Goal: Task Accomplishment & Management: Complete application form

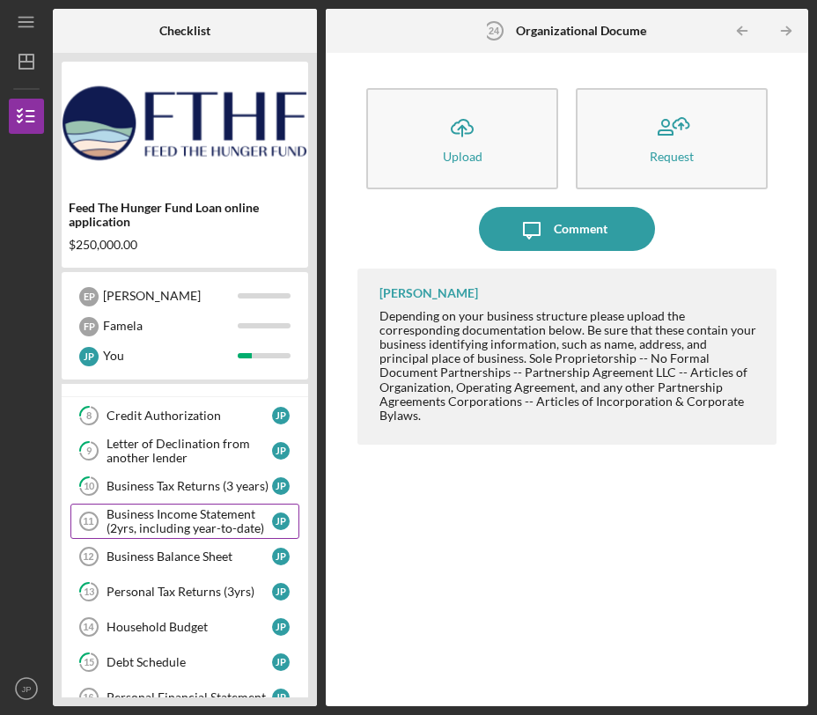
scroll to position [81, 0]
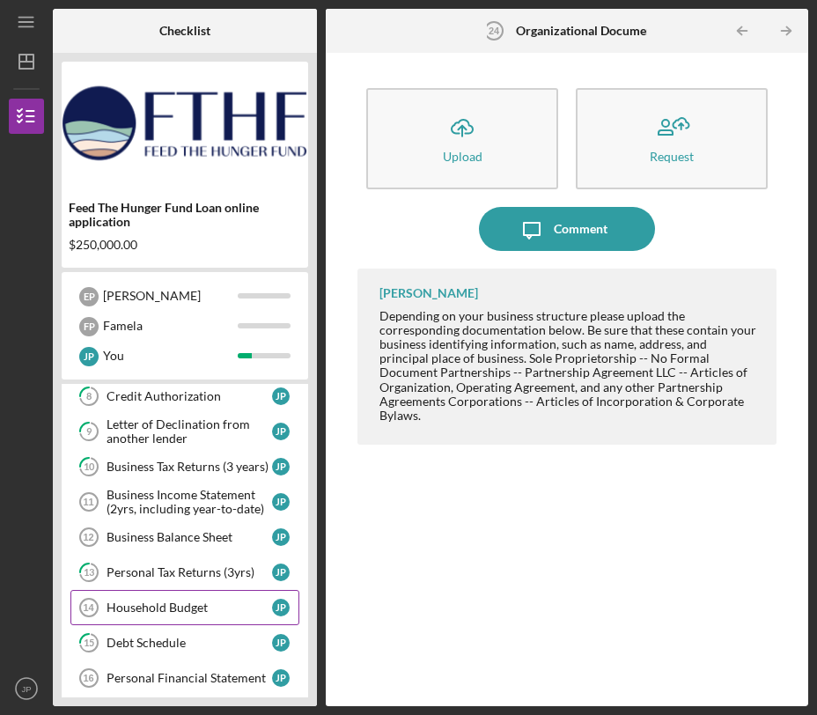
click at [129, 600] on div "Household Budget" at bounding box center [190, 607] width 166 height 14
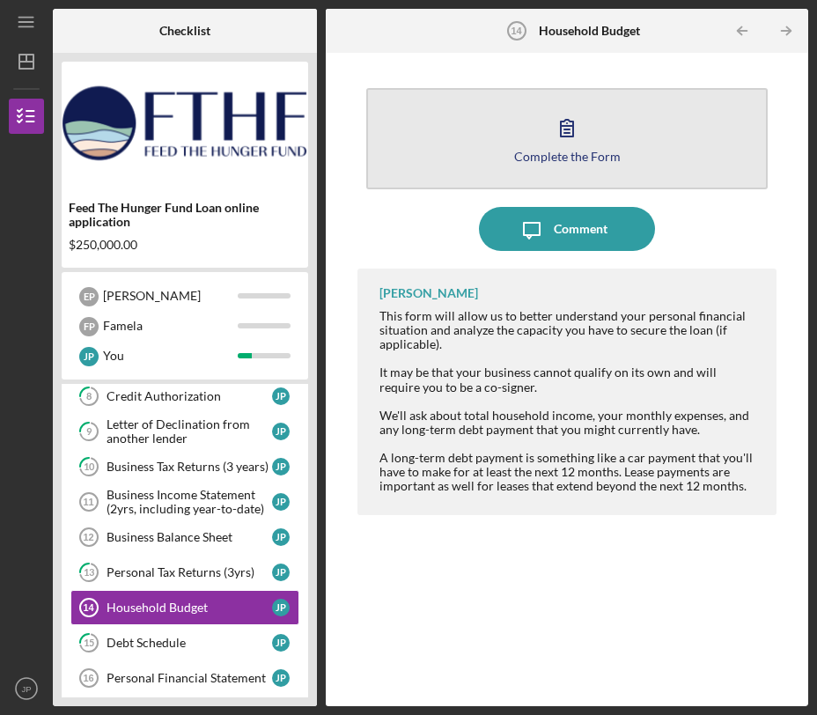
click at [578, 160] on div "Complete the Form" at bounding box center [567, 156] width 107 height 13
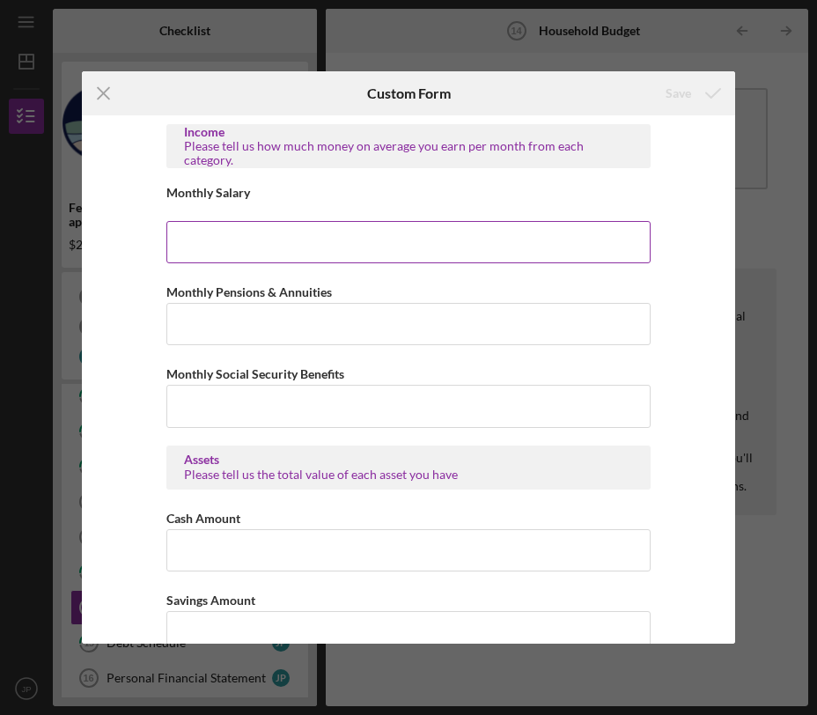
click at [349, 247] on input "Monthly Salary" at bounding box center [408, 242] width 484 height 42
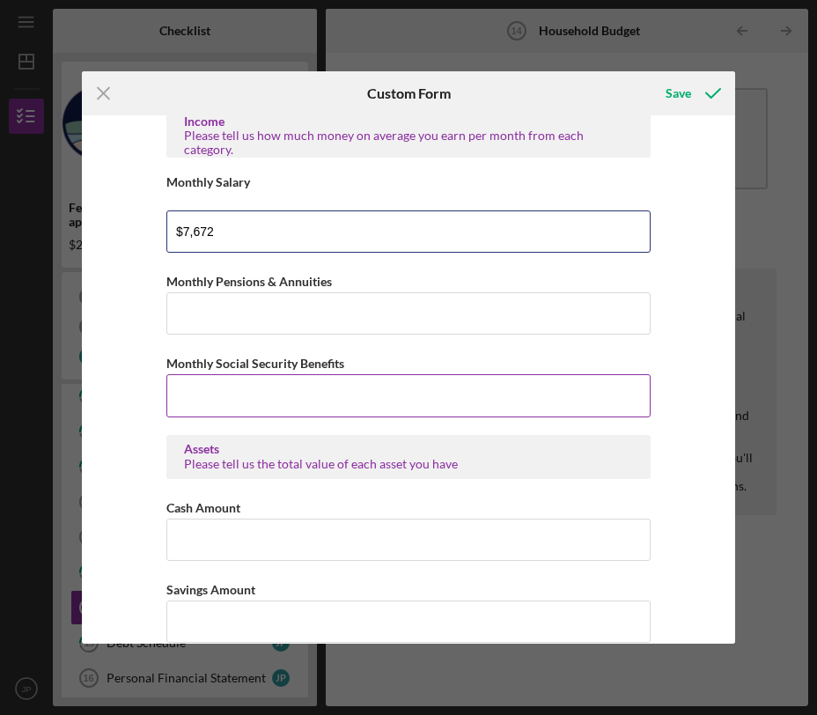
scroll to position [13, 0]
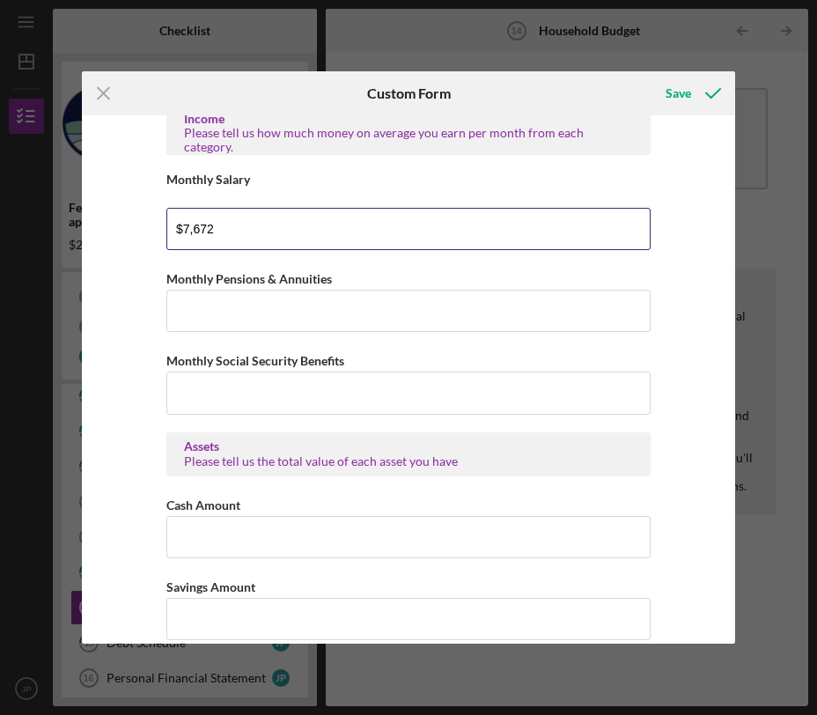
type input "$7,672"
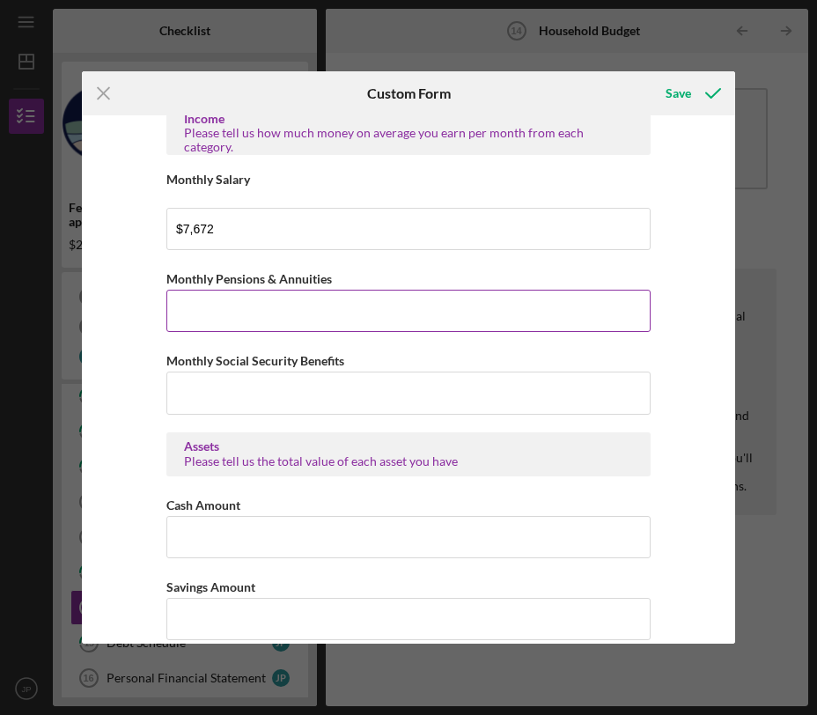
click at [247, 330] on input "Monthly Pensions & Annuities" at bounding box center [408, 311] width 484 height 42
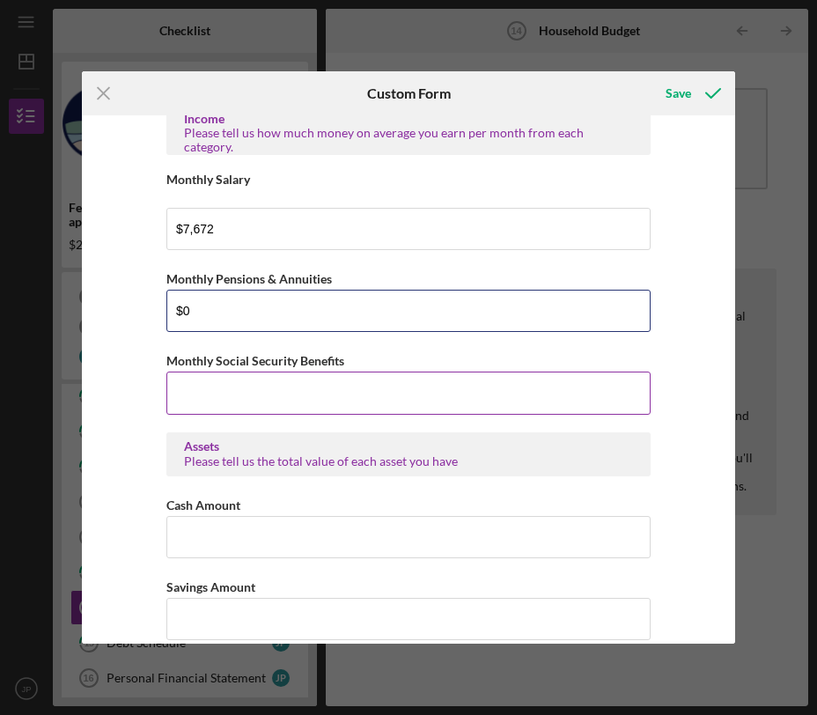
type input "$0"
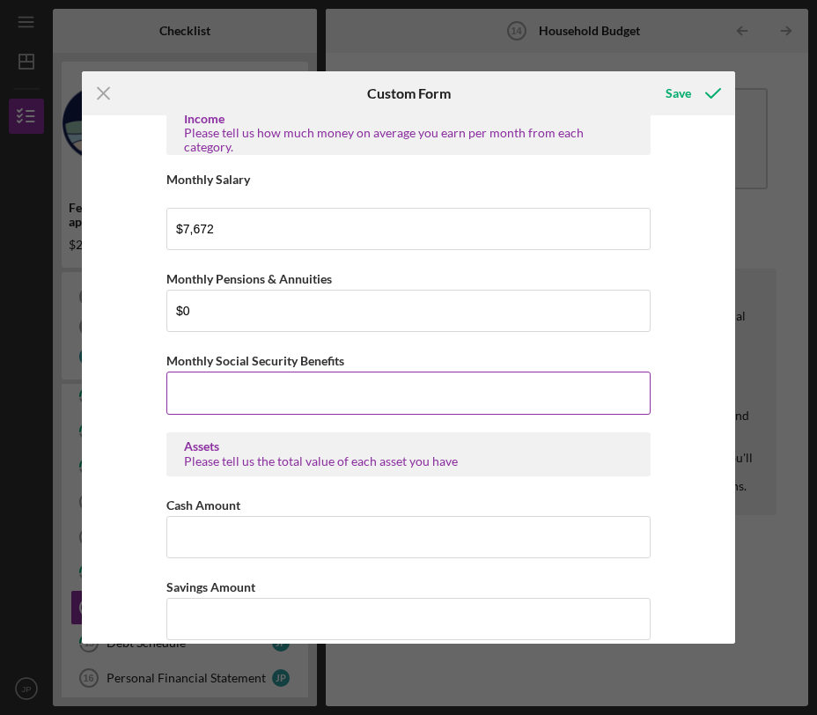
click at [239, 380] on input "Monthly Social Security Benefits" at bounding box center [408, 393] width 484 height 42
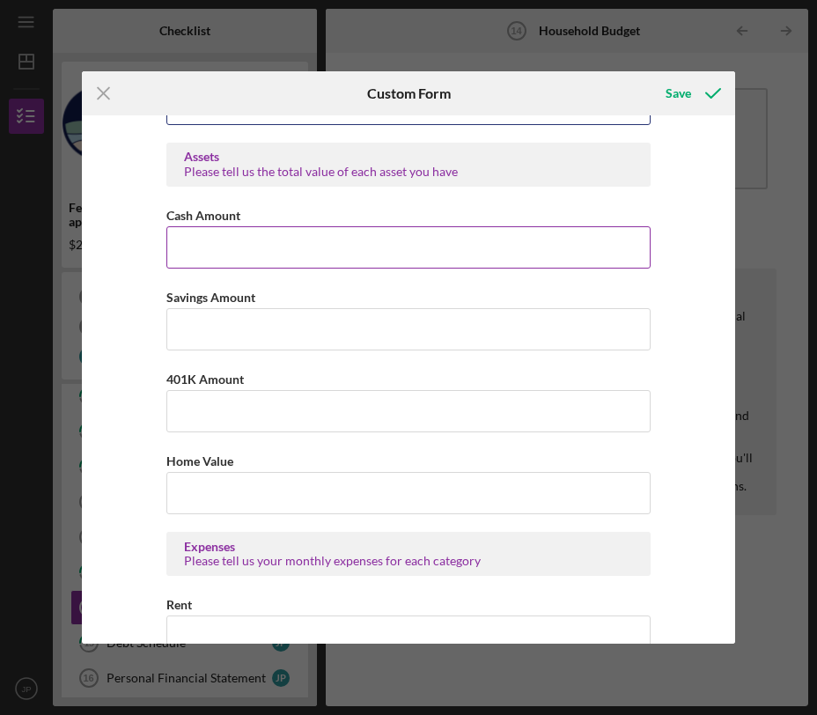
scroll to position [305, 0]
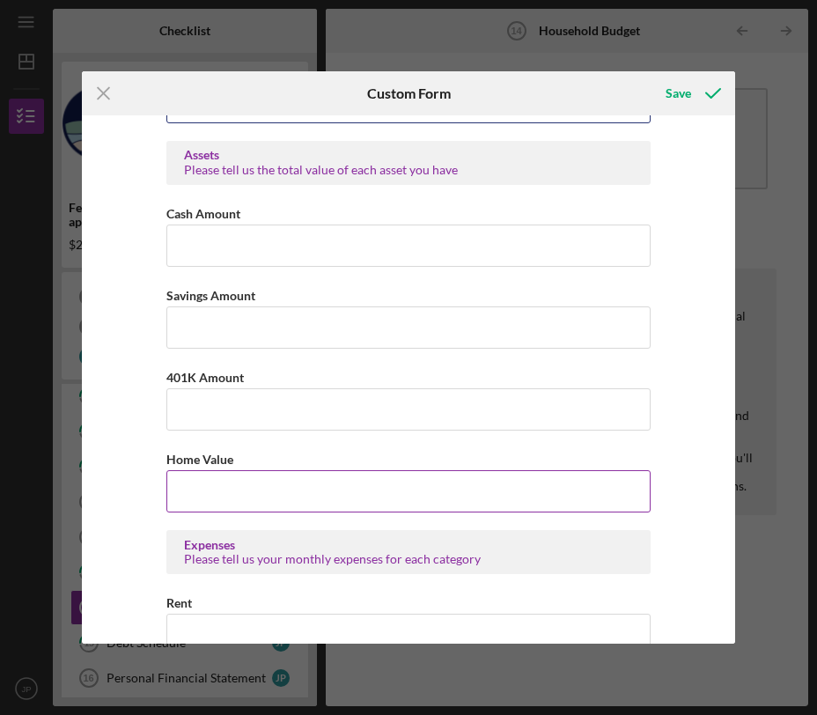
type input "$0"
click at [244, 504] on input "Home Value" at bounding box center [408, 491] width 484 height 42
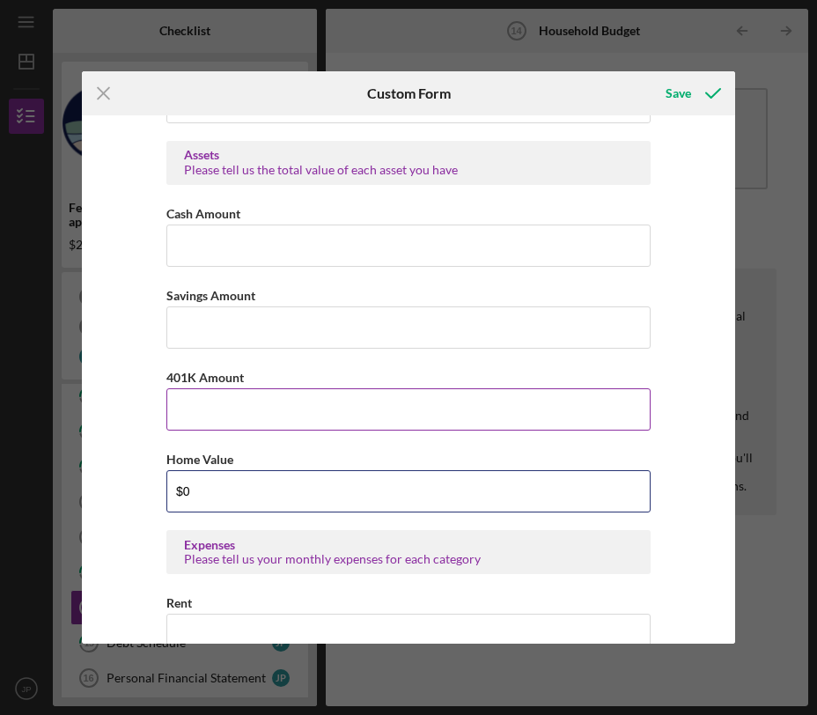
type input "$0"
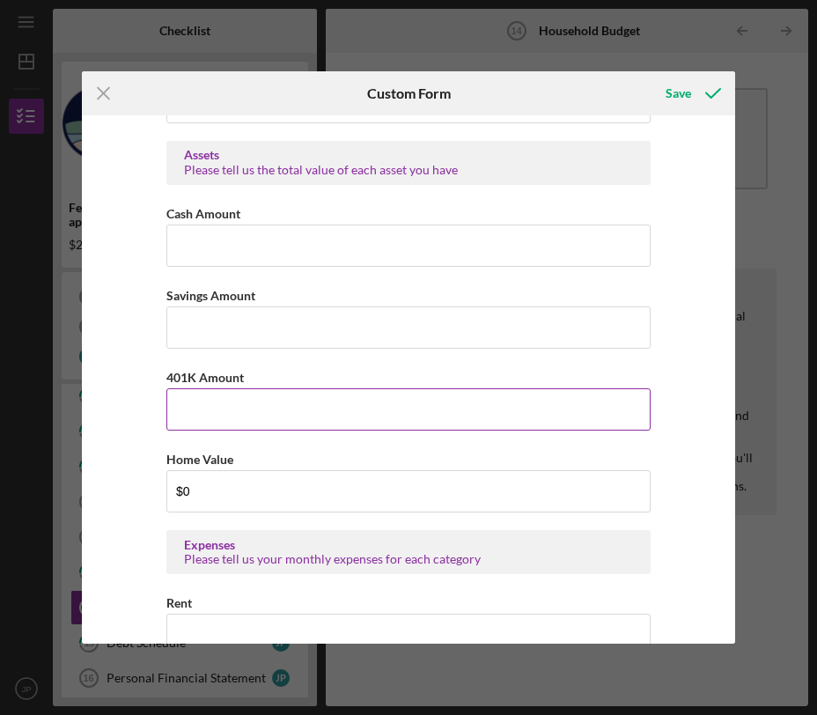
click at [228, 406] on input "401K Amount" at bounding box center [408, 409] width 484 height 42
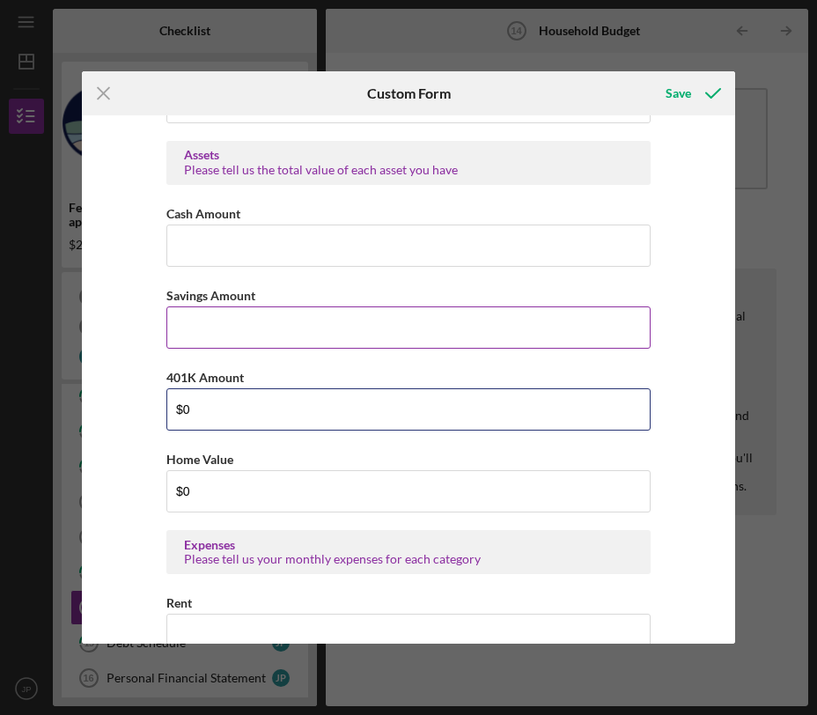
type input "$0"
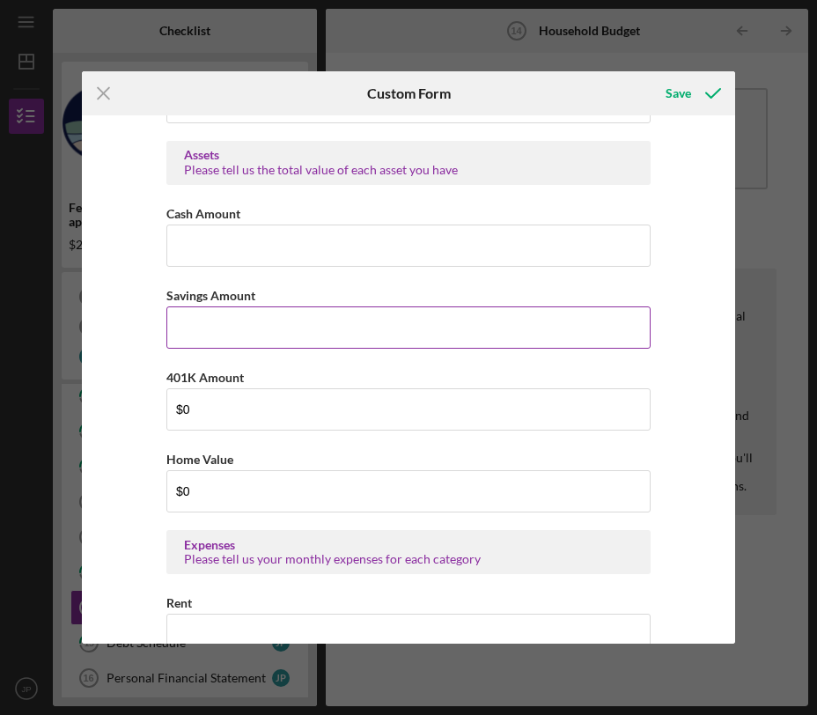
click at [220, 320] on input "Savings Amount" at bounding box center [408, 327] width 484 height 42
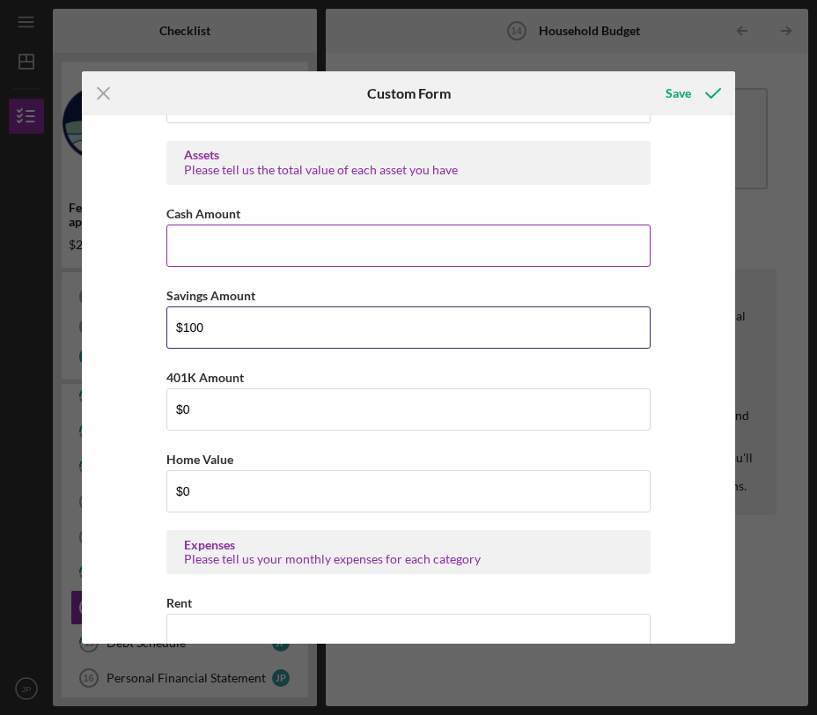
type input "$100"
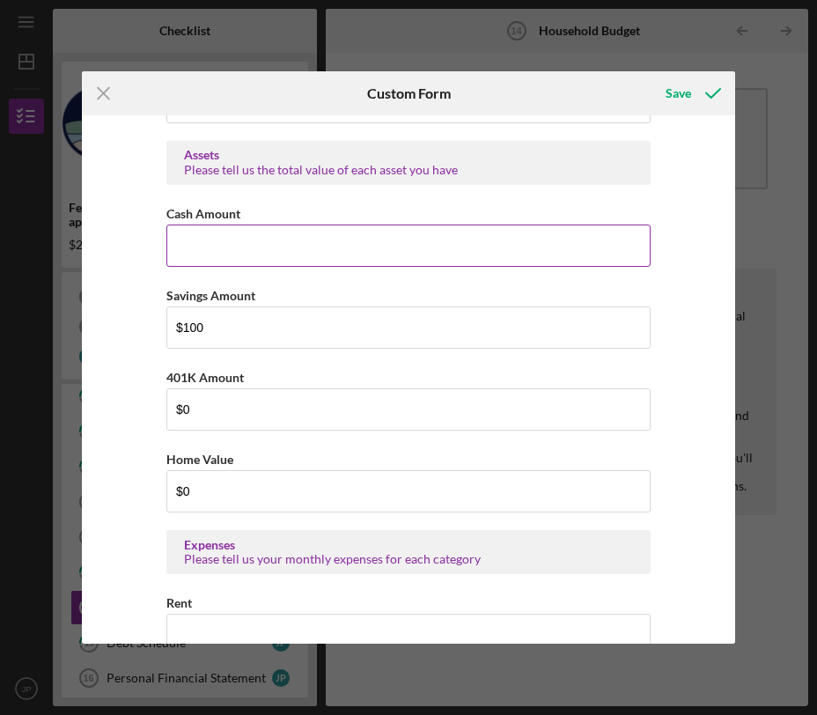
click at [216, 261] on input "Cash Amount" at bounding box center [408, 246] width 484 height 42
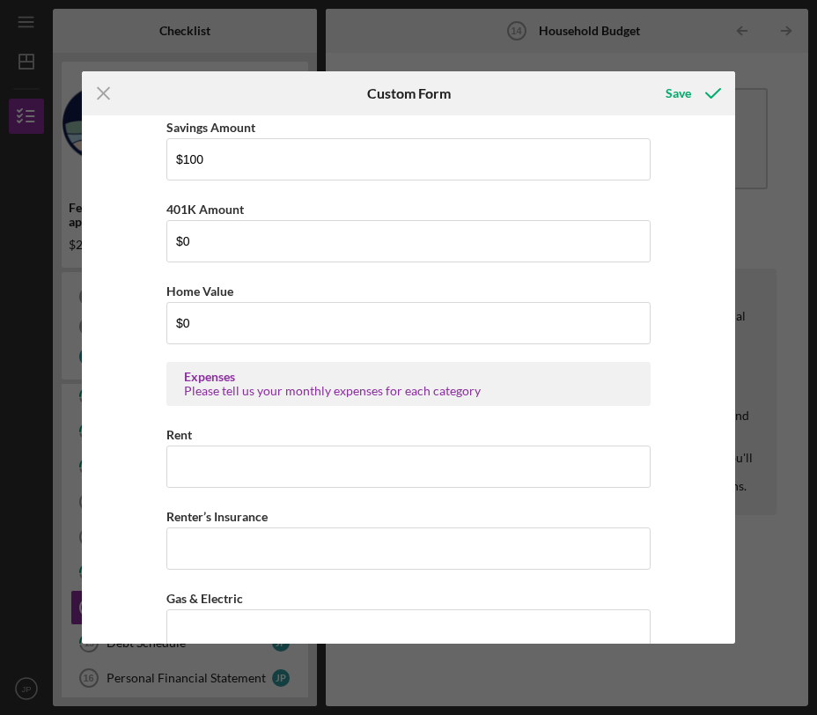
scroll to position [489, 0]
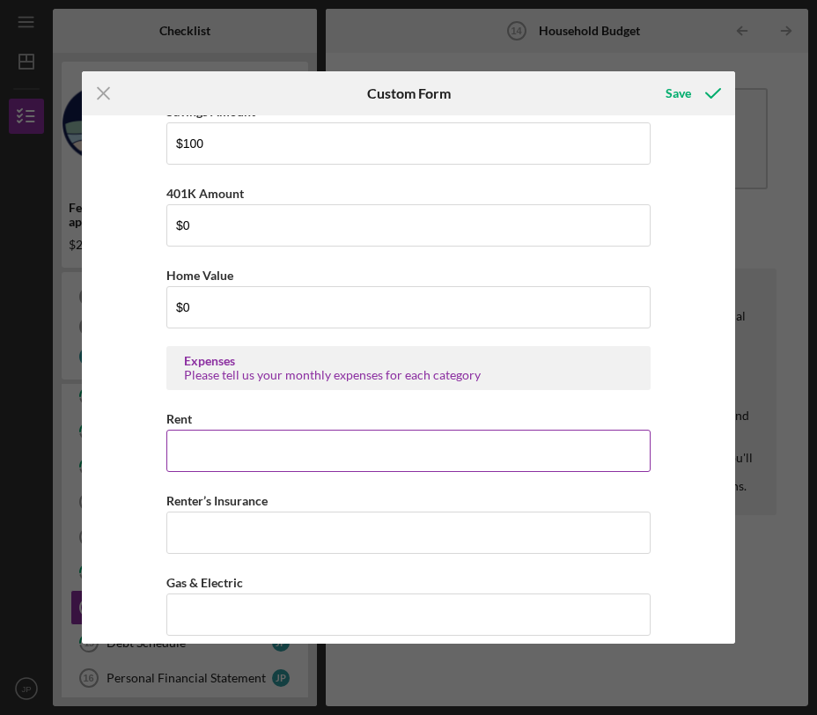
type input "$3,000"
click at [261, 451] on input "Rent" at bounding box center [408, 451] width 484 height 42
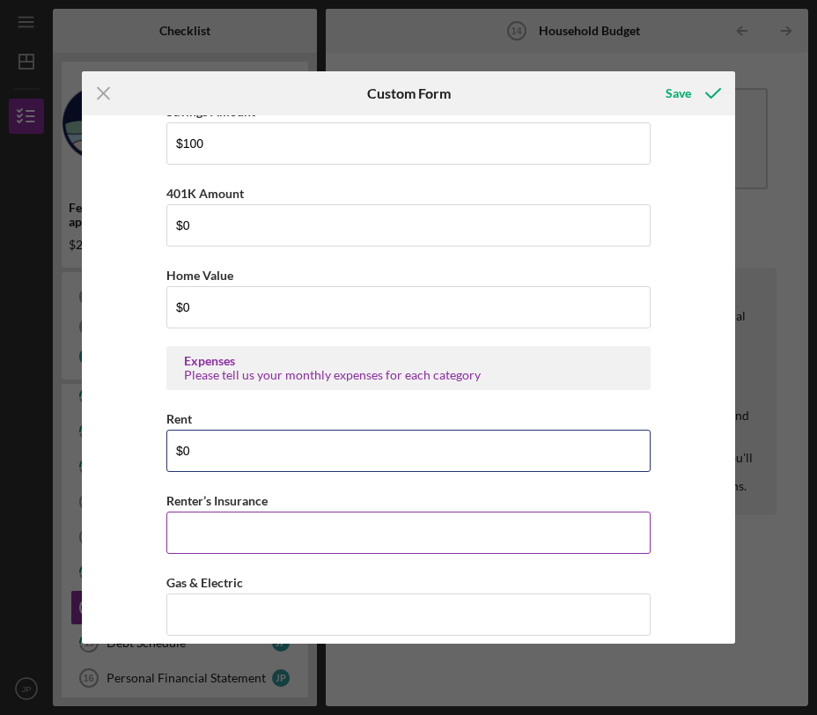
type input "$0"
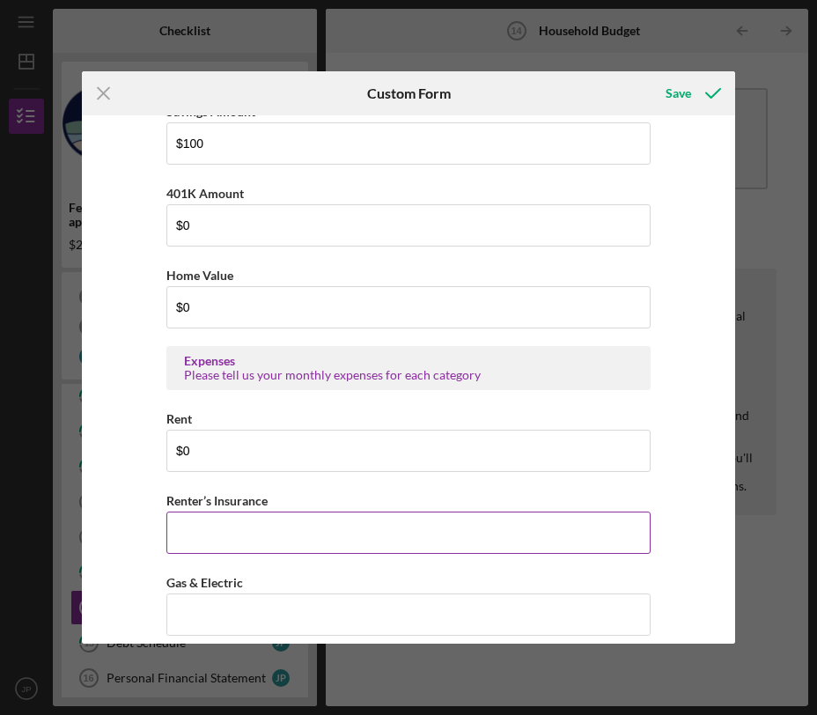
click at [199, 520] on input "Renter’s Insurance" at bounding box center [408, 533] width 484 height 42
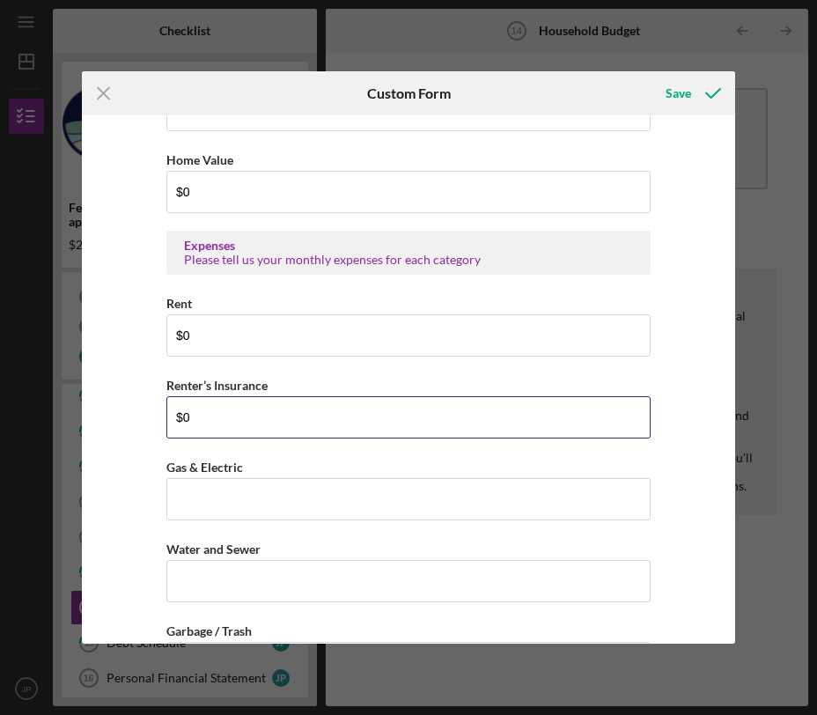
scroll to position [613, 0]
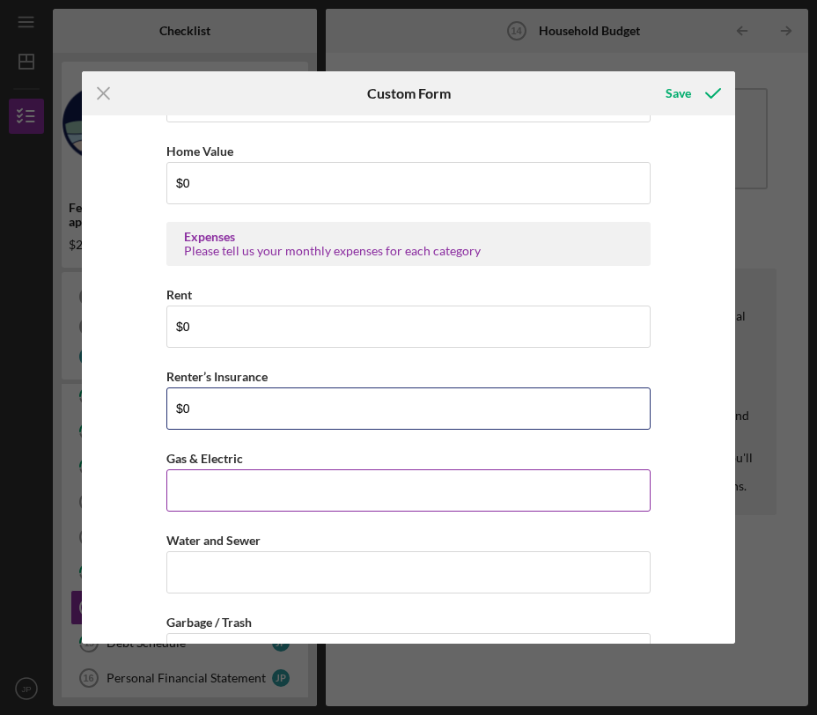
type input "$0"
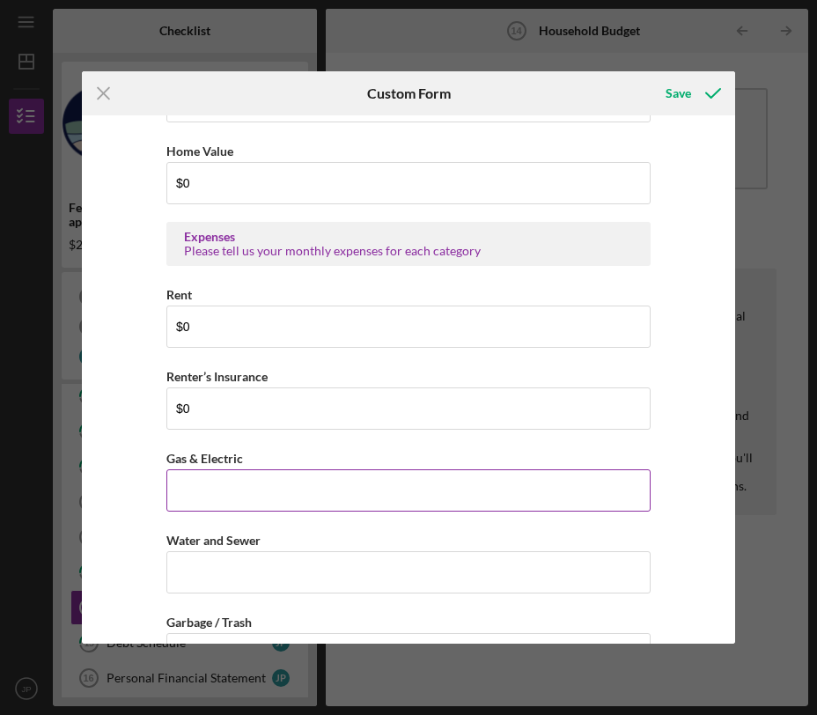
click at [216, 483] on input "Gas & Electric" at bounding box center [408, 490] width 484 height 42
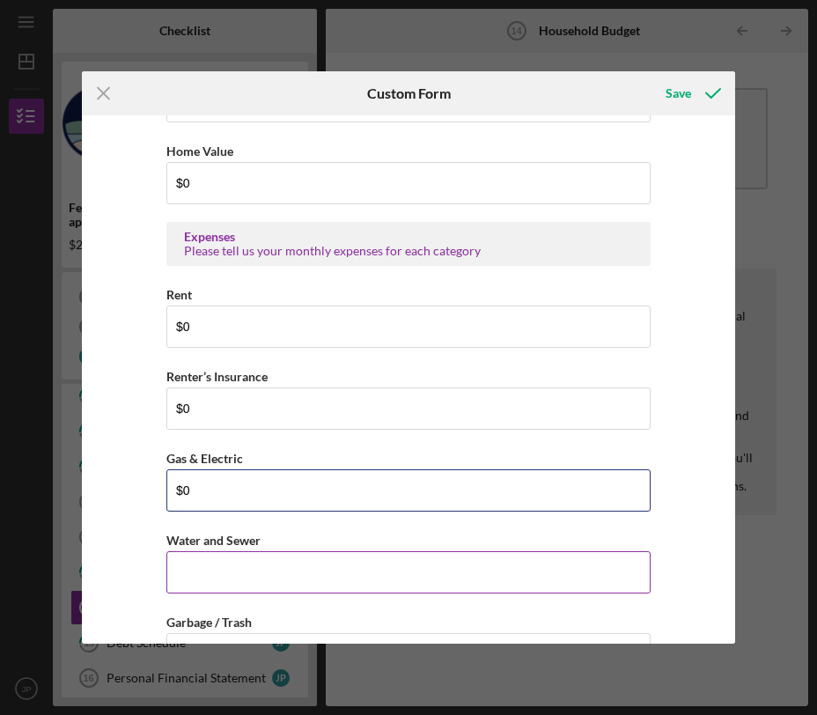
type input "$0"
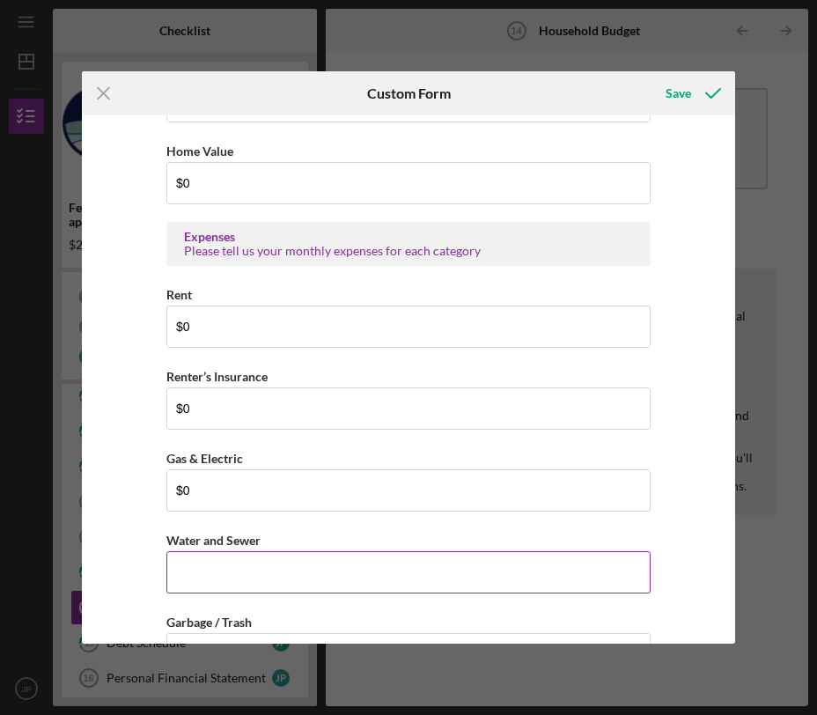
click at [210, 571] on input "Water and Sewer" at bounding box center [408, 572] width 484 height 42
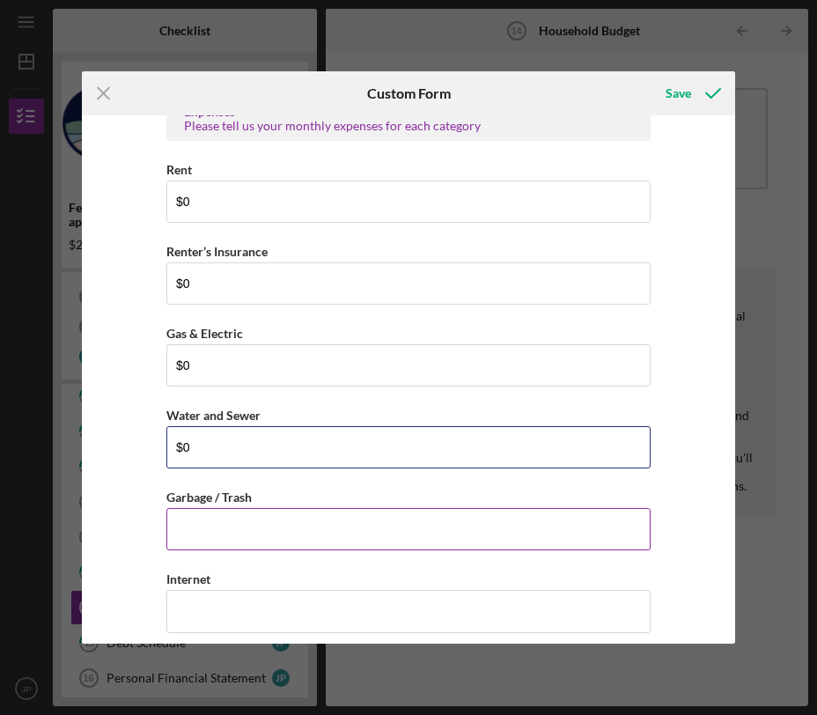
scroll to position [756, 0]
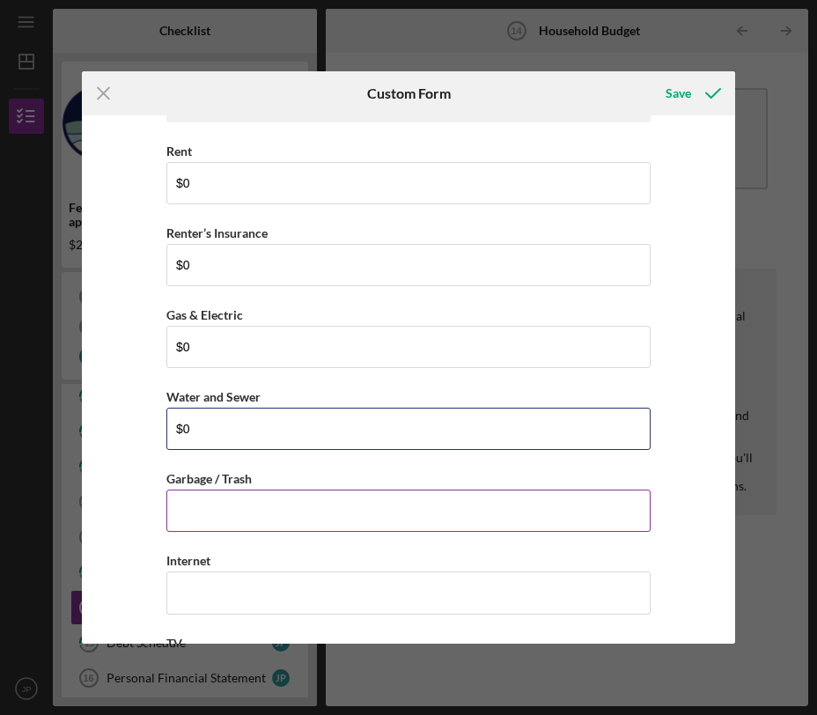
type input "$0"
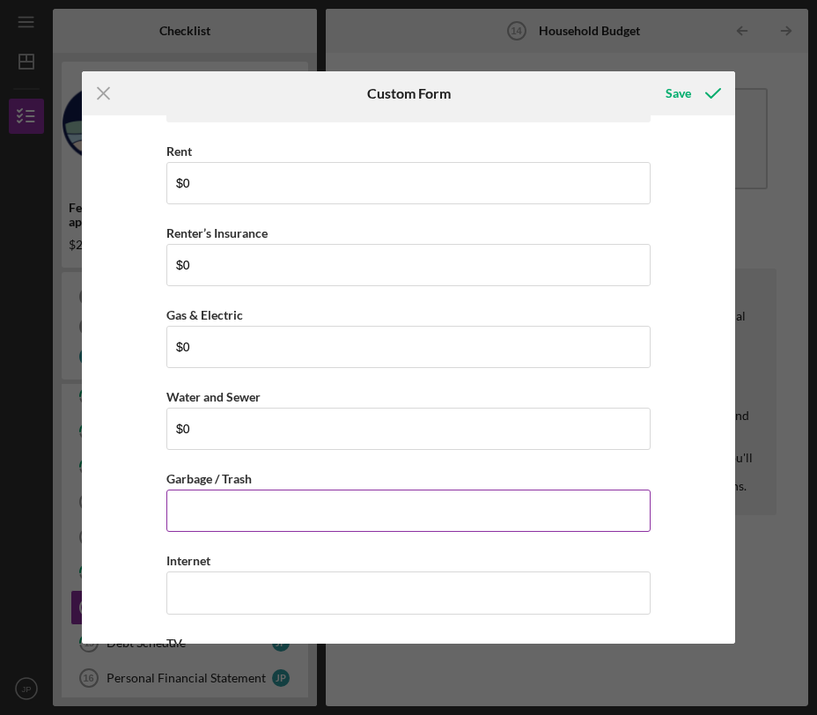
click at [230, 523] on input "Garbage / Trash" at bounding box center [408, 511] width 484 height 42
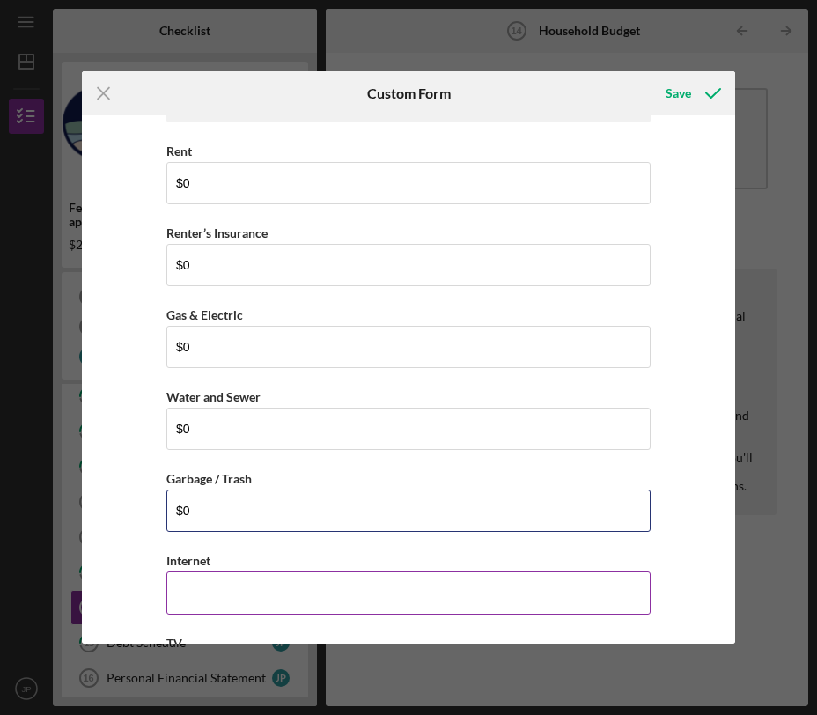
type input "$0"
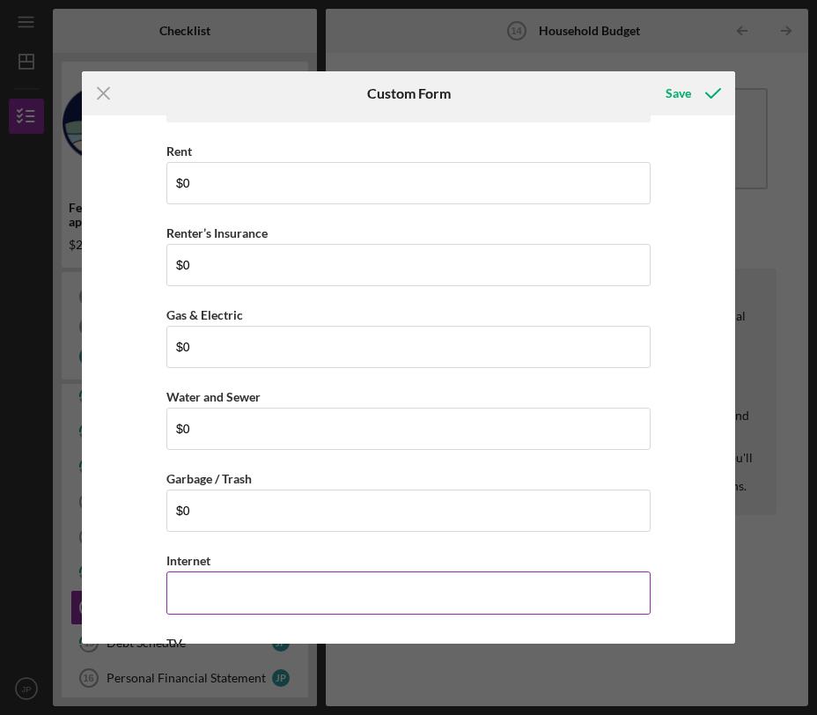
click at [222, 588] on input "Internet" at bounding box center [408, 592] width 484 height 42
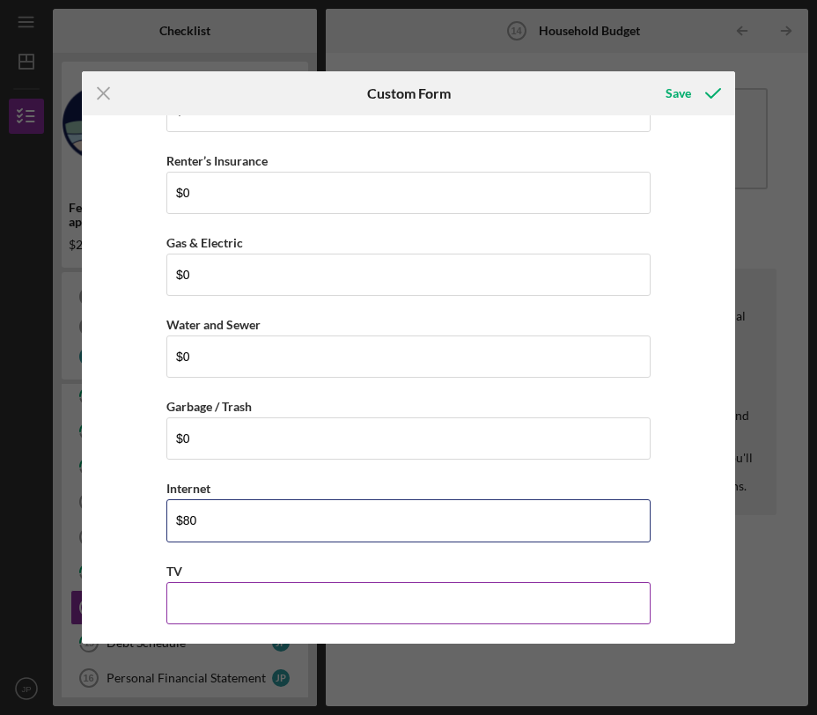
scroll to position [839, 0]
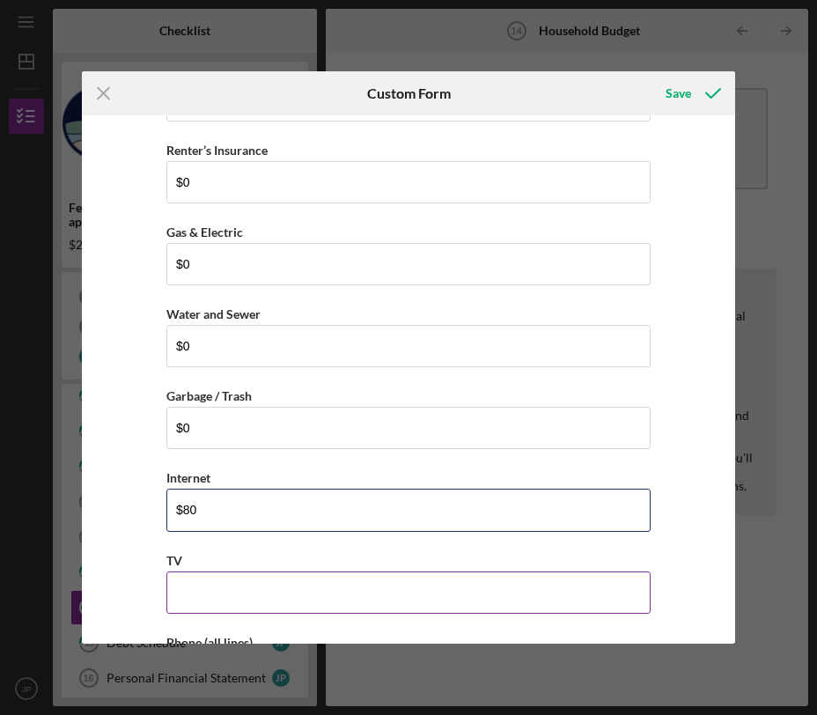
type input "$80"
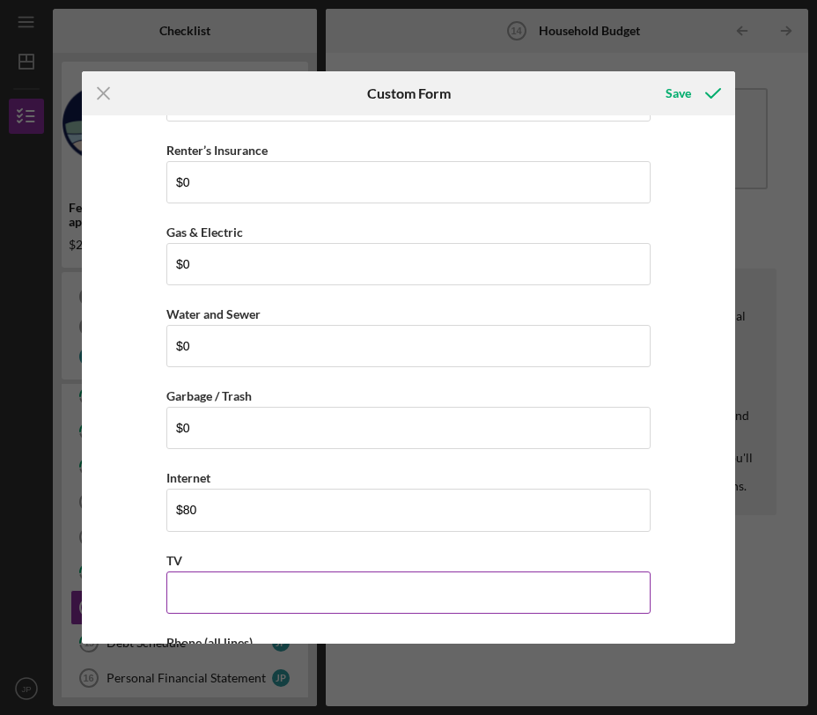
click at [226, 582] on input "TV" at bounding box center [408, 592] width 484 height 42
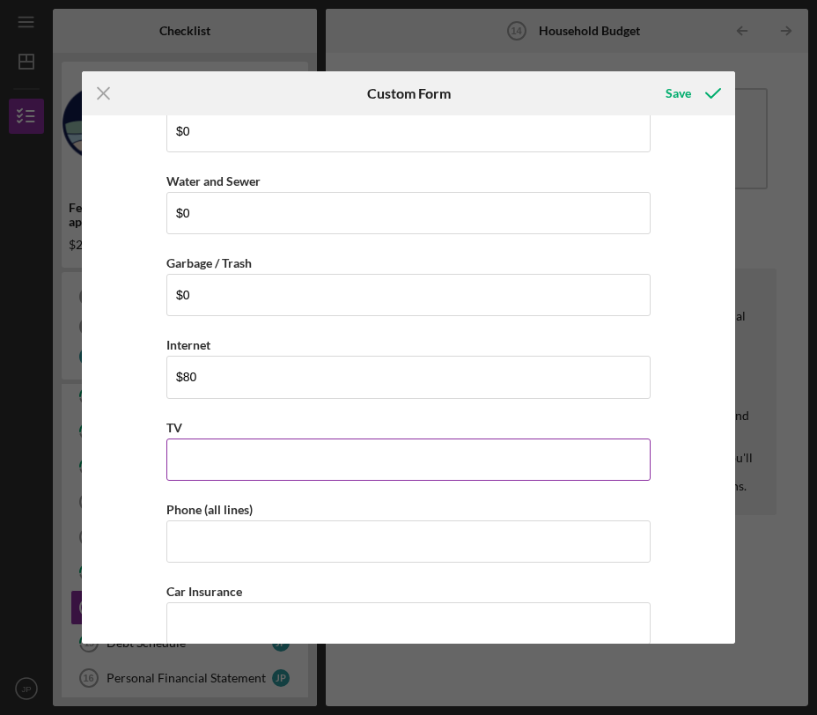
scroll to position [981, 0]
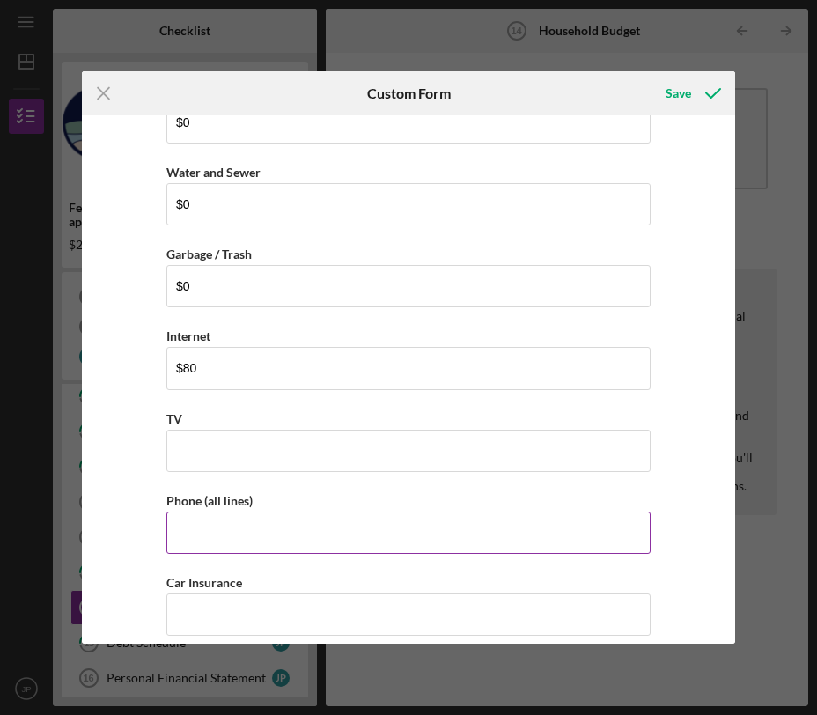
click at [238, 539] on input "Phone (all lines)" at bounding box center [408, 533] width 484 height 42
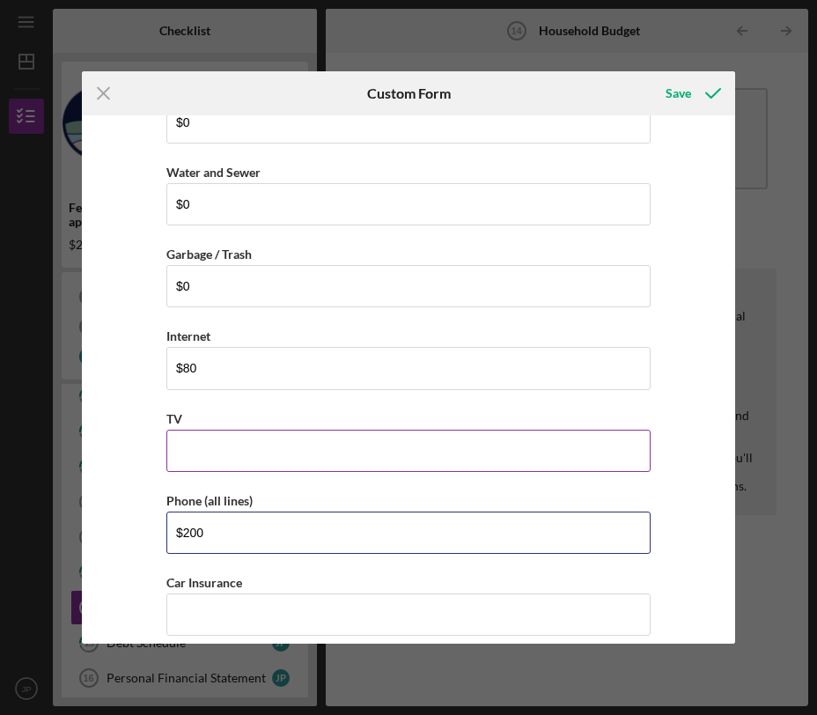
type input "$200"
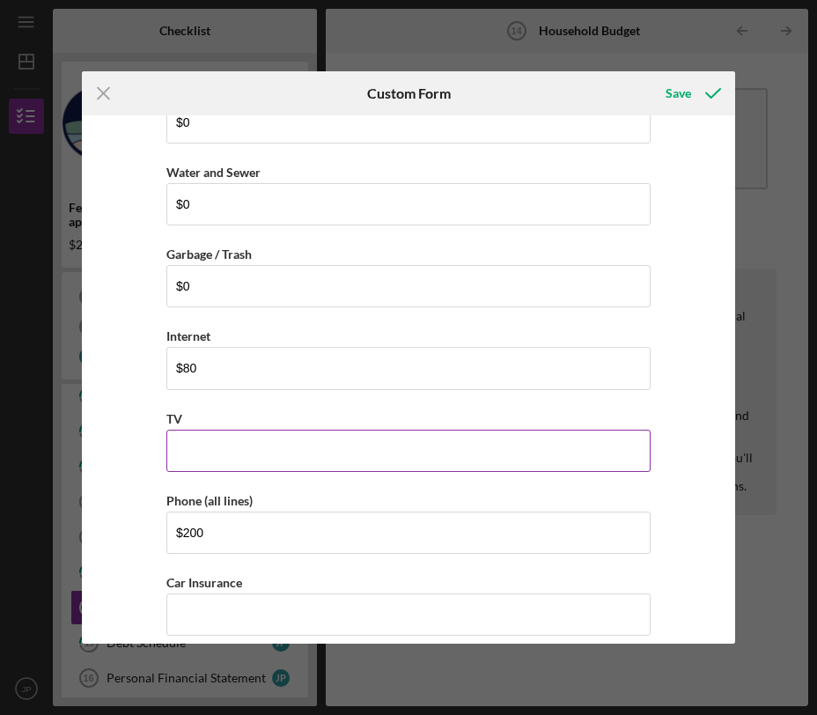
click at [254, 443] on input "TV" at bounding box center [408, 451] width 484 height 42
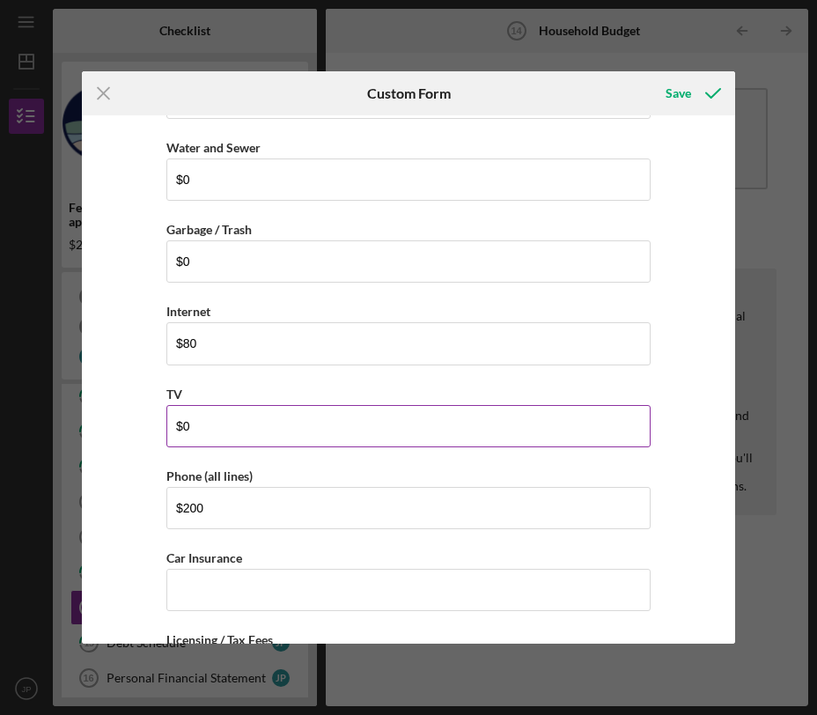
scroll to position [1033, 0]
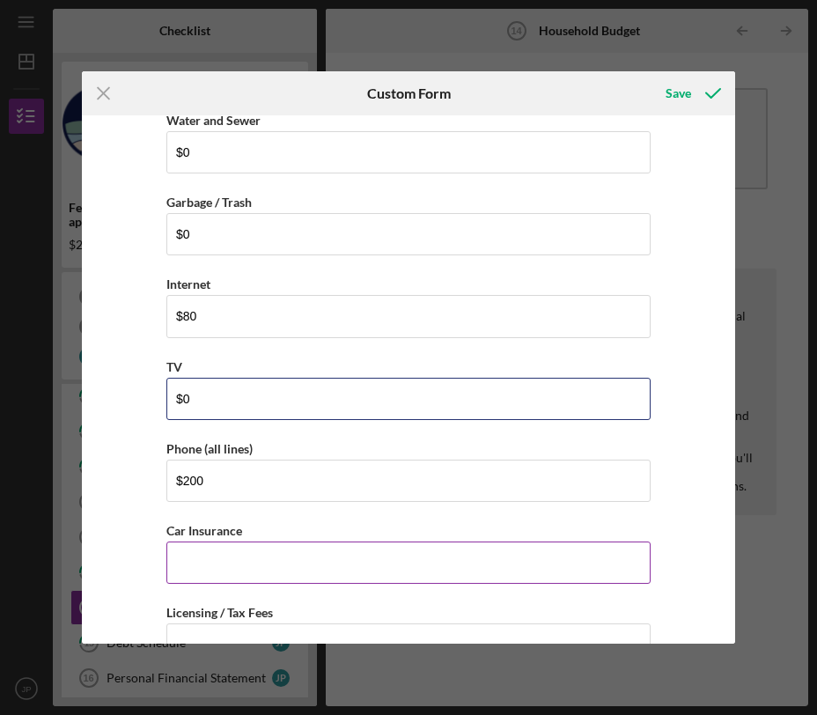
type input "$0"
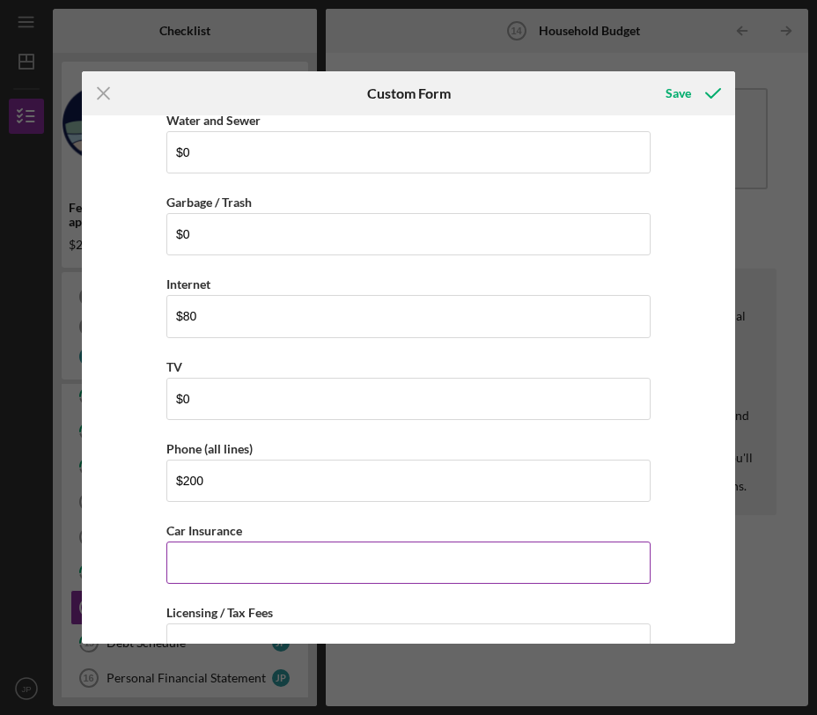
click at [234, 554] on input "Car Insurance" at bounding box center [408, 562] width 484 height 42
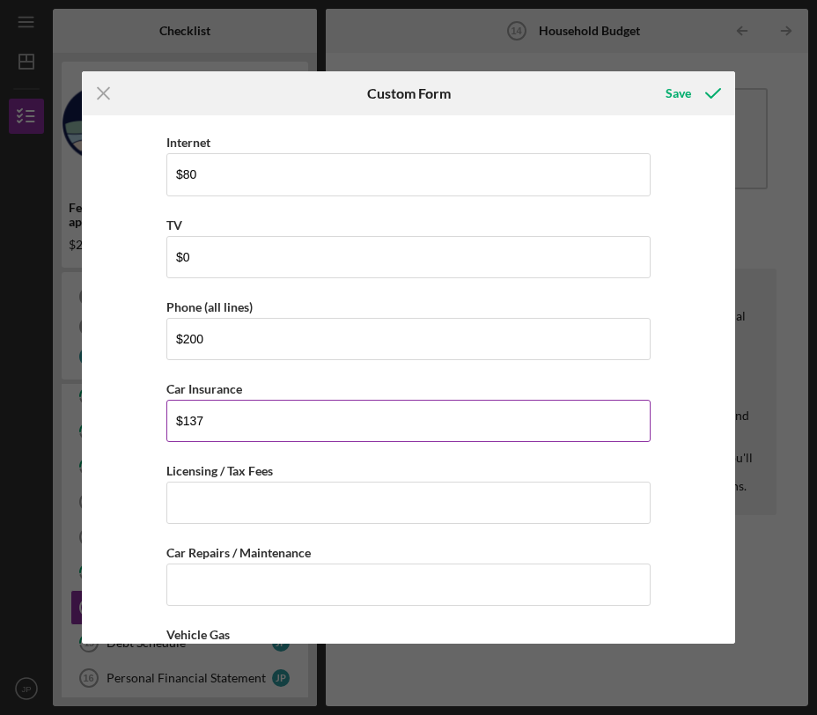
scroll to position [1178, 0]
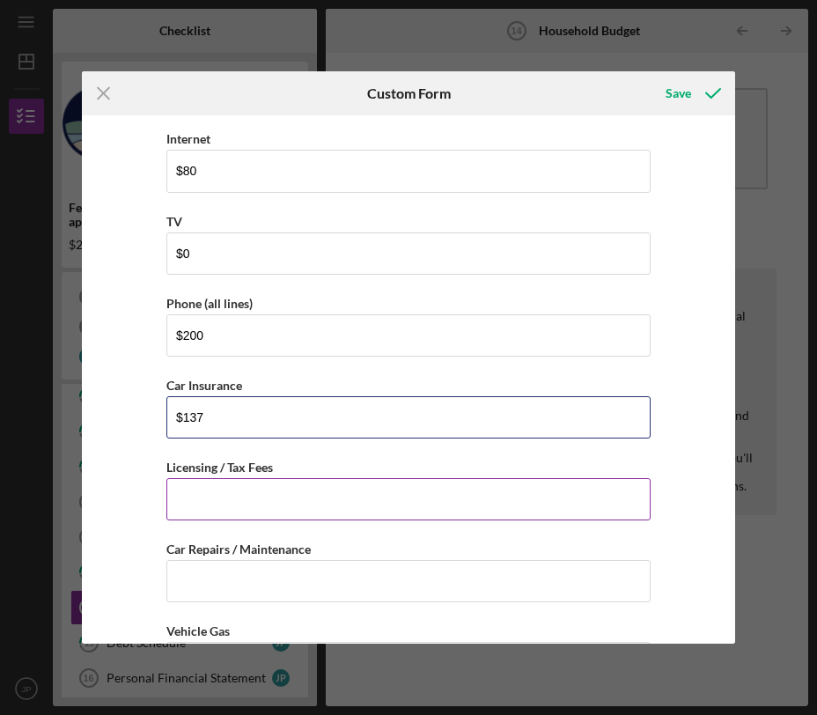
type input "$137"
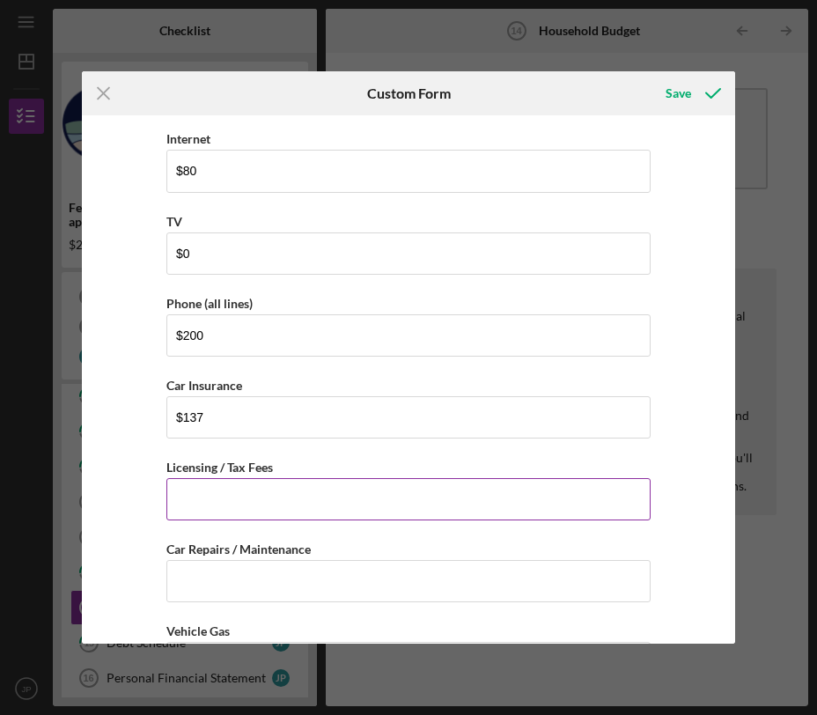
click at [257, 510] on input "Licensing / Tax Fees" at bounding box center [408, 499] width 484 height 42
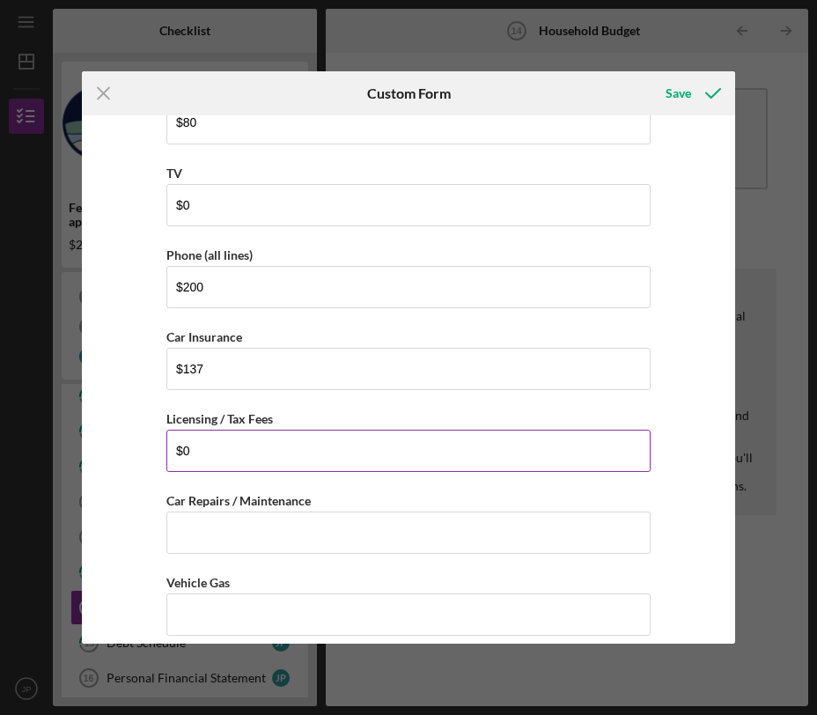
scroll to position [1248, 0]
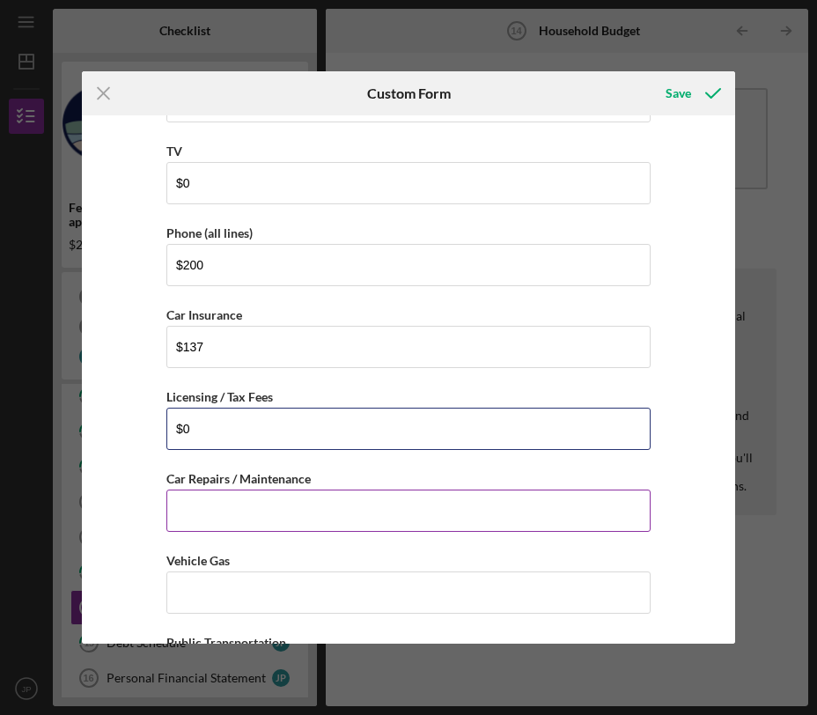
type input "$0"
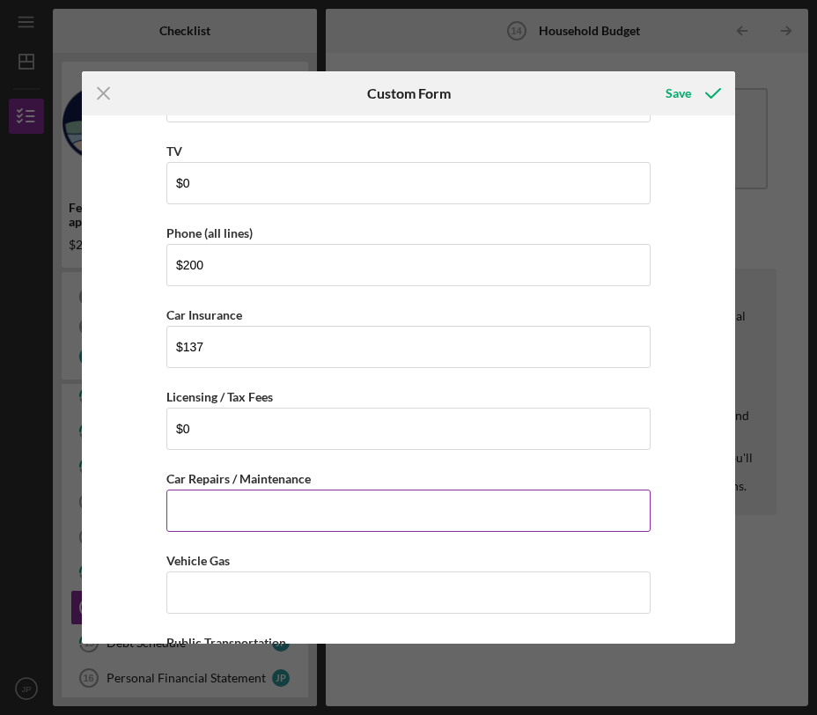
click at [239, 512] on input "Car Repairs / Maintenance" at bounding box center [408, 511] width 484 height 42
type input "$0"
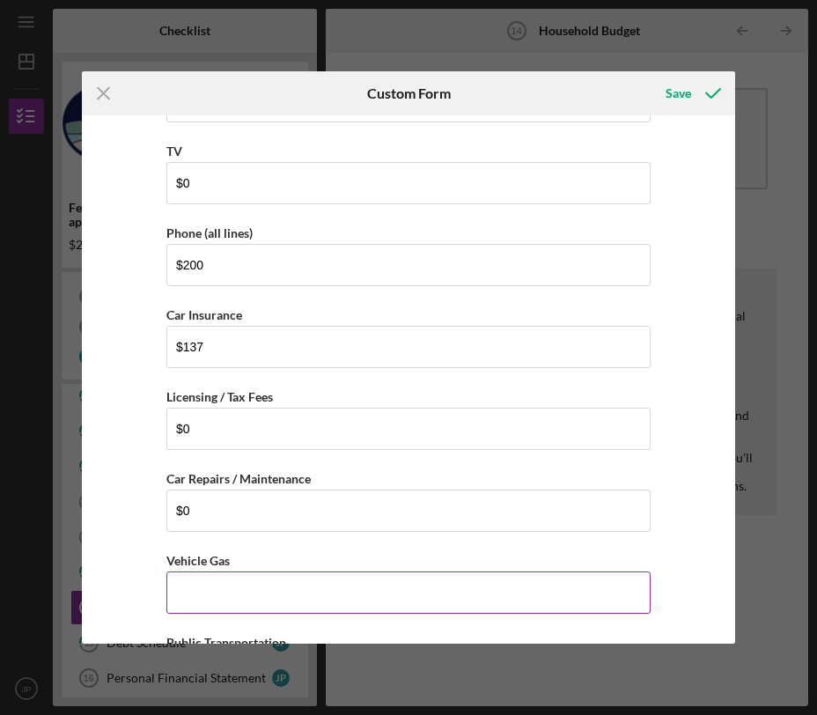
click at [322, 591] on input "Vehicle Gas" at bounding box center [408, 592] width 484 height 42
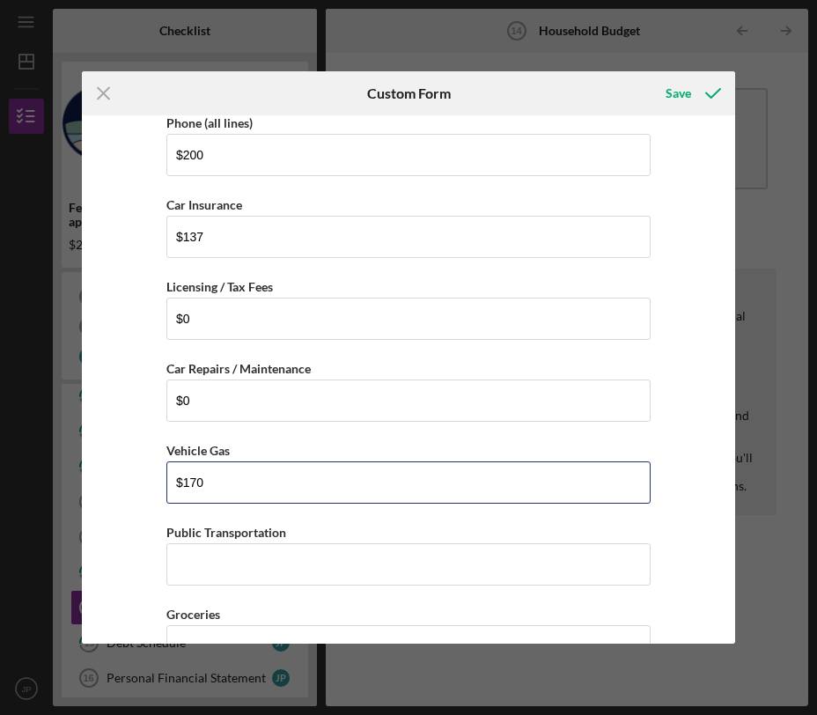
scroll to position [1363, 0]
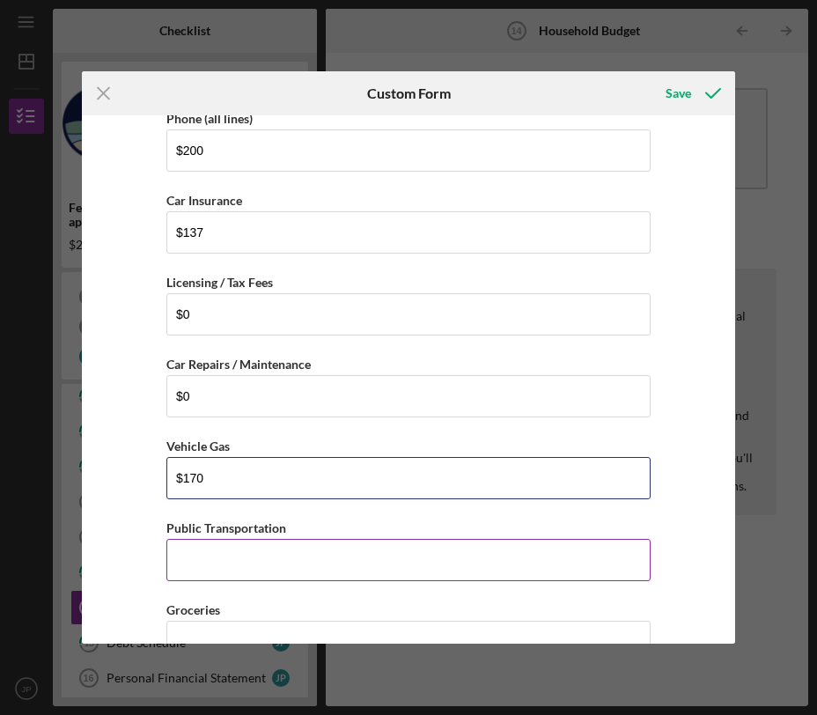
type input "$170"
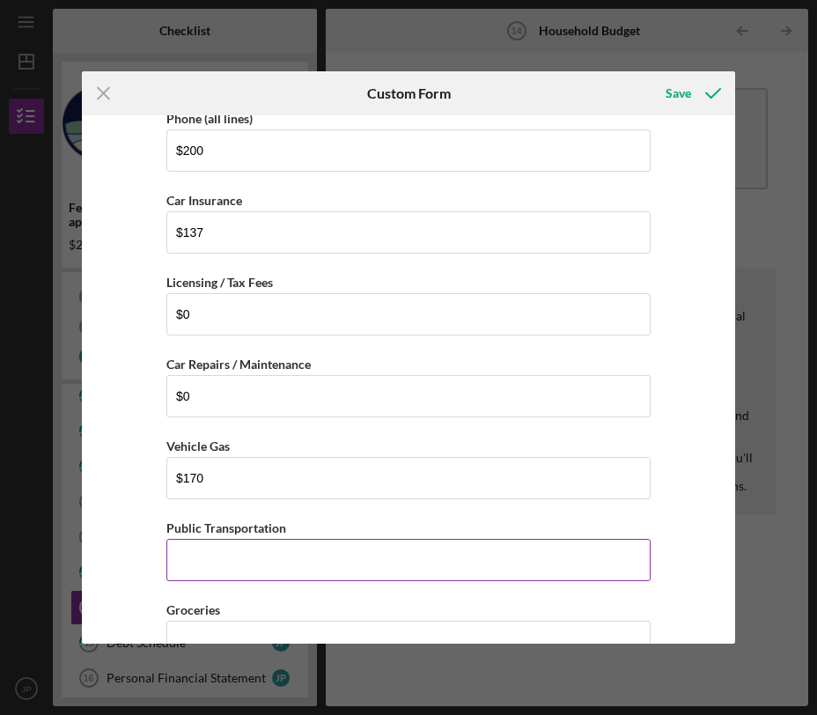
click at [315, 570] on input "Public Transportation" at bounding box center [408, 560] width 484 height 42
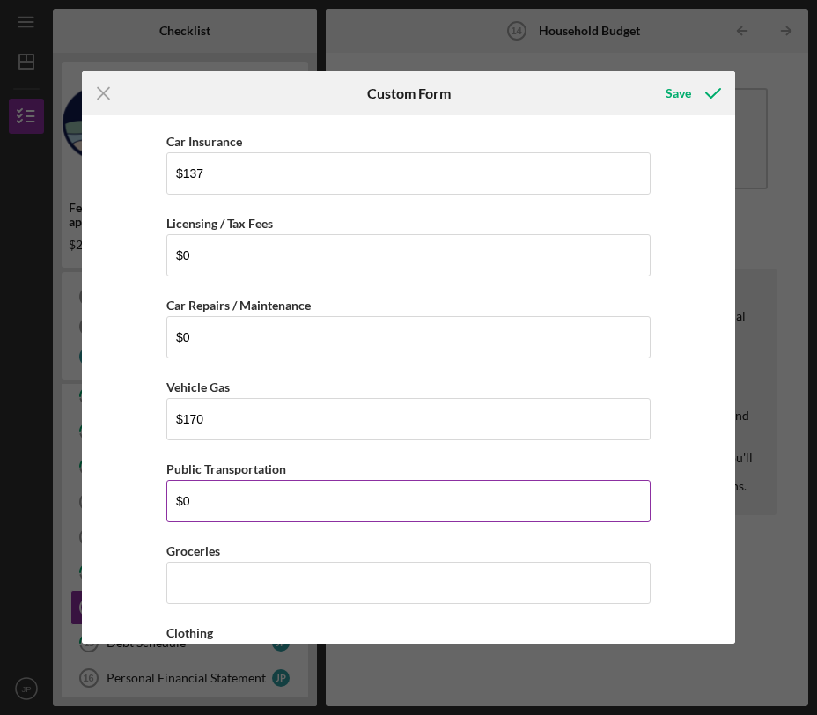
scroll to position [1449, 0]
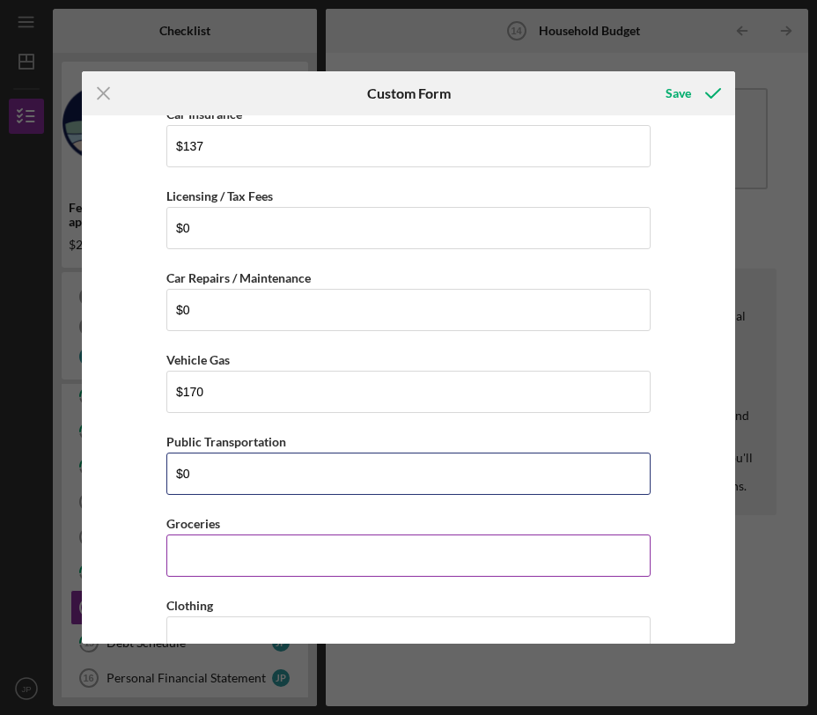
type input "$0"
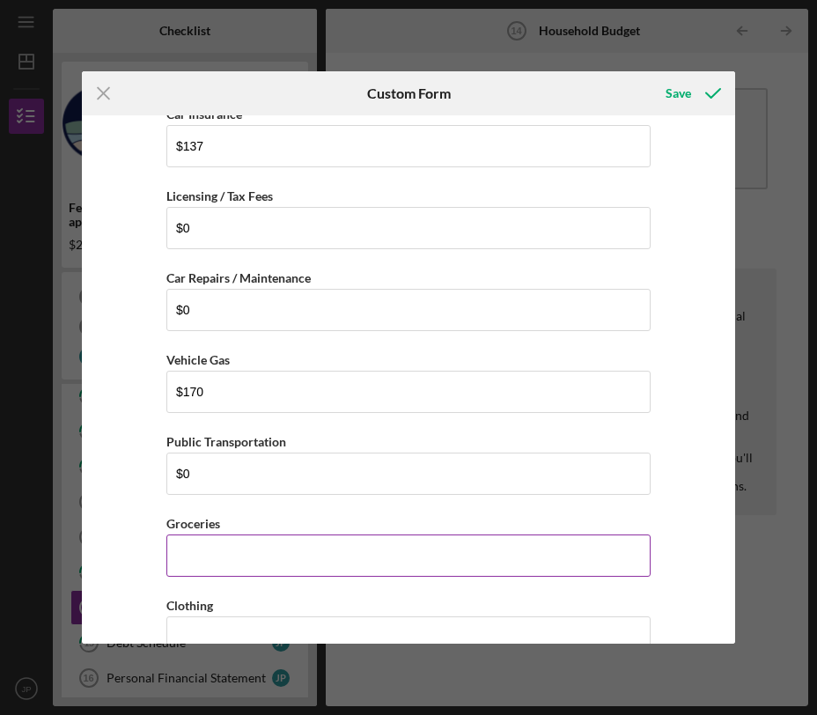
click at [259, 550] on input "Groceries" at bounding box center [408, 555] width 484 height 42
click at [247, 553] on input "Groceries" at bounding box center [408, 555] width 484 height 42
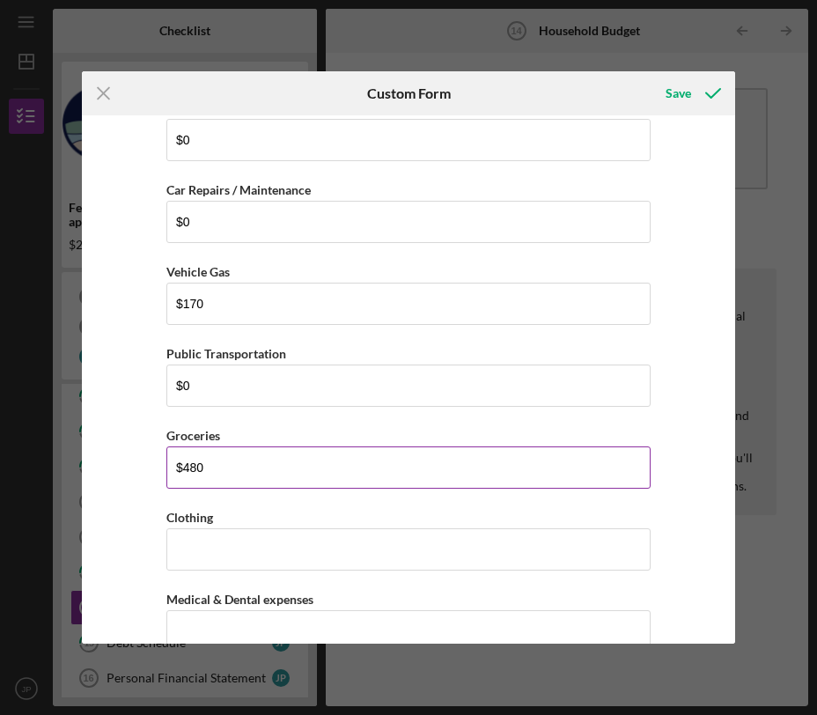
scroll to position [1547, 0]
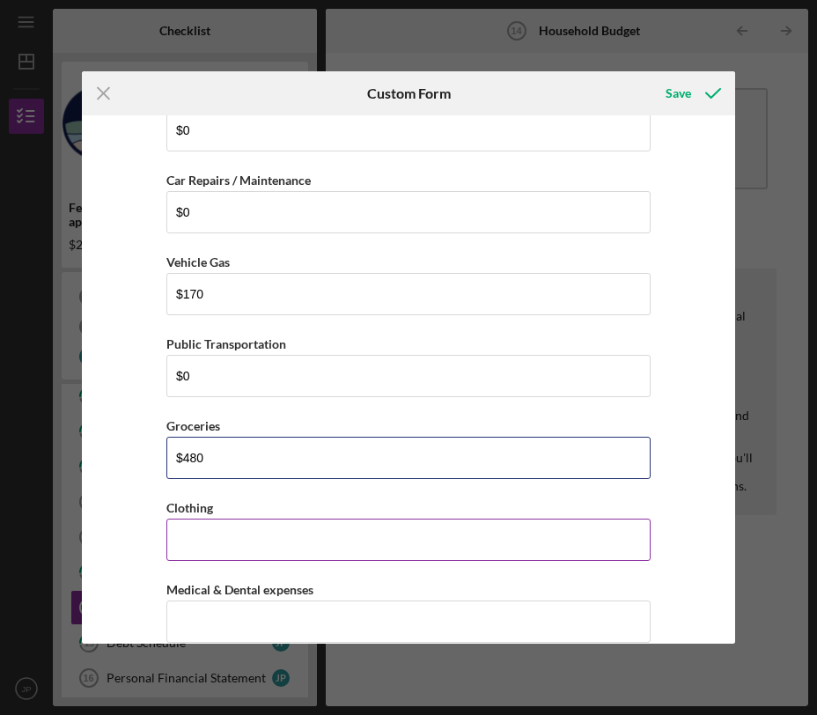
type input "$480"
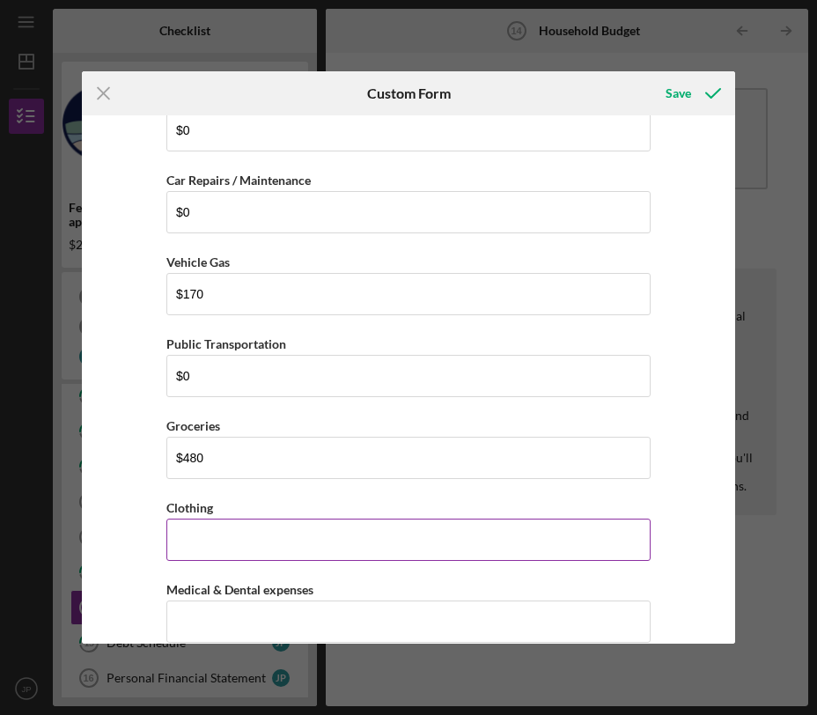
click at [235, 535] on input "Clothing" at bounding box center [408, 540] width 484 height 42
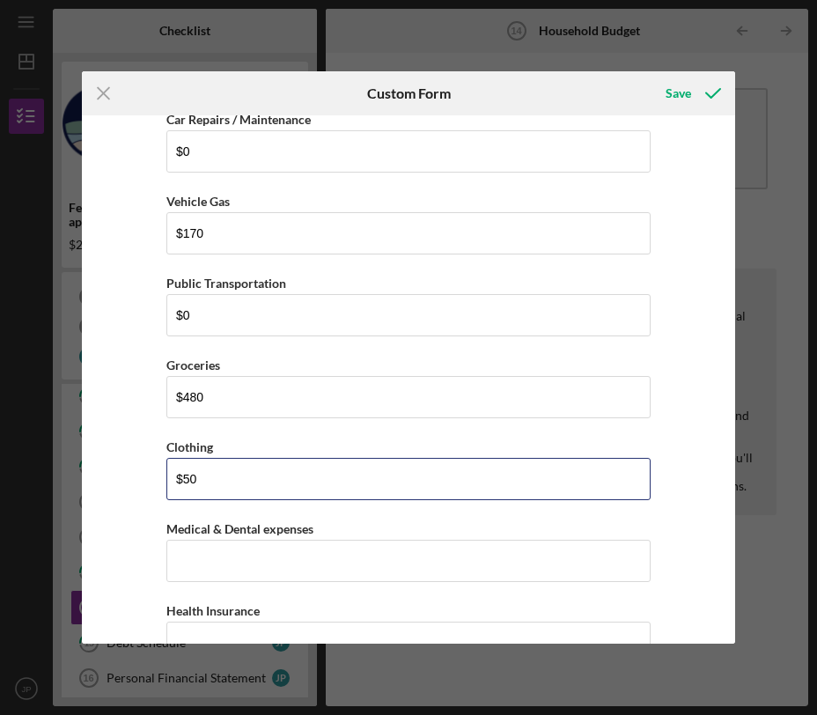
scroll to position [1660, 0]
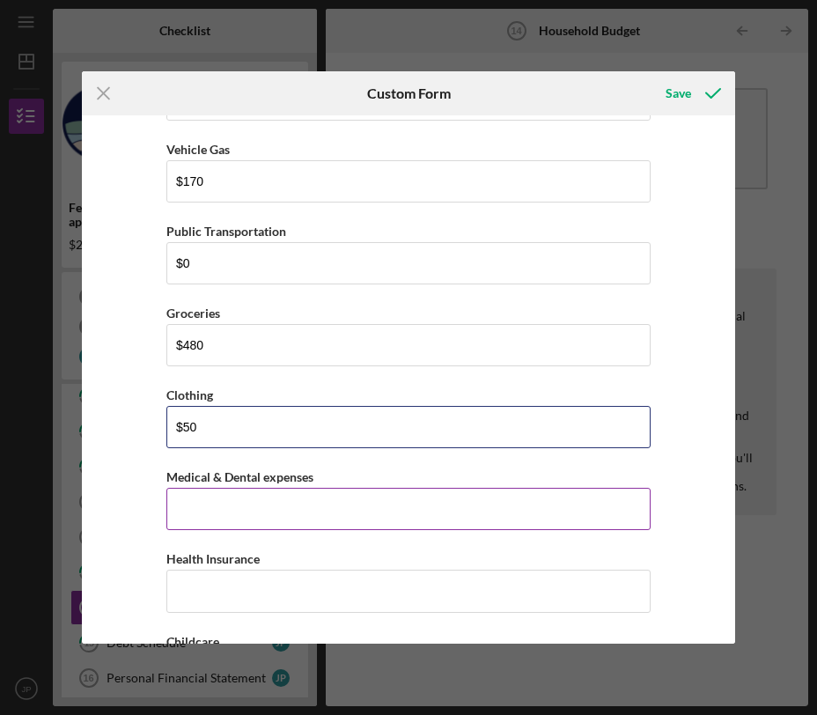
type input "$50"
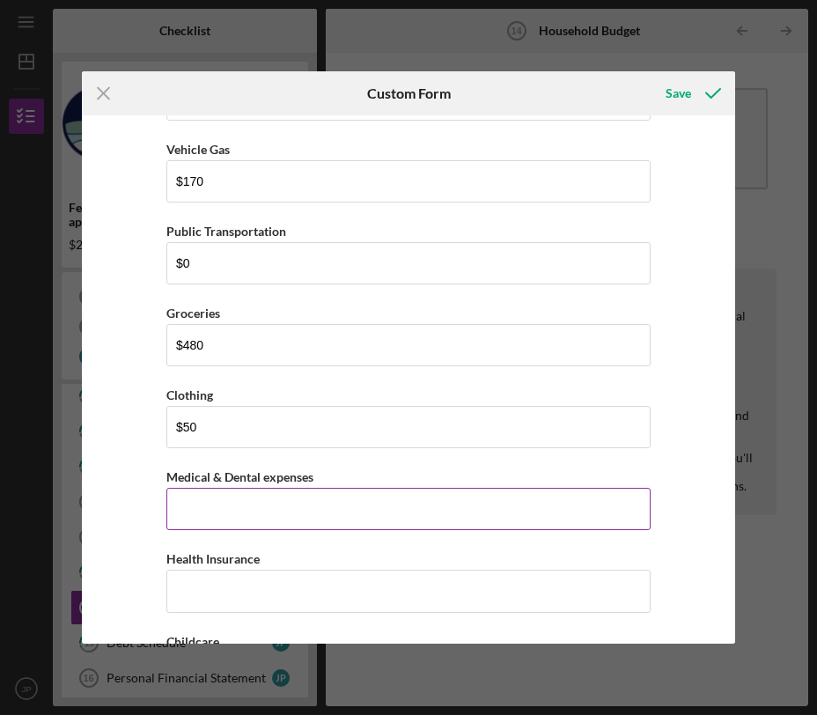
click at [243, 517] on input "Medical & Dental expenses" at bounding box center [408, 509] width 484 height 42
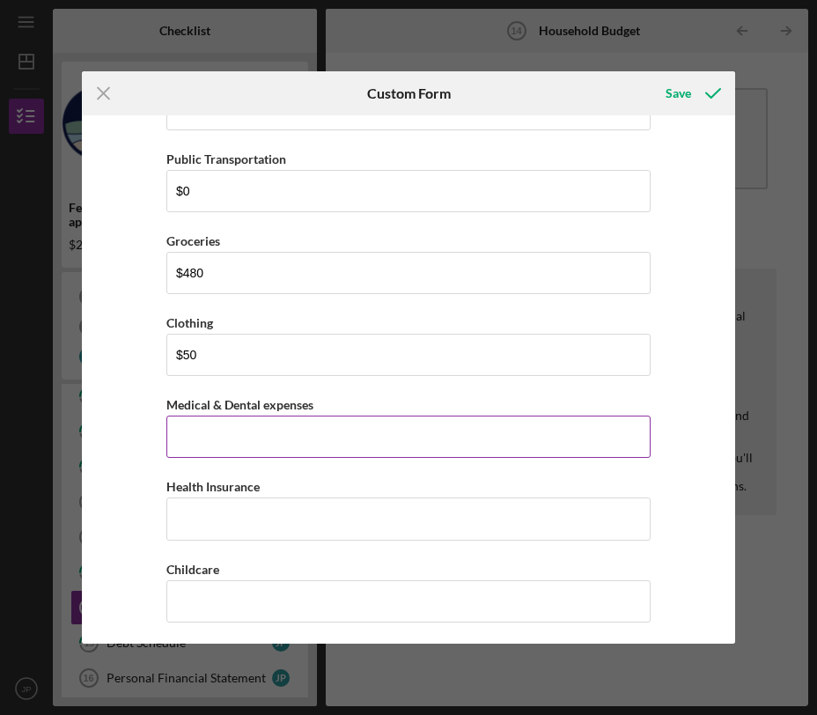
scroll to position [1734, 0]
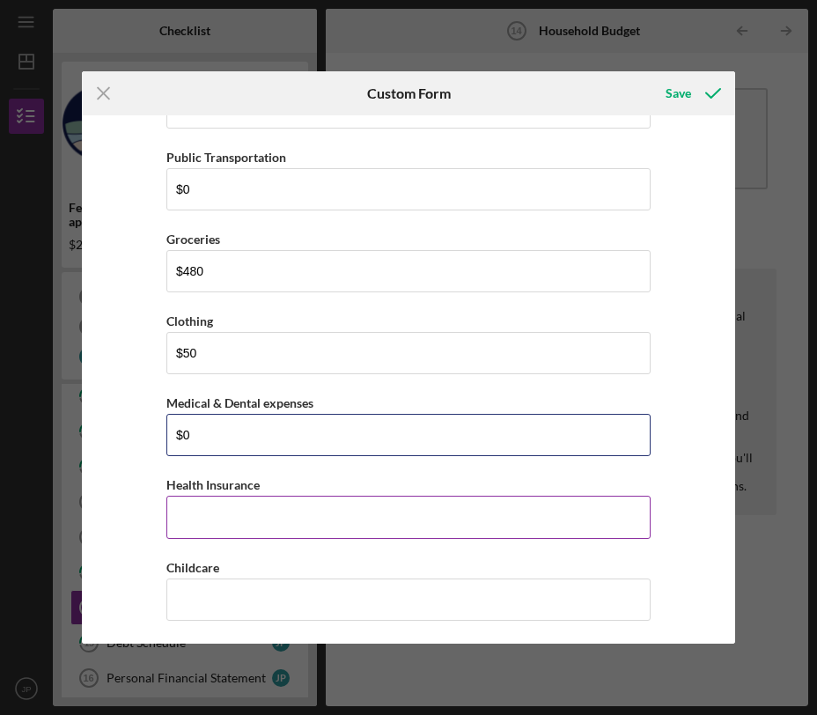
type input "$0"
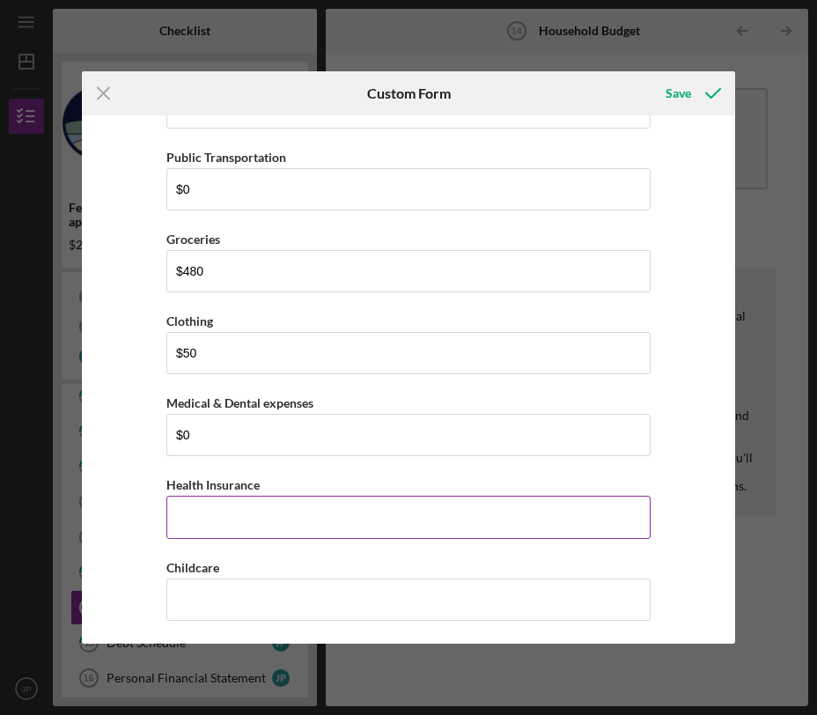
click at [247, 514] on input "Health Insurance" at bounding box center [408, 517] width 484 height 42
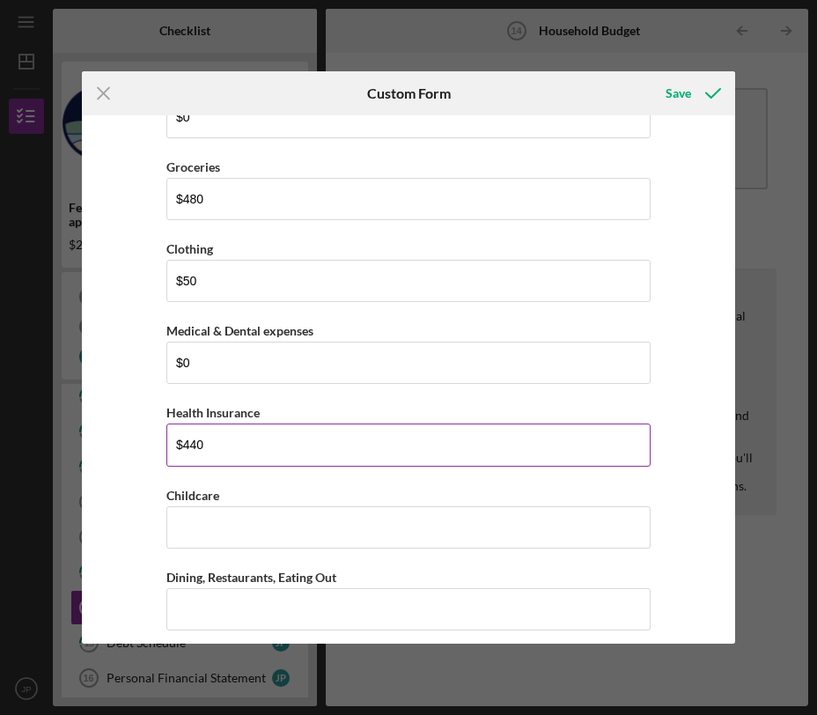
scroll to position [1824, 0]
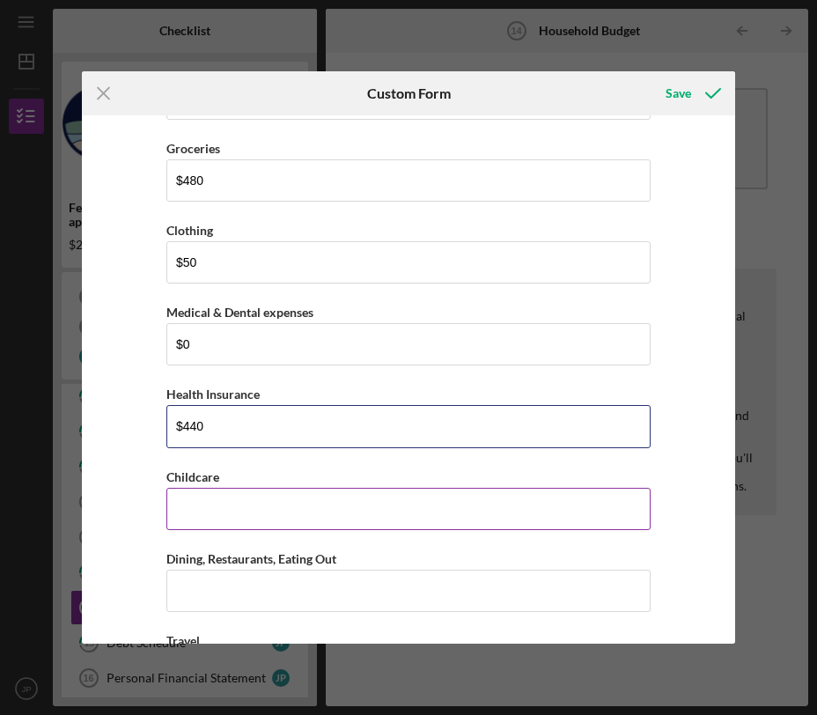
type input "$440"
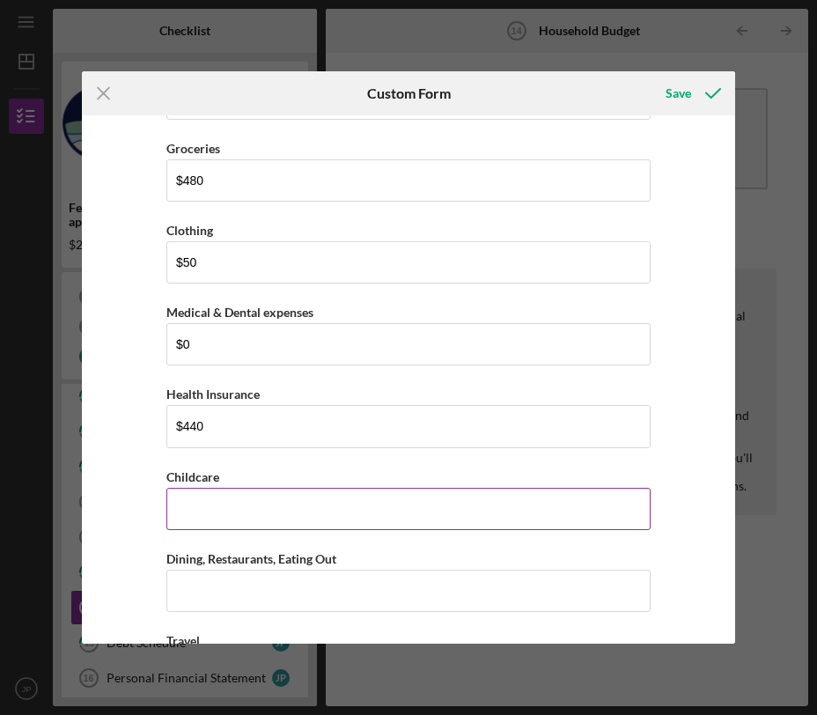
click at [230, 502] on input "Childcare" at bounding box center [408, 509] width 484 height 42
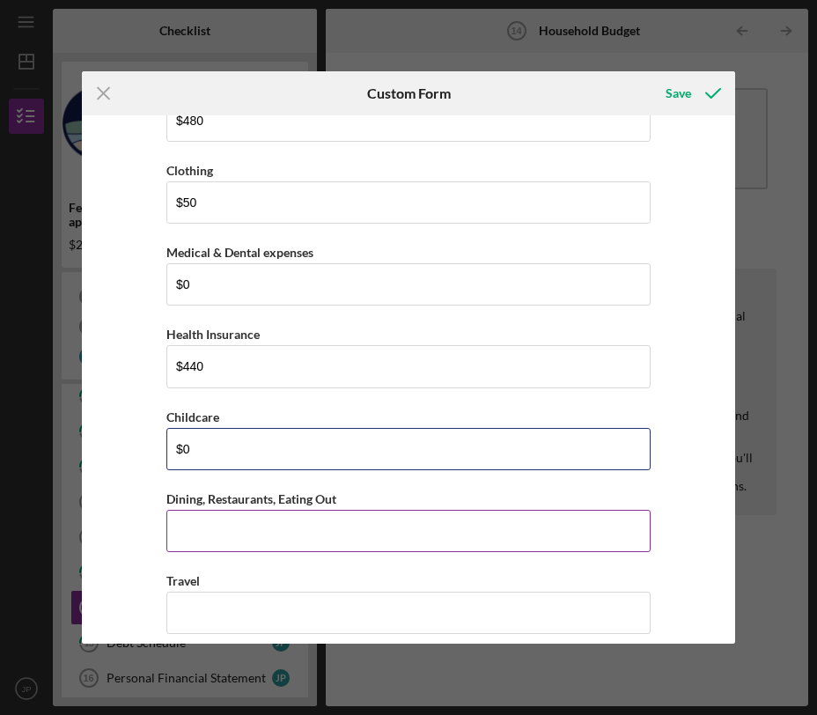
scroll to position [1891, 0]
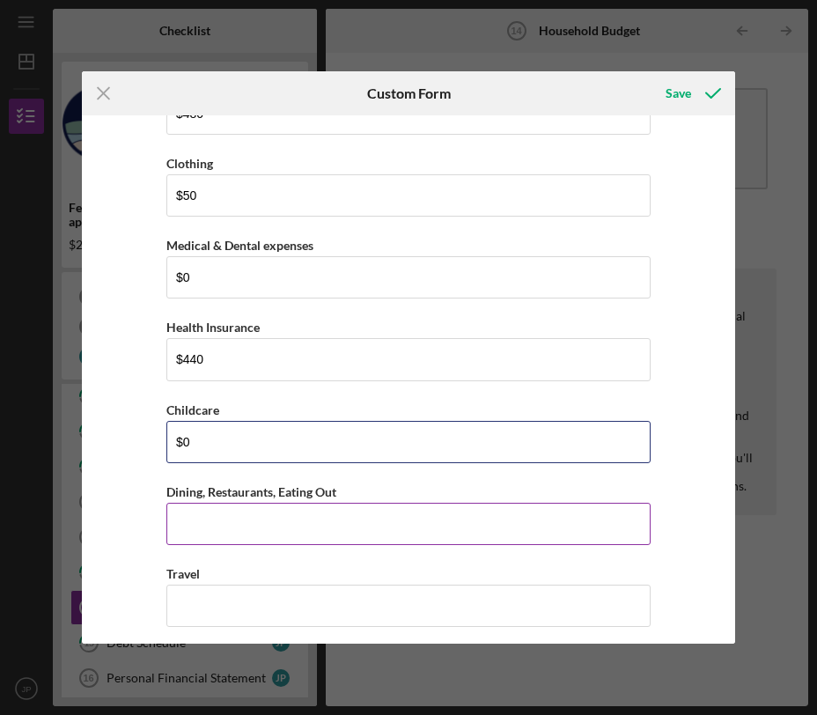
type input "$0"
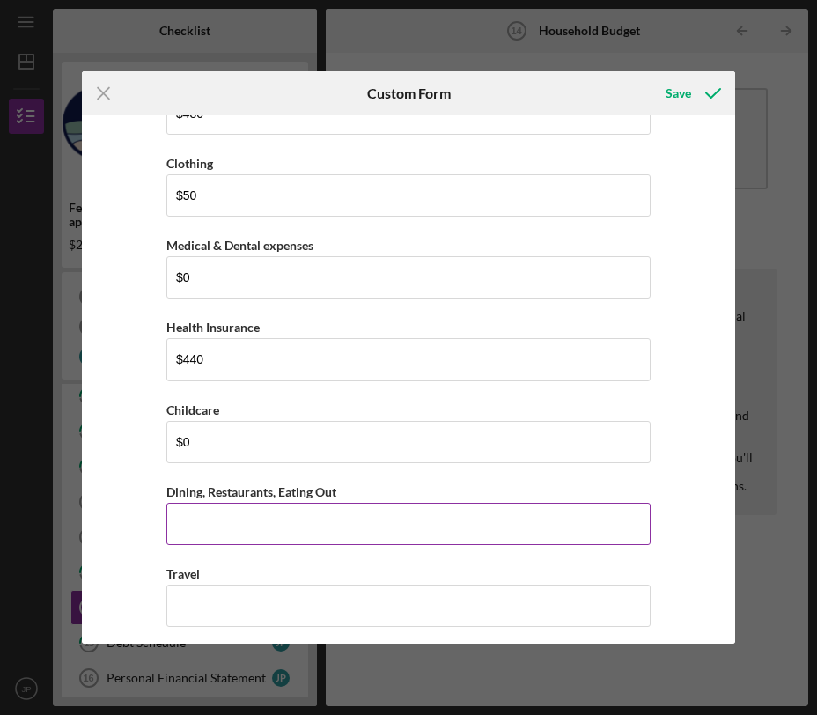
click at [205, 525] on input "Dining, Restaurants, Eating Out" at bounding box center [408, 524] width 484 height 42
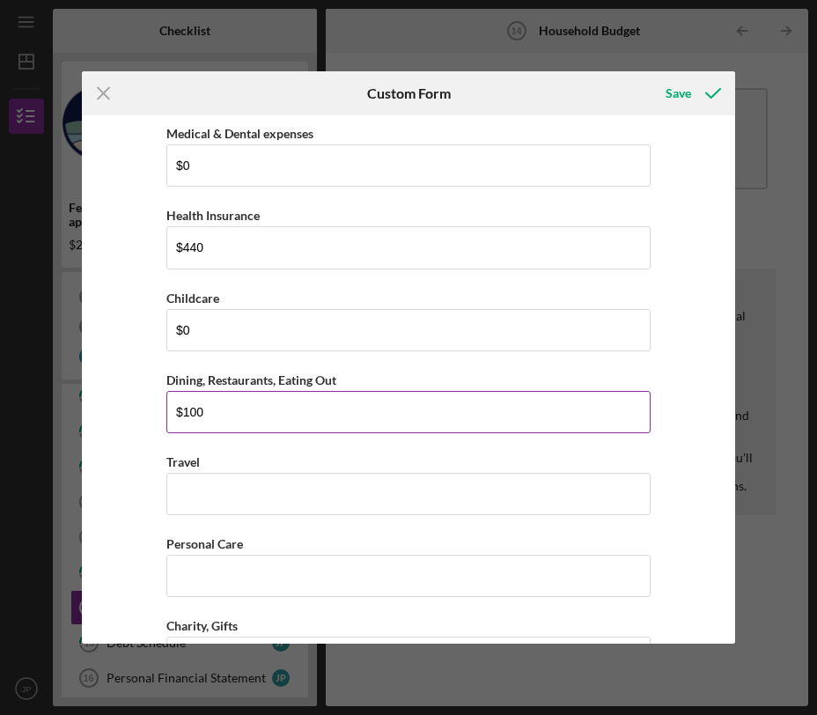
scroll to position [2009, 0]
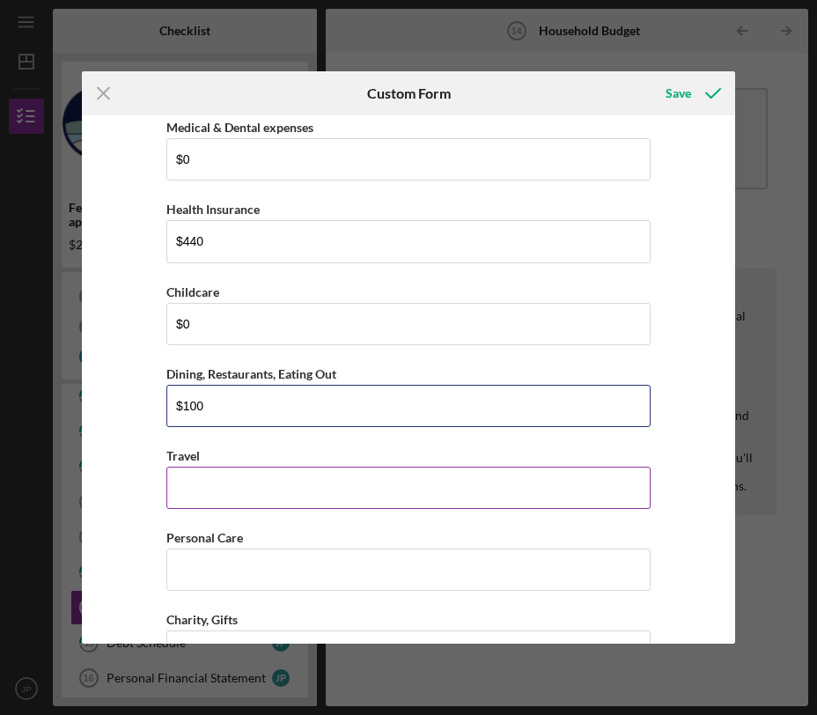
type input "$100"
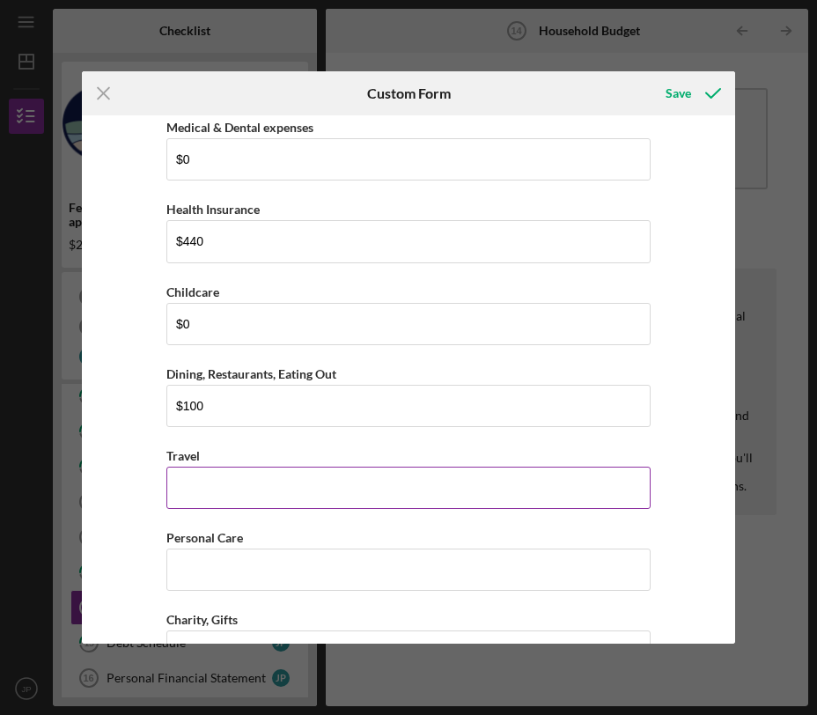
click at [232, 500] on input "Travel" at bounding box center [408, 488] width 484 height 42
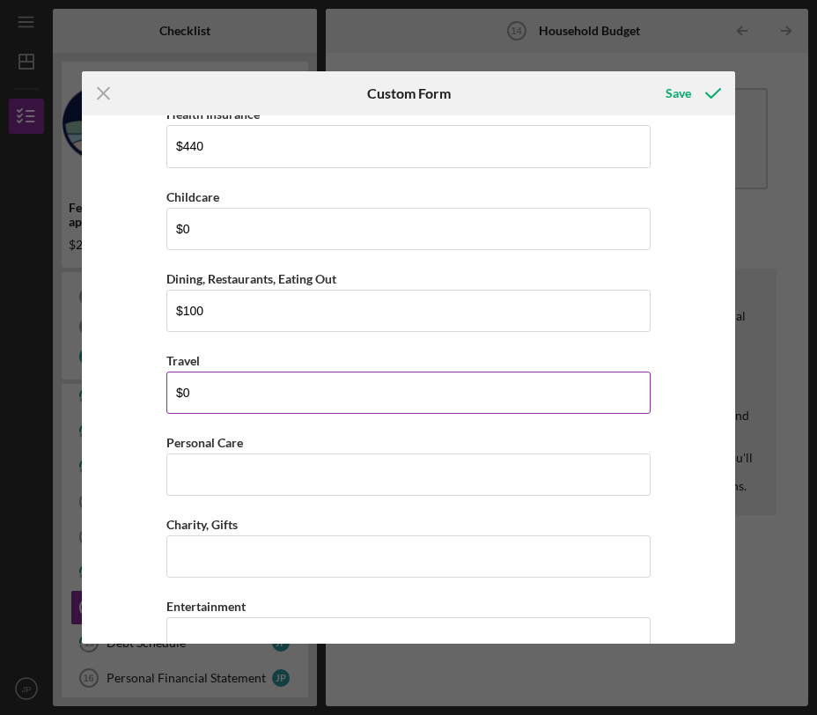
scroll to position [2106, 0]
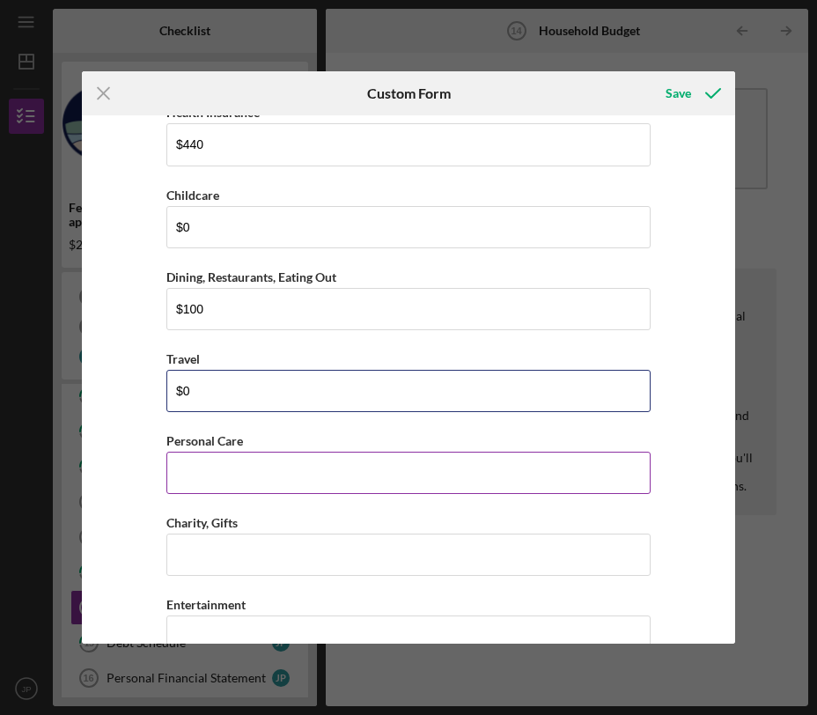
type input "$0"
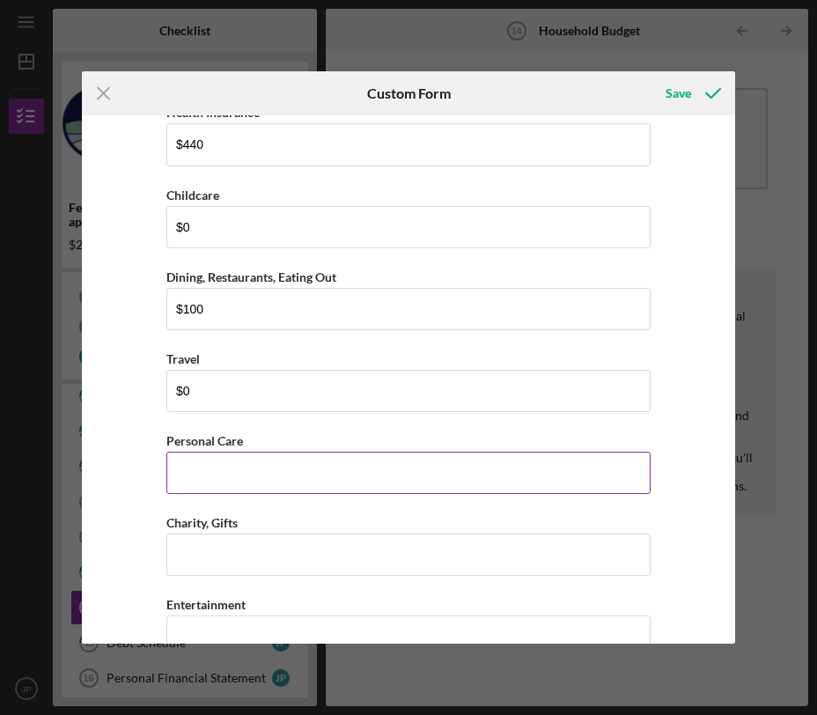
click at [230, 482] on input "Personal Care" at bounding box center [408, 473] width 484 height 42
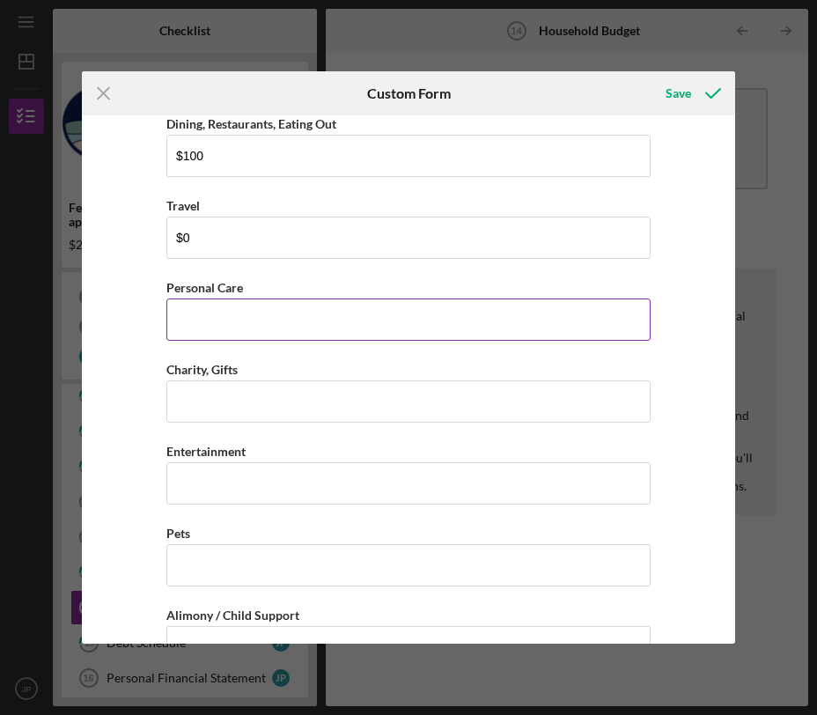
scroll to position [2257, 0]
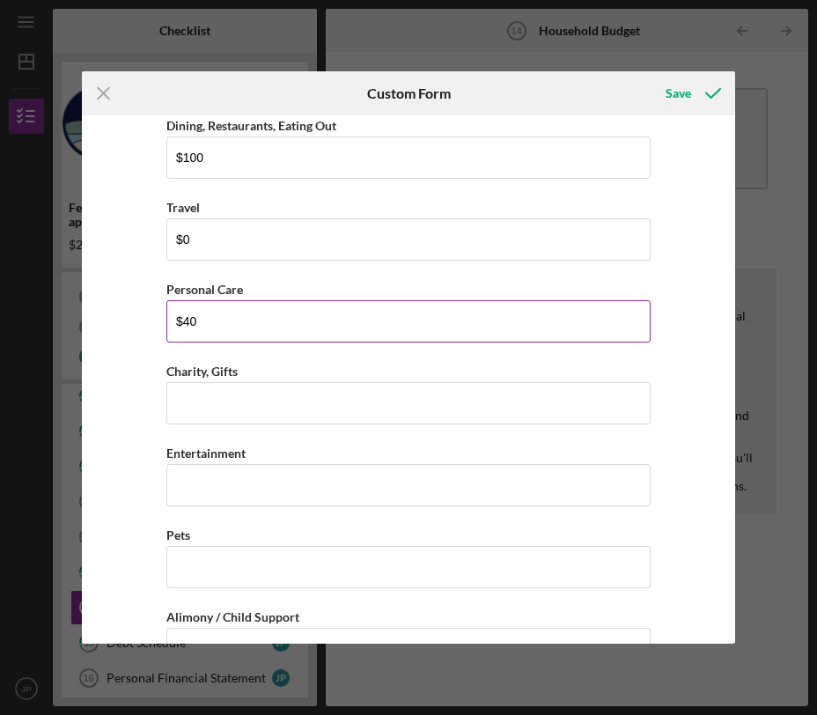
type input "$4"
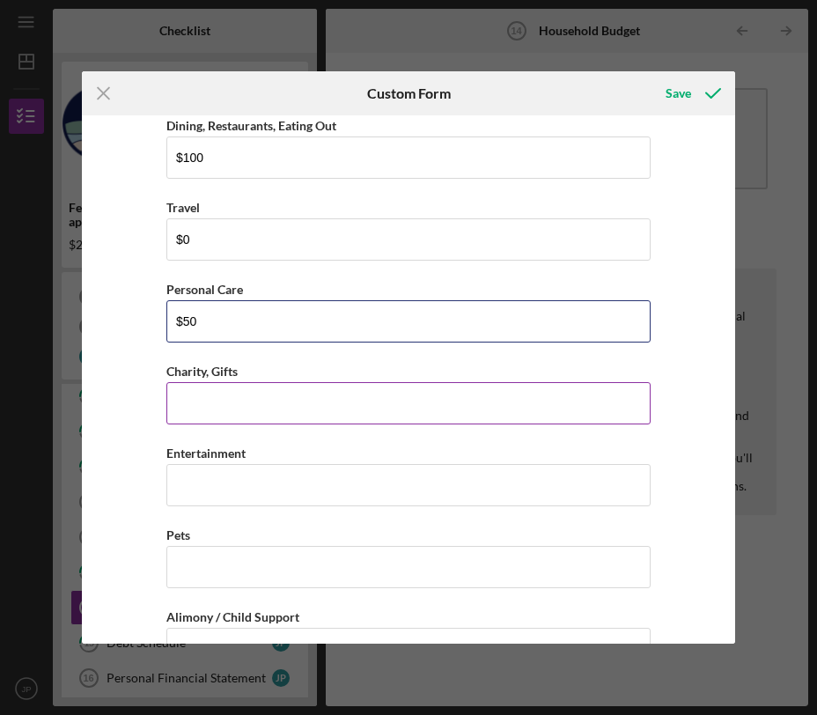
type input "$50"
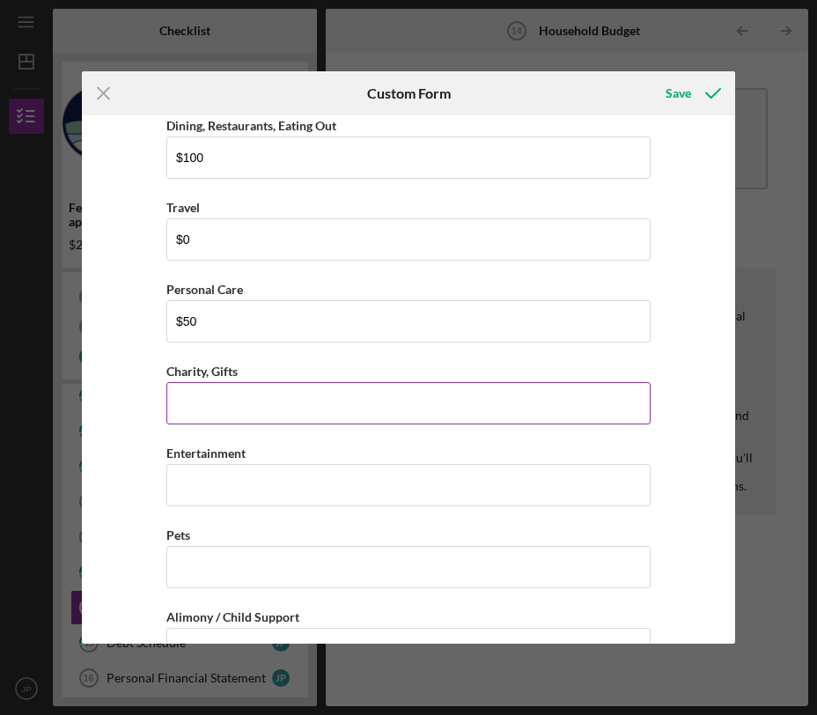
click at [219, 403] on input "Charity, Gifts" at bounding box center [408, 403] width 484 height 42
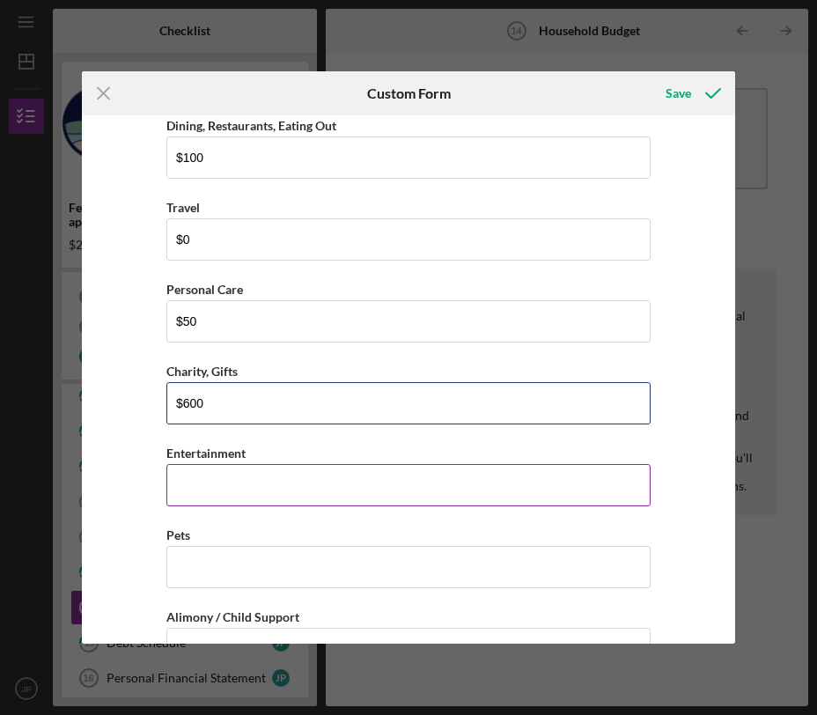
type input "$600"
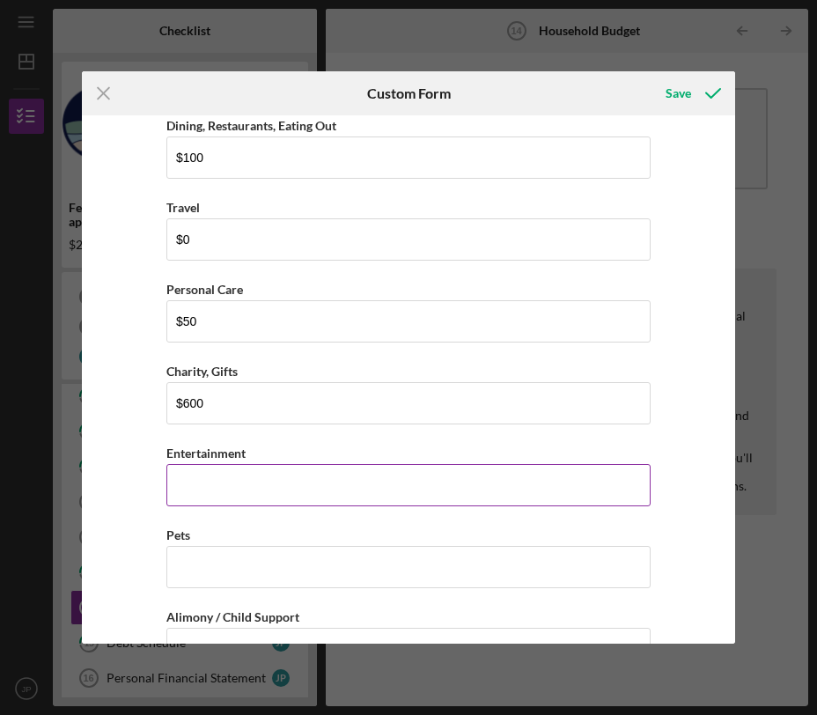
click at [222, 468] on input "Entertainment" at bounding box center [408, 485] width 484 height 42
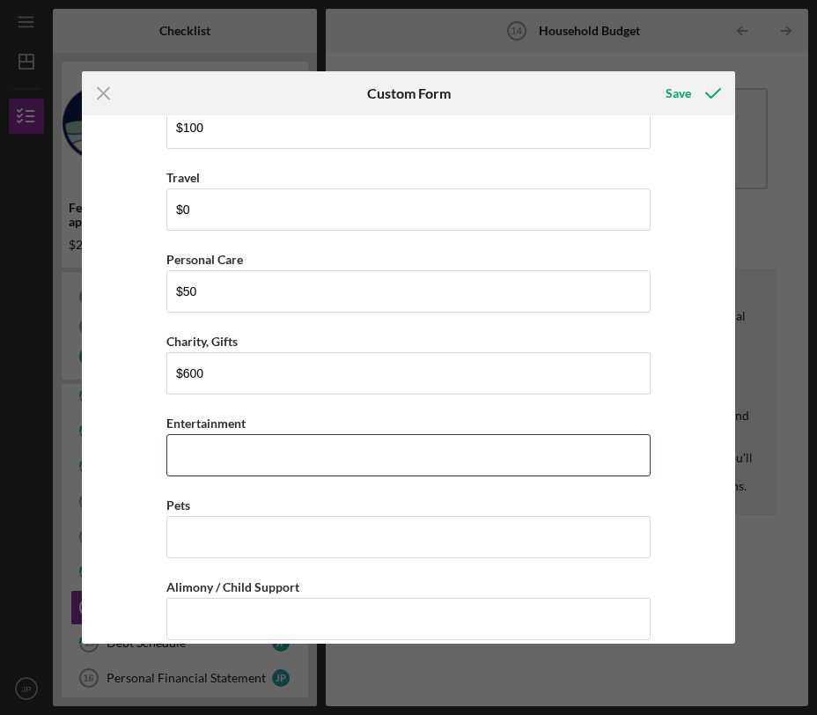
scroll to position [2292, 0]
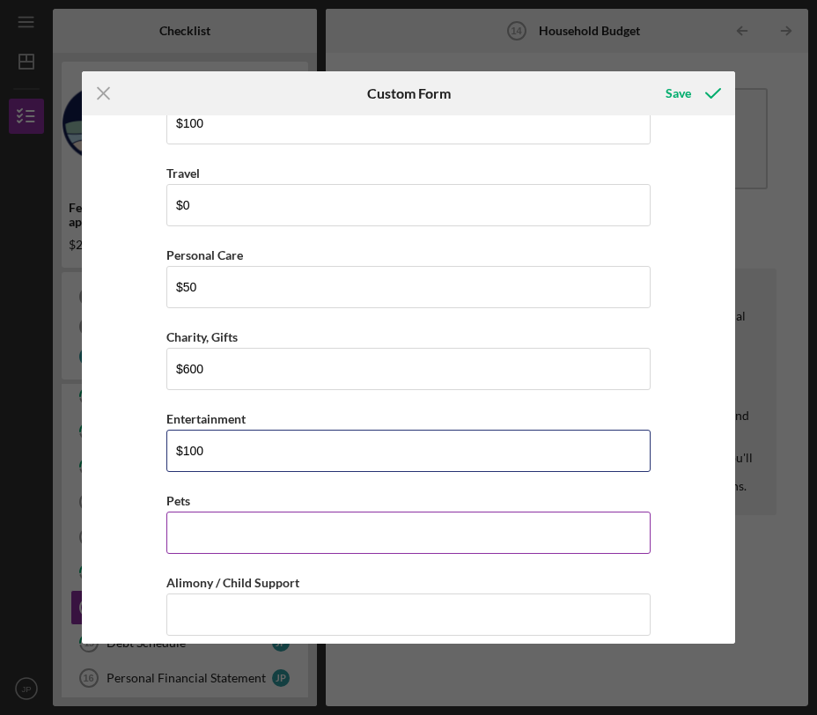
type input "$100"
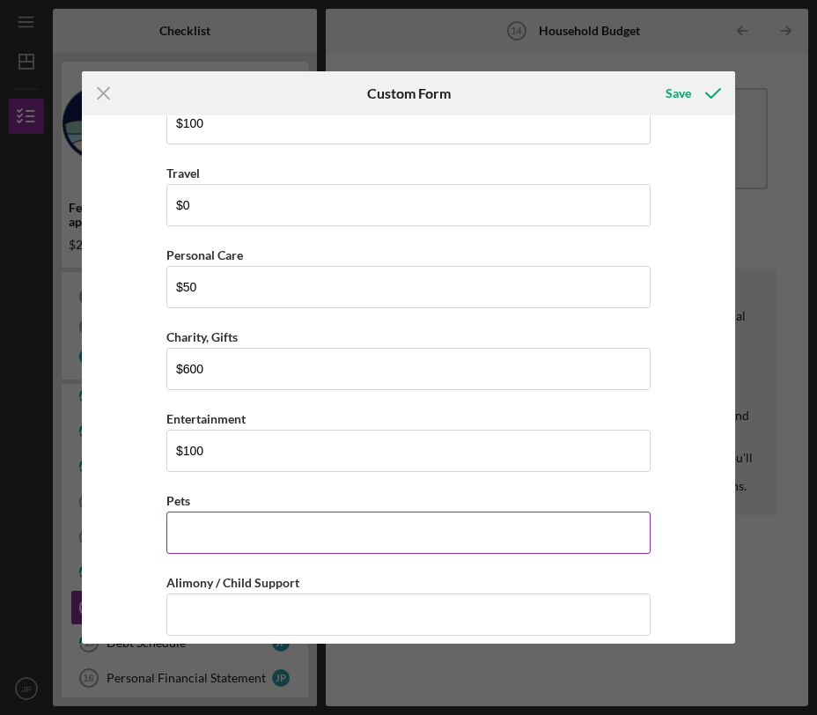
click at [254, 542] on input "Pets" at bounding box center [408, 533] width 484 height 42
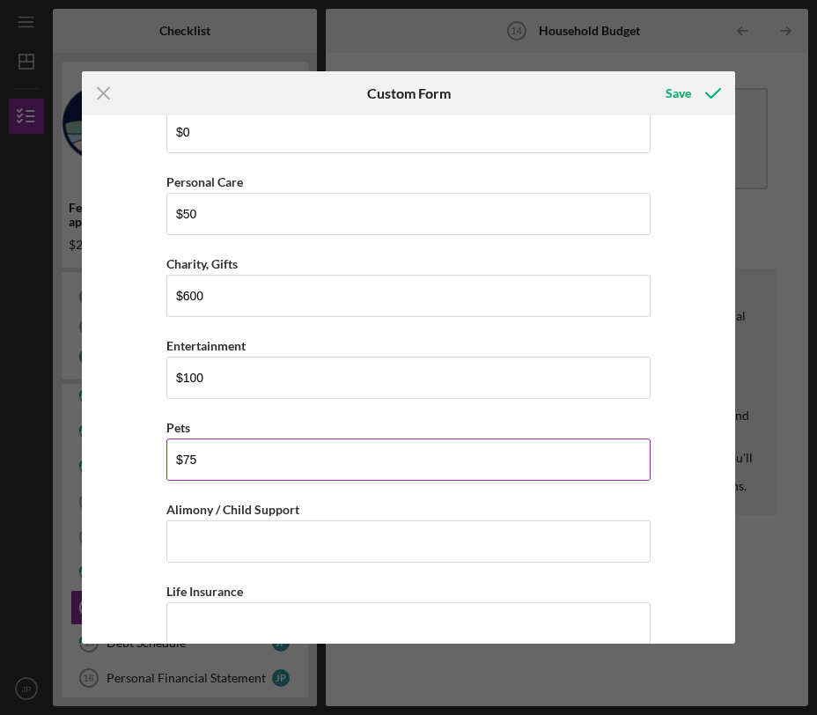
scroll to position [2493, 0]
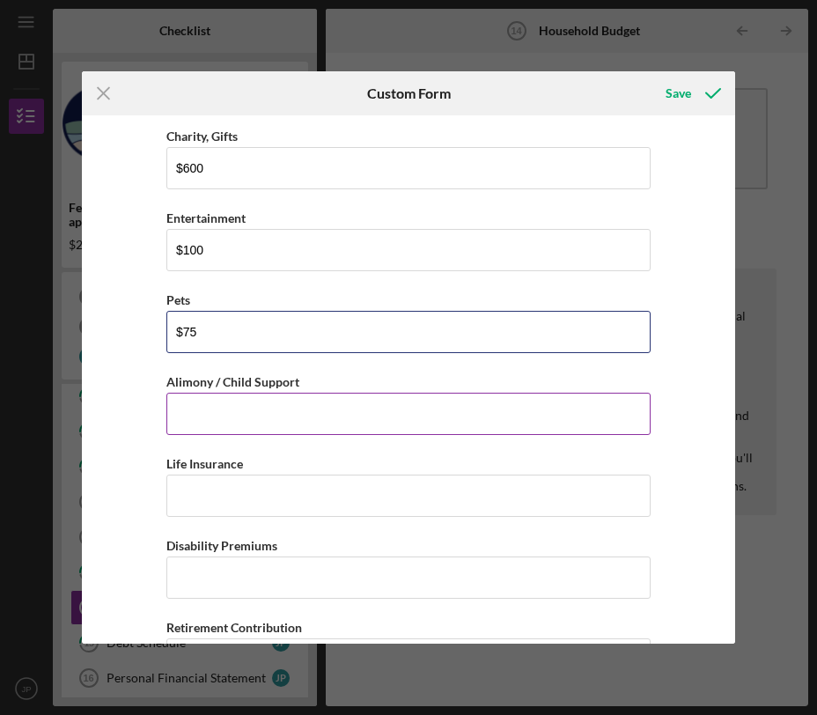
type input "$75"
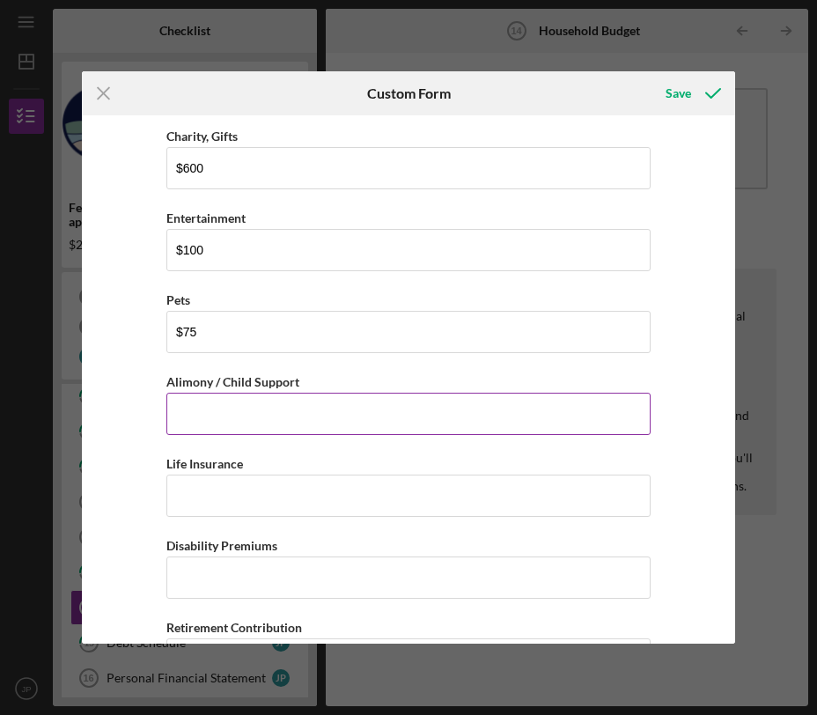
click at [268, 397] on input "Alimony / Child Support" at bounding box center [408, 414] width 484 height 42
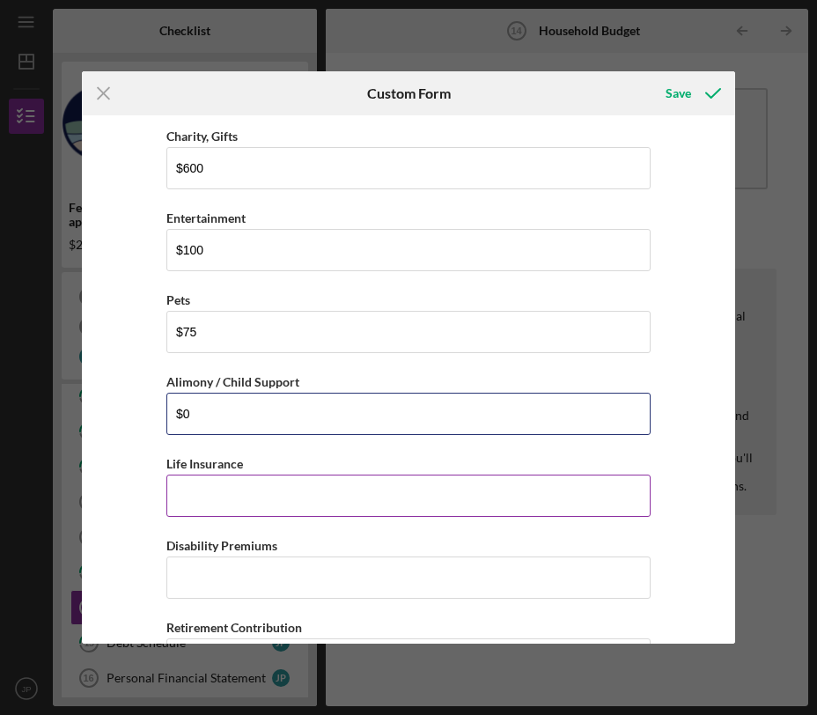
type input "$0"
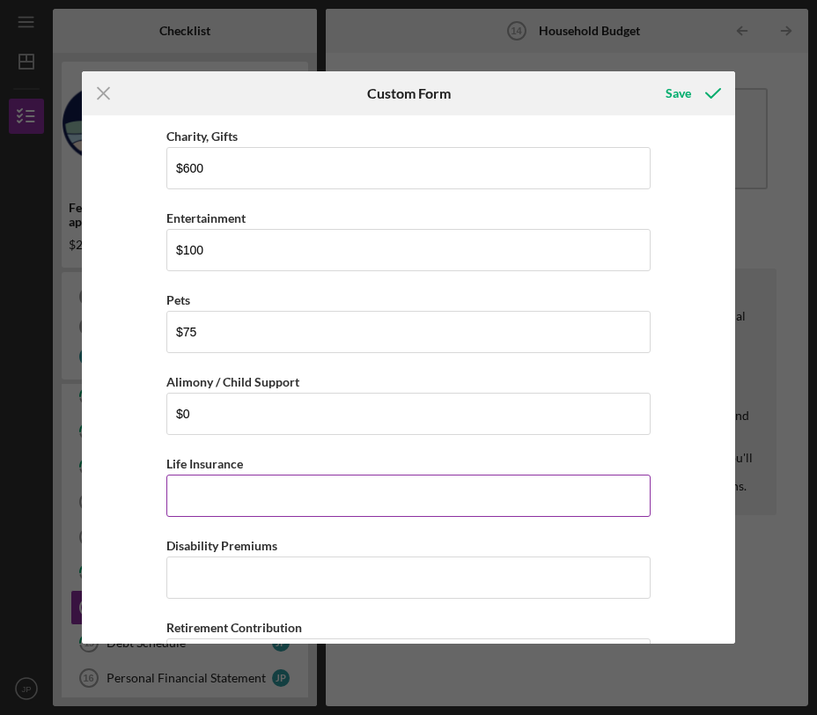
click at [259, 509] on input "Life Insurance" at bounding box center [408, 496] width 484 height 42
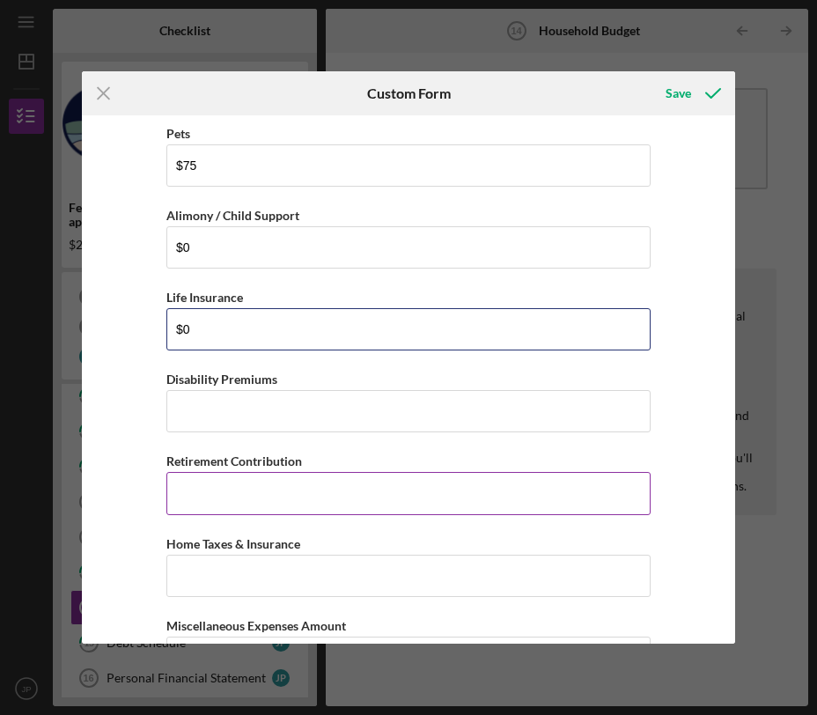
scroll to position [2660, 0]
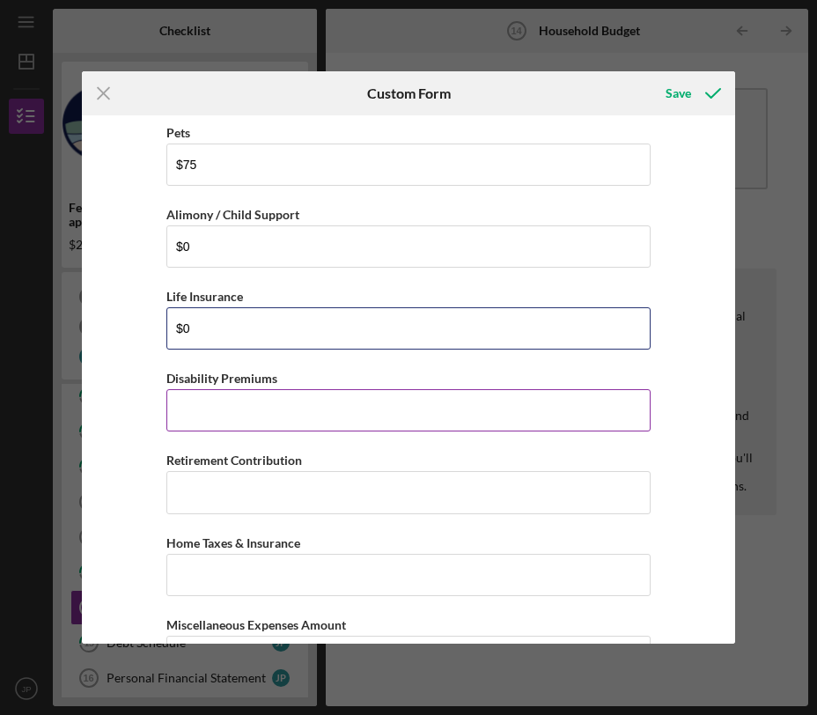
type input "$0"
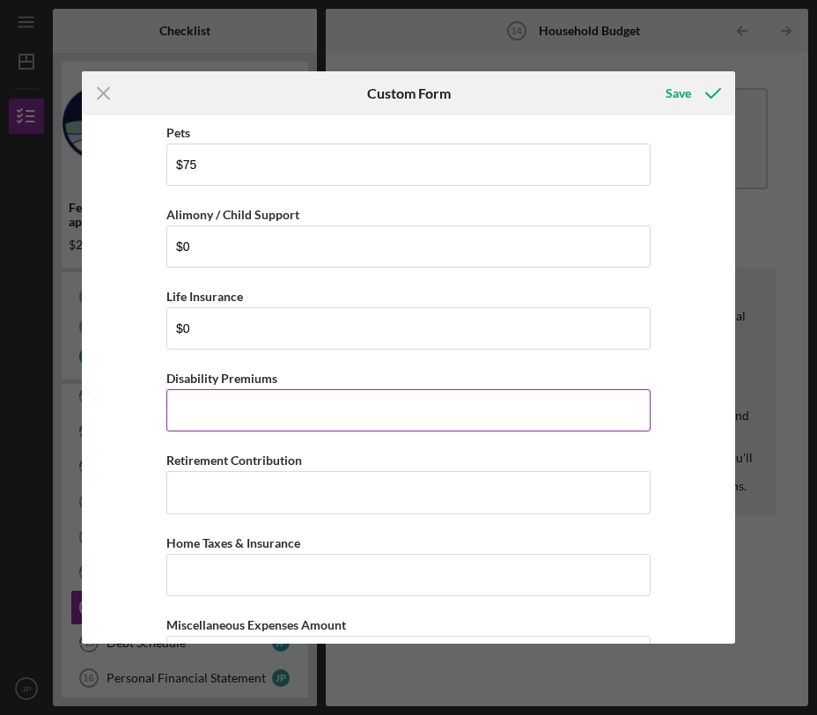
click at [261, 409] on input "Disability Premiums" at bounding box center [408, 410] width 484 height 42
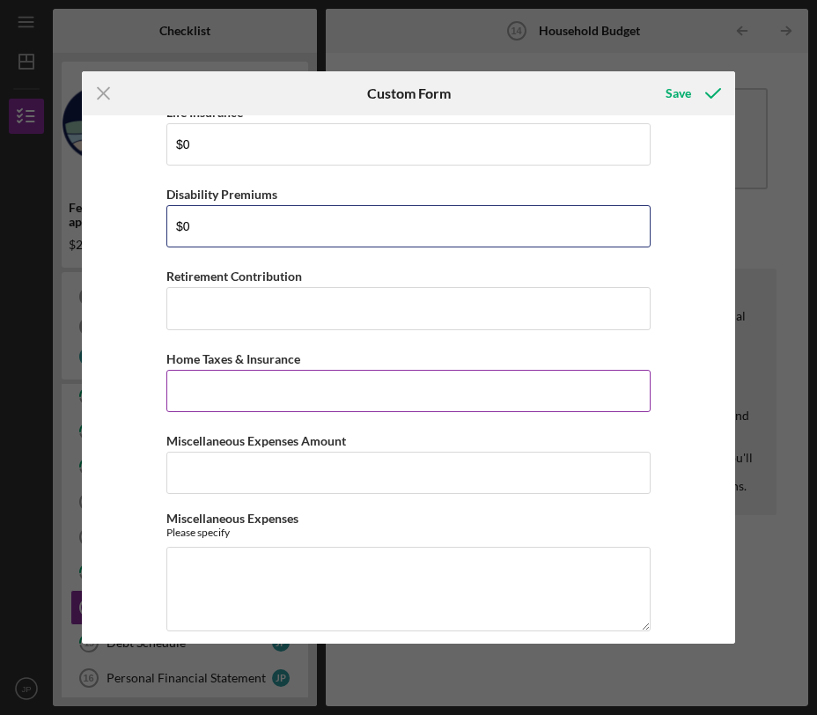
scroll to position [2861, 0]
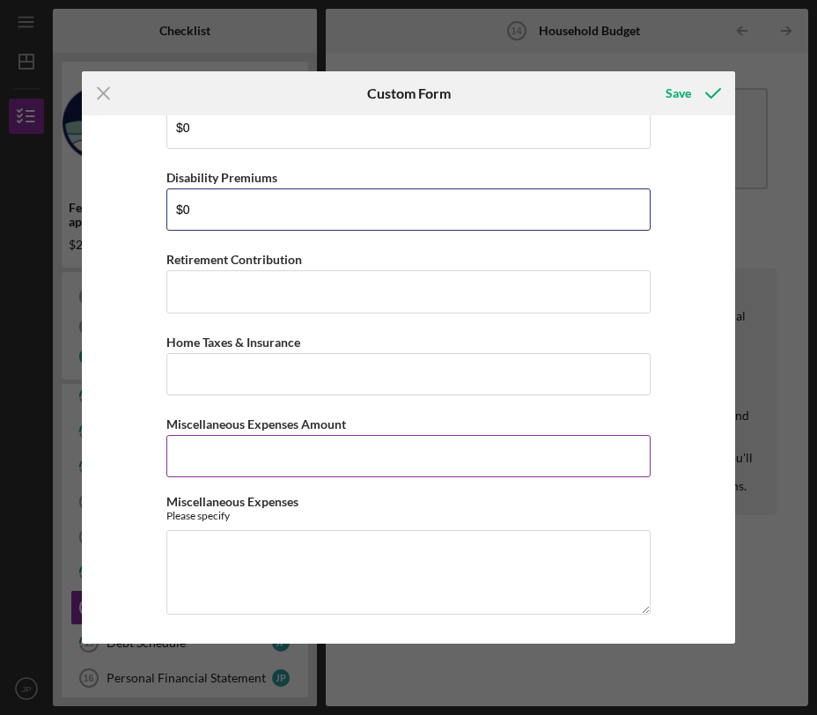
type input "$0"
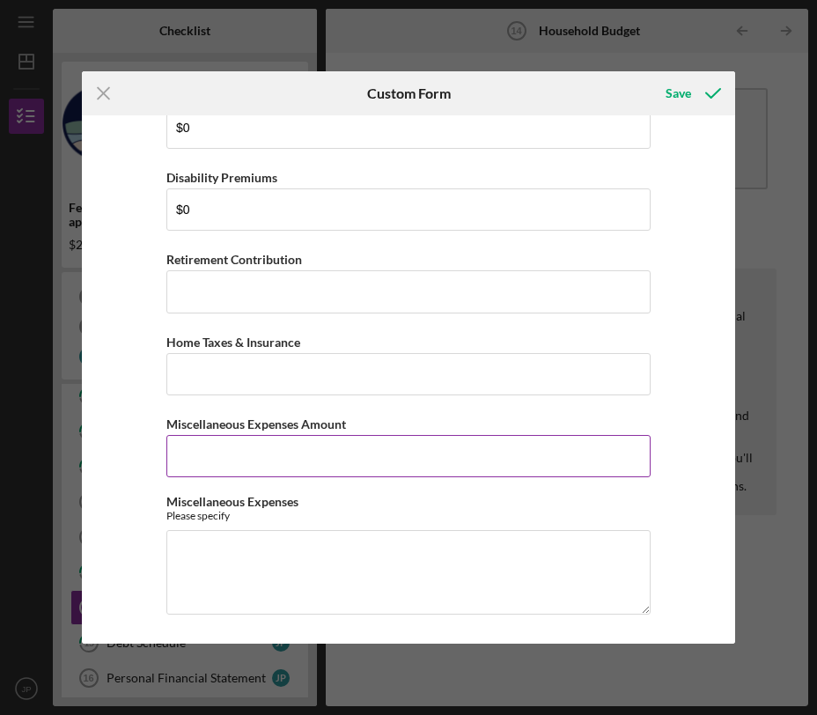
click at [243, 439] on input "Miscellaneous Expenses Amount" at bounding box center [408, 456] width 484 height 42
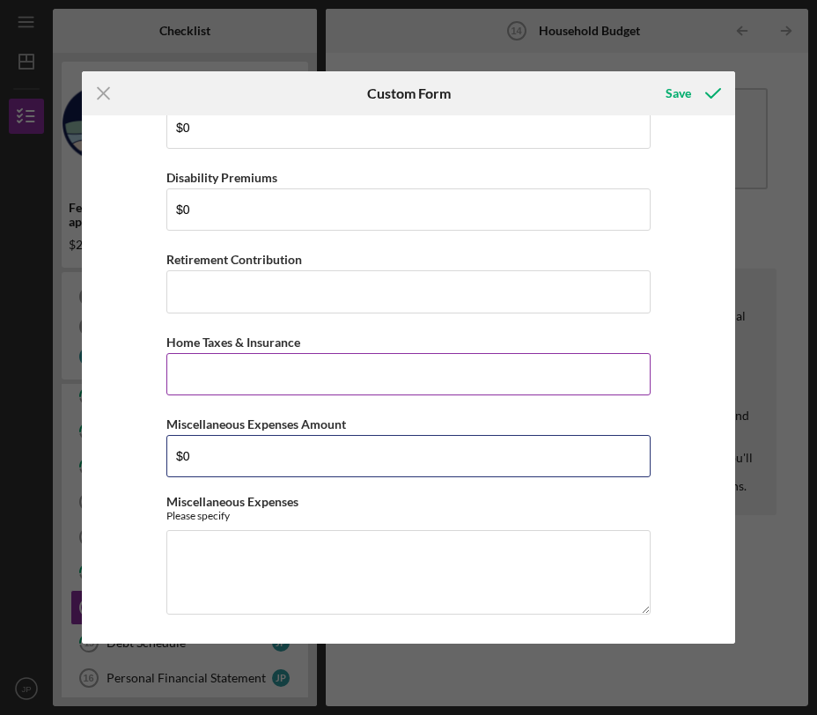
type input "$0"
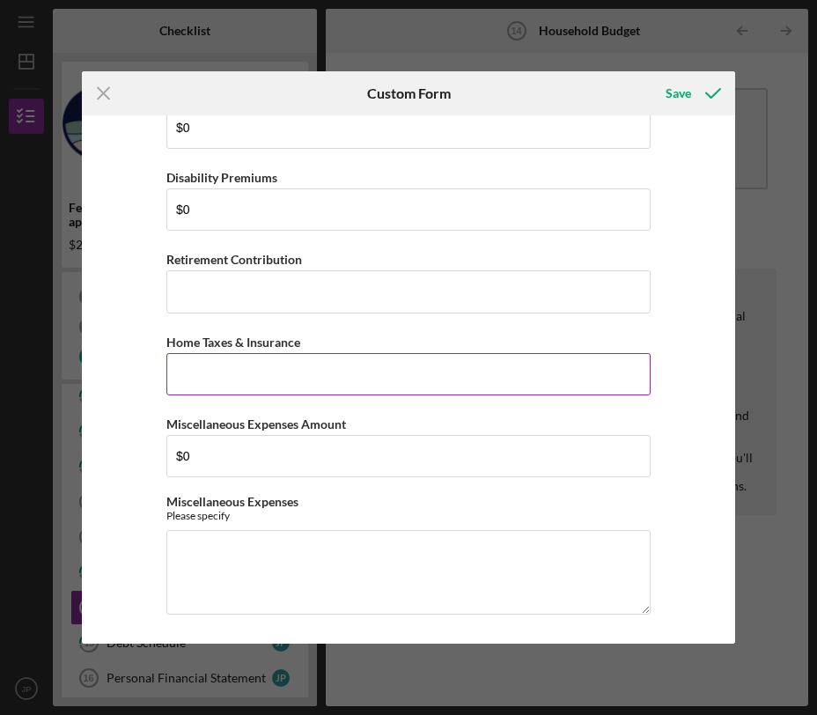
click at [231, 363] on input "Home Taxes & Insurance" at bounding box center [408, 374] width 484 height 42
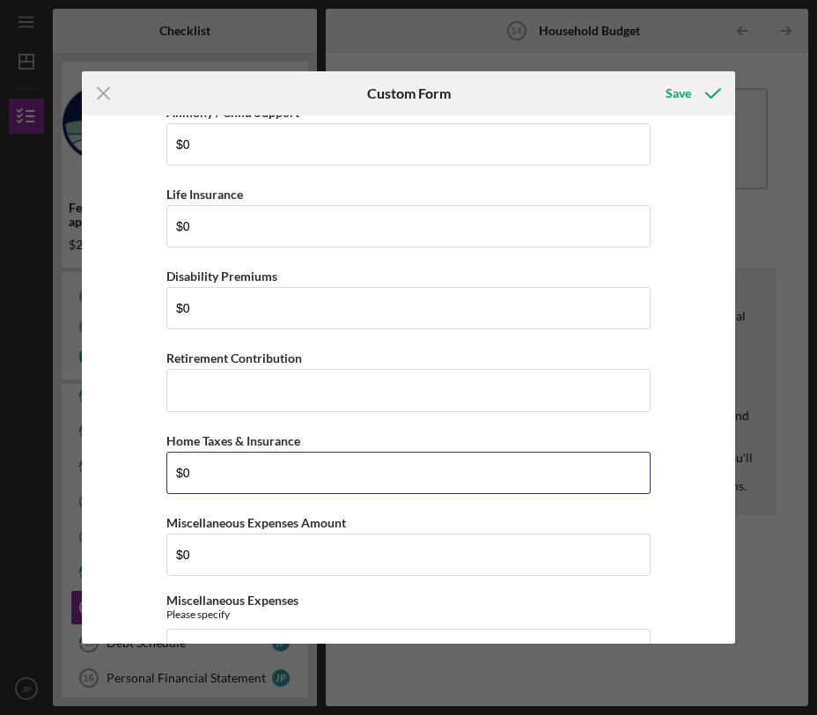
scroll to position [2789, 0]
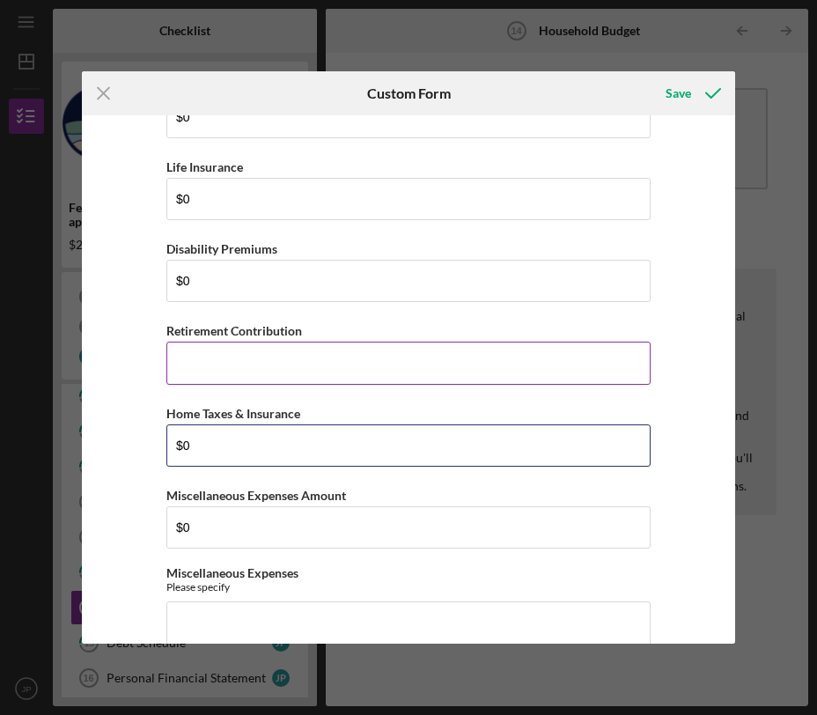
type input "$0"
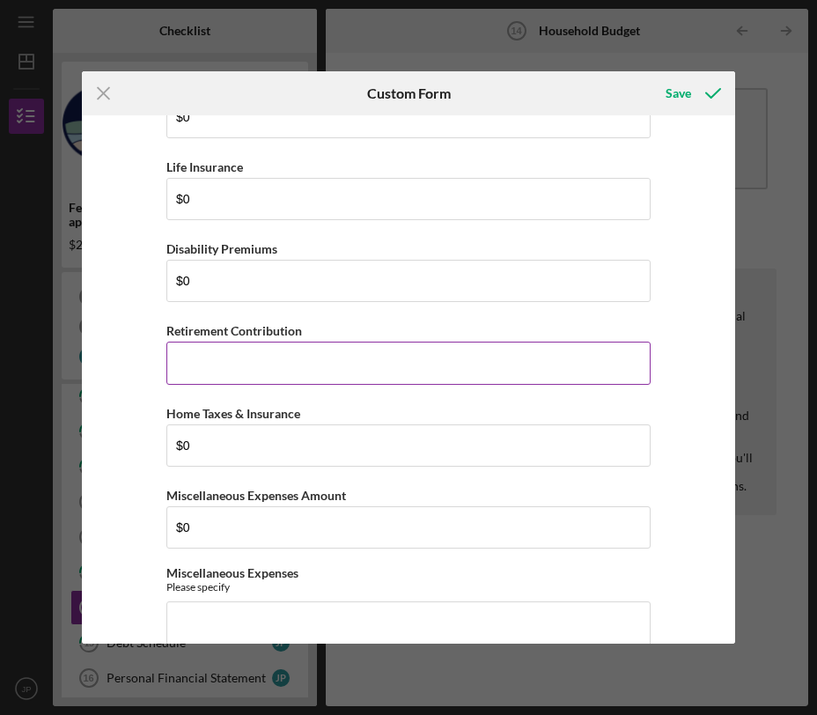
click at [266, 372] on input "Retirement Contribution" at bounding box center [408, 363] width 484 height 42
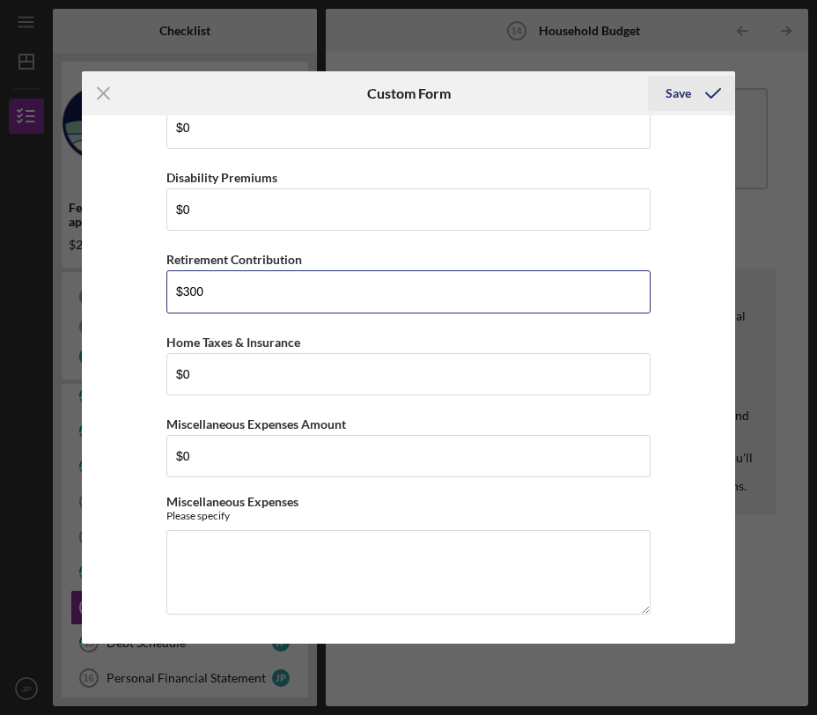
type input "$300"
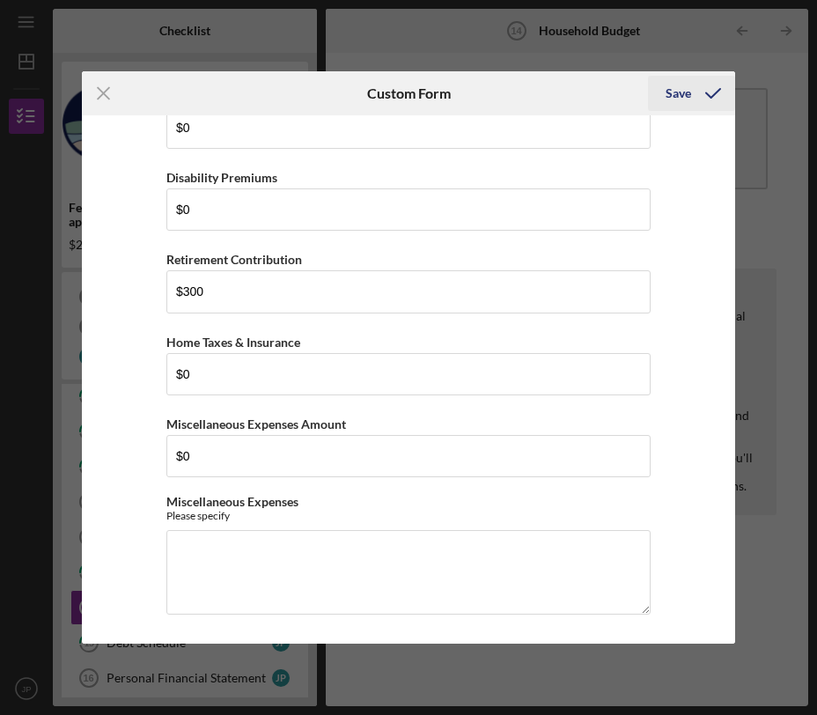
click at [691, 92] on icon "submit" at bounding box center [713, 93] width 44 height 44
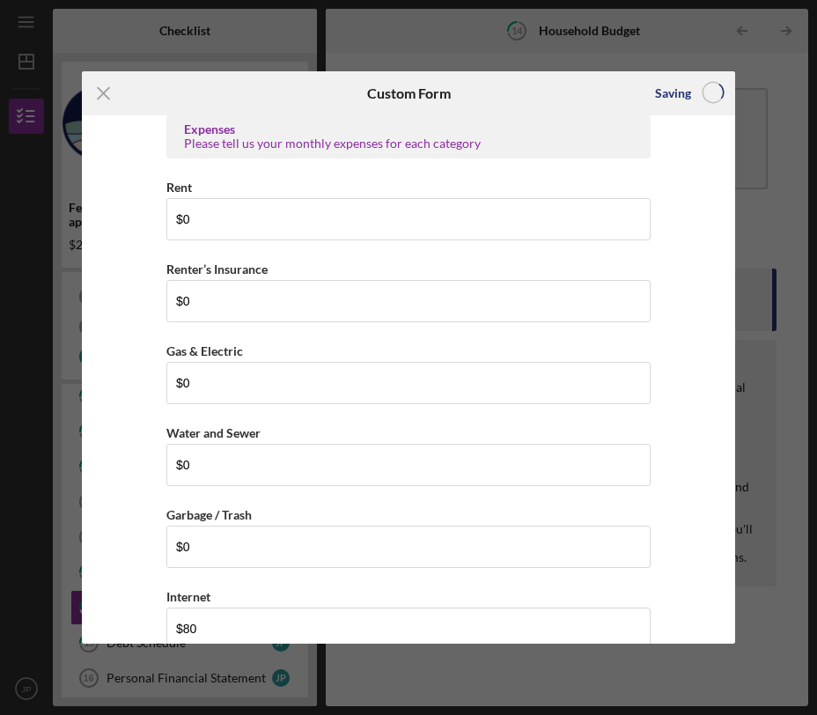
scroll to position [0, 0]
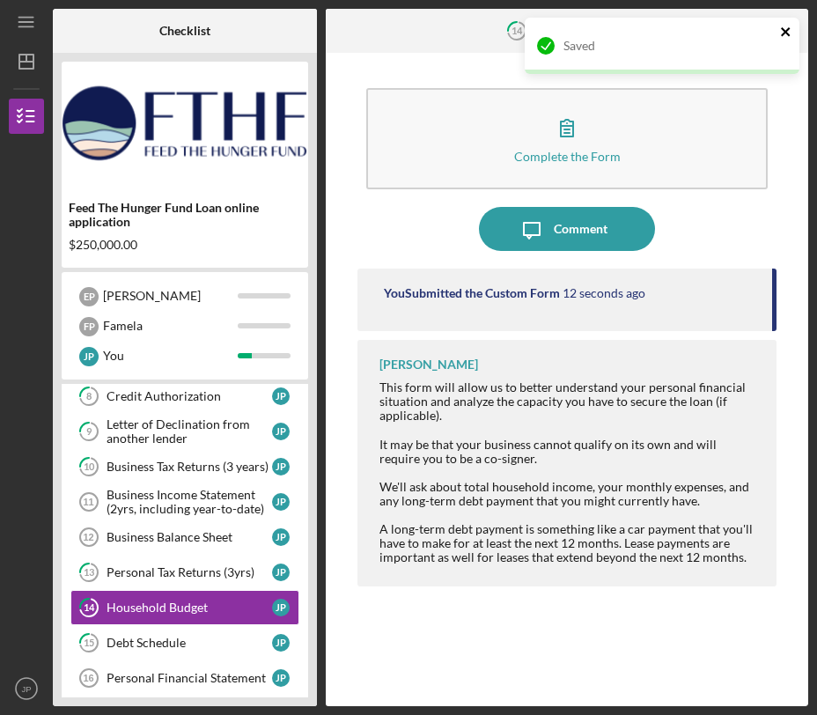
click at [782, 29] on icon "close" at bounding box center [785, 31] width 9 height 9
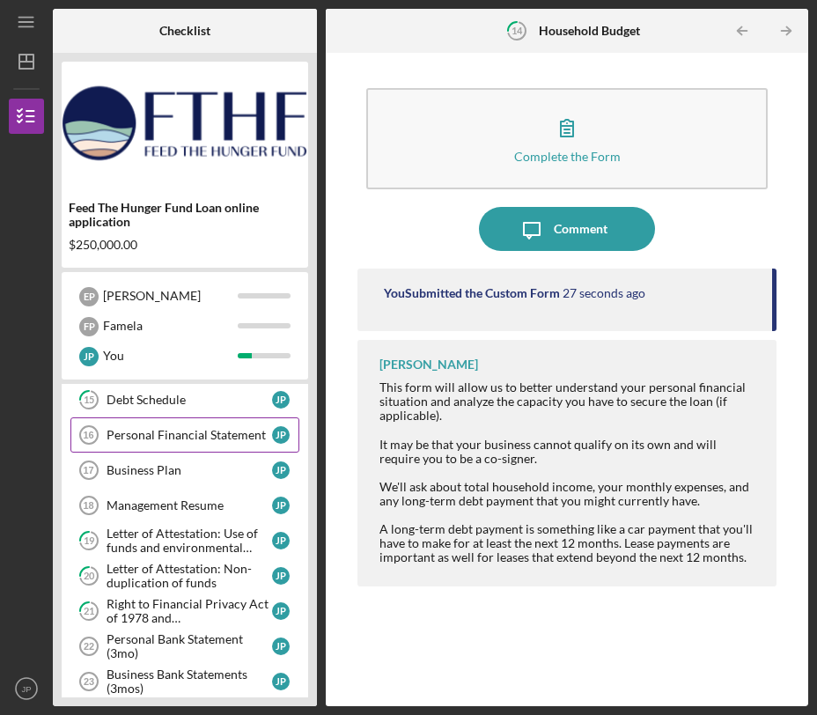
scroll to position [328, 0]
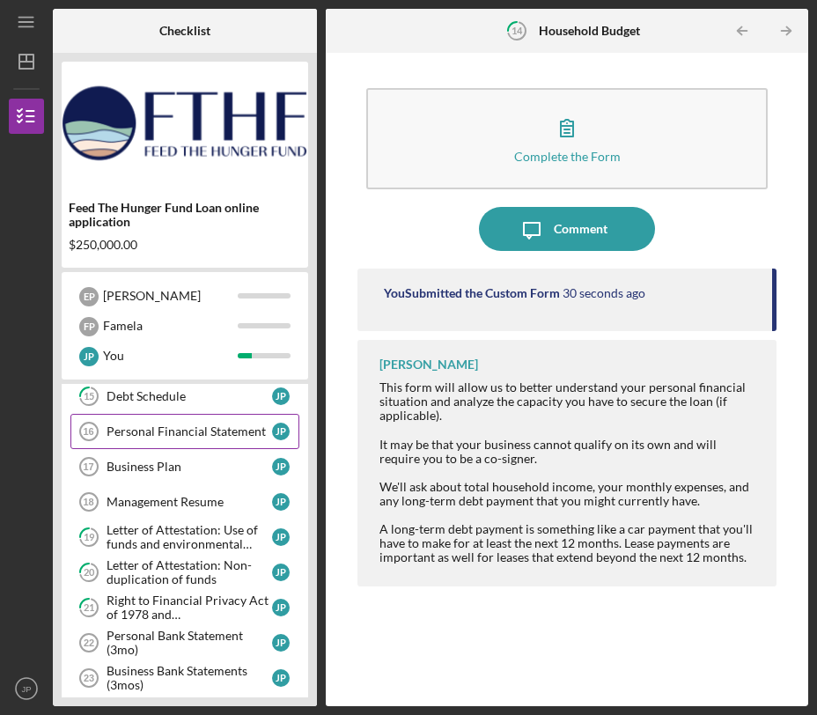
click at [196, 433] on div "Personal Financial Statement" at bounding box center [190, 431] width 166 height 14
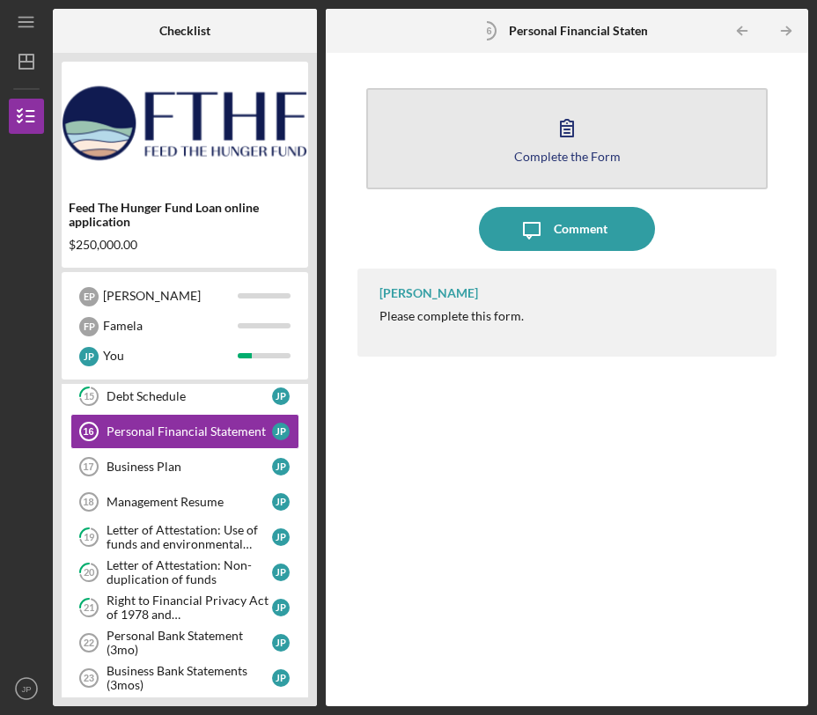
click at [568, 143] on icon "button" at bounding box center [567, 128] width 44 height 44
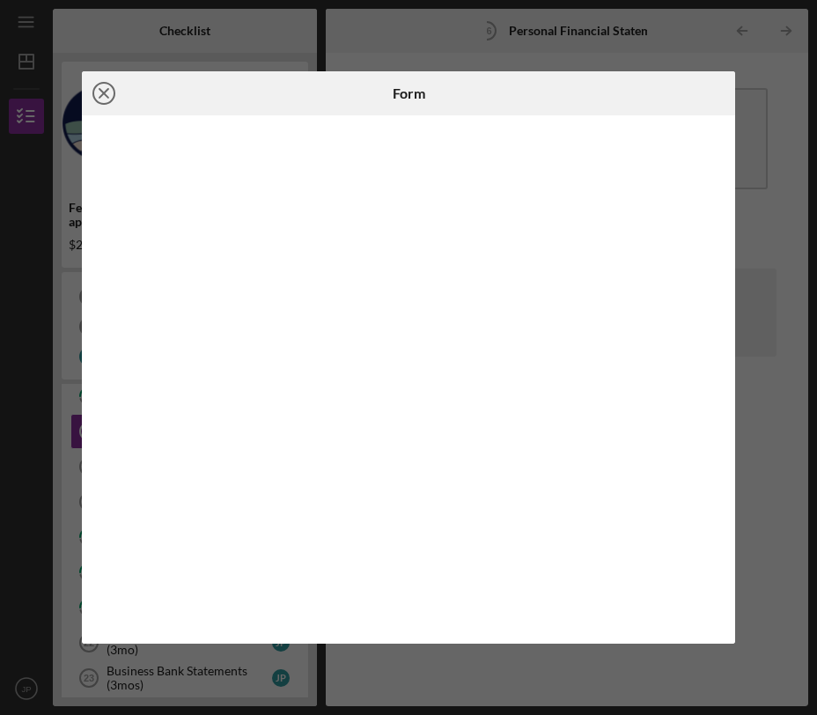
click at [102, 77] on icon "Icon/Close" at bounding box center [104, 93] width 44 height 44
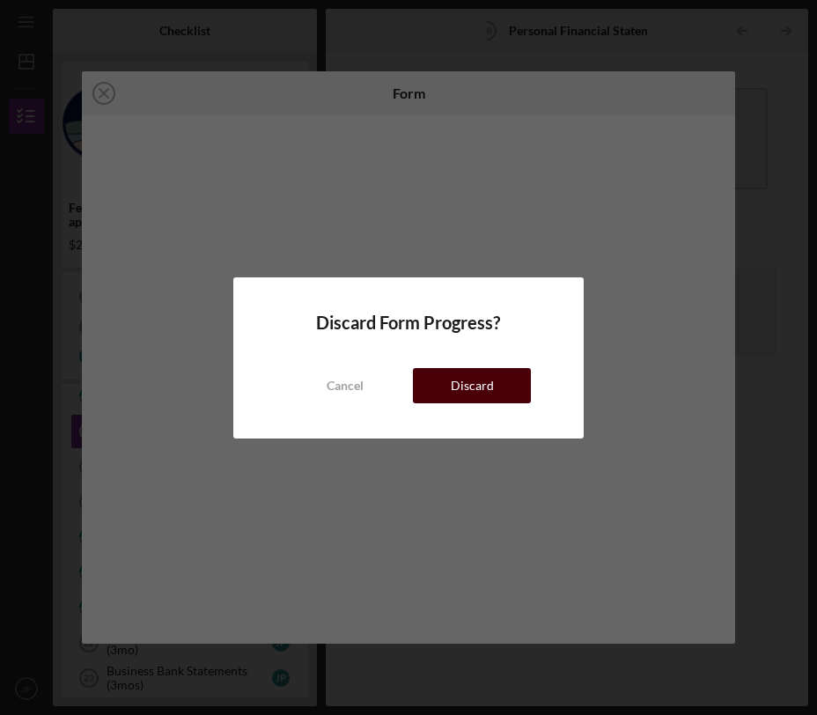
click at [448, 374] on button "Discard" at bounding box center [472, 385] width 118 height 35
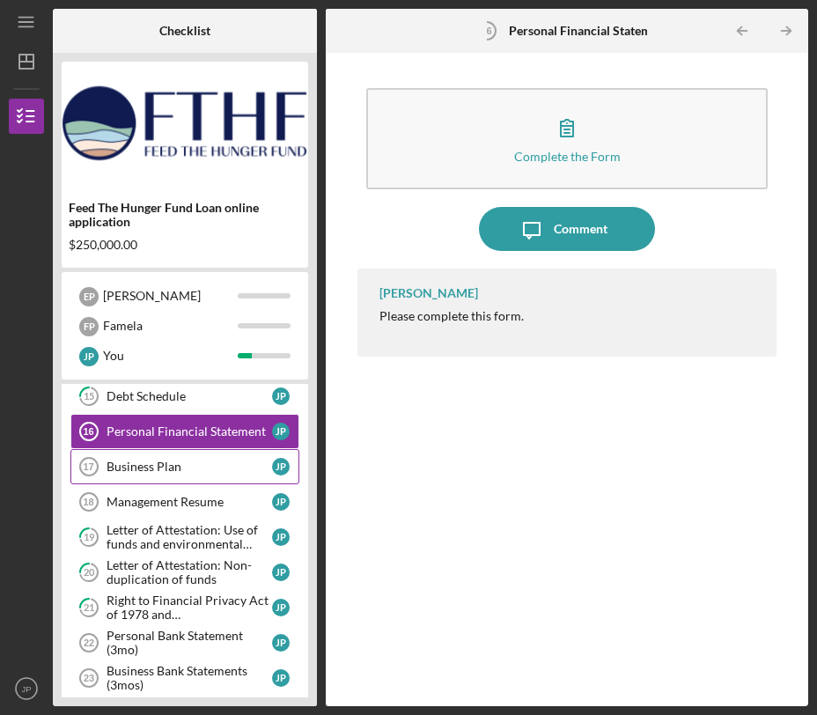
click at [196, 476] on link "Business Plan 17 Business Plan J P" at bounding box center [184, 466] width 229 height 35
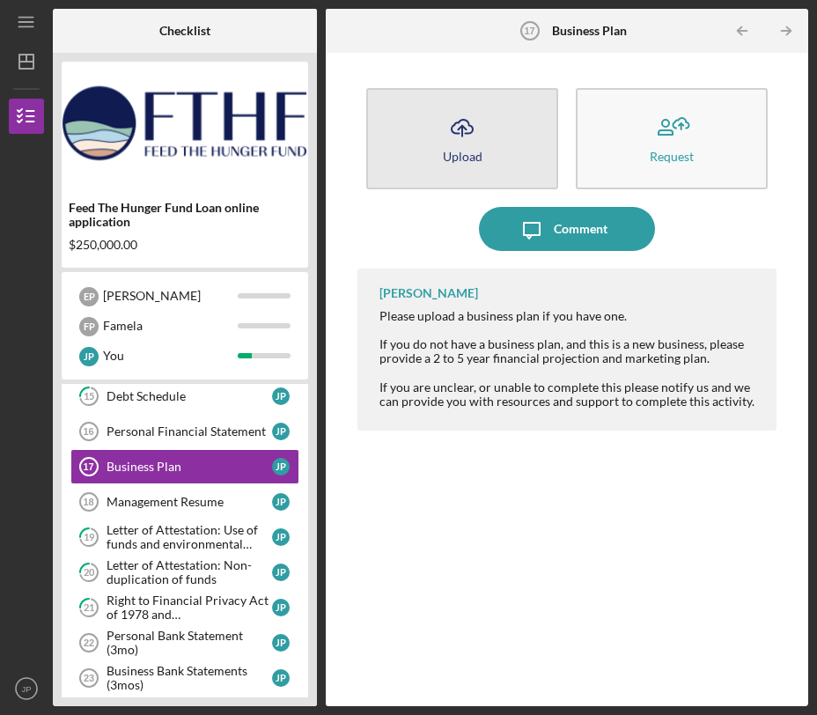
click at [486, 122] on button "Icon/Upload Upload" at bounding box center [462, 138] width 192 height 101
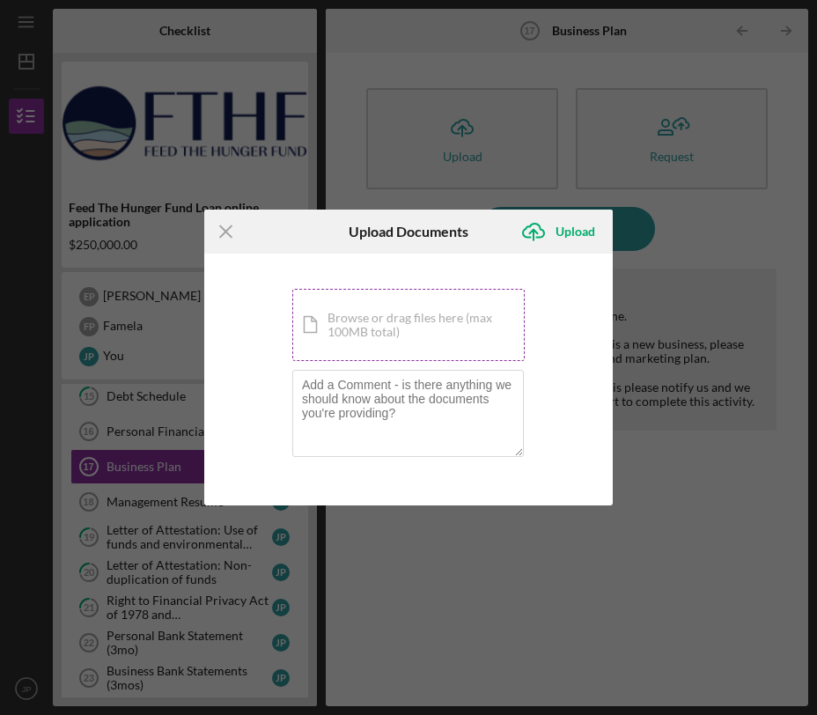
click at [448, 324] on div "Icon/Document Browse or drag files here (max 100MB total) Tap to choose files o…" at bounding box center [408, 325] width 232 height 72
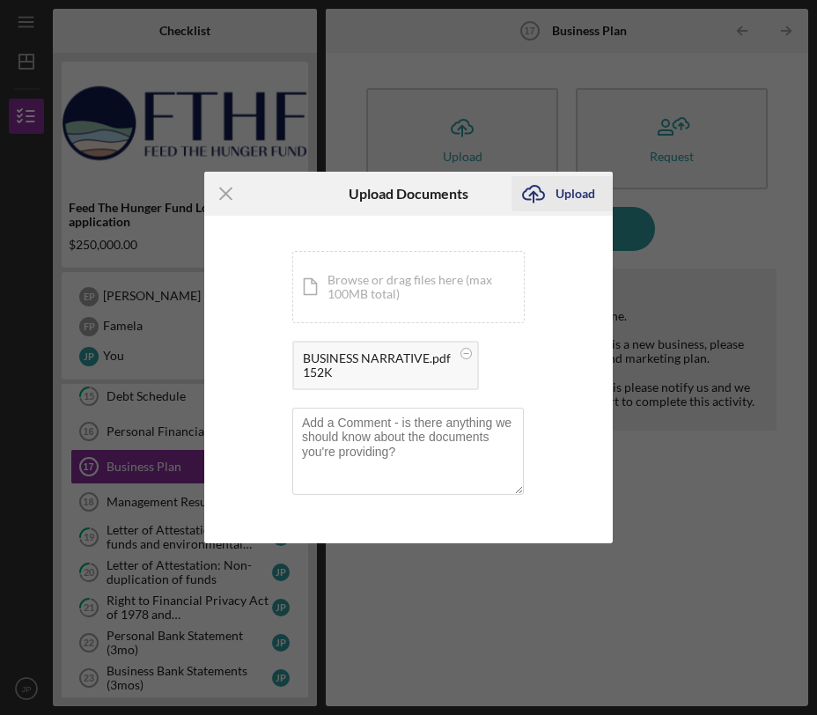
click at [557, 189] on div "Upload" at bounding box center [576, 193] width 40 height 35
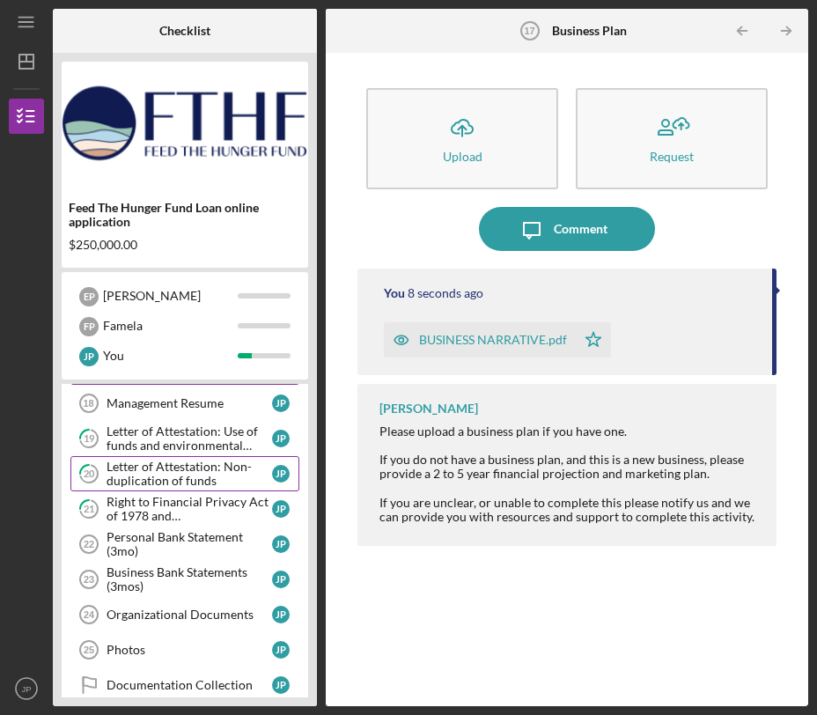
scroll to position [453, 0]
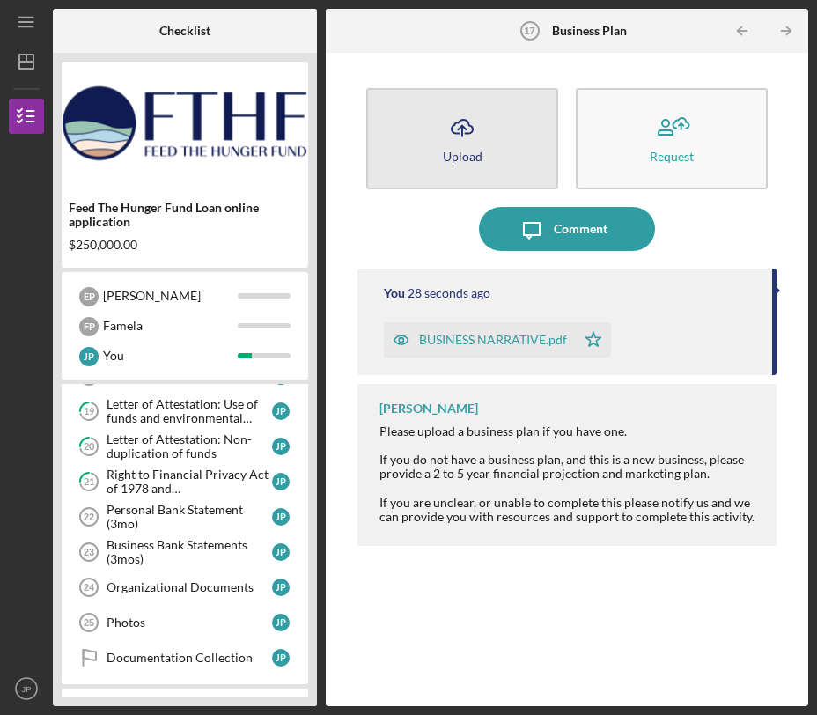
click at [482, 156] on button "Icon/Upload Upload" at bounding box center [462, 138] width 192 height 101
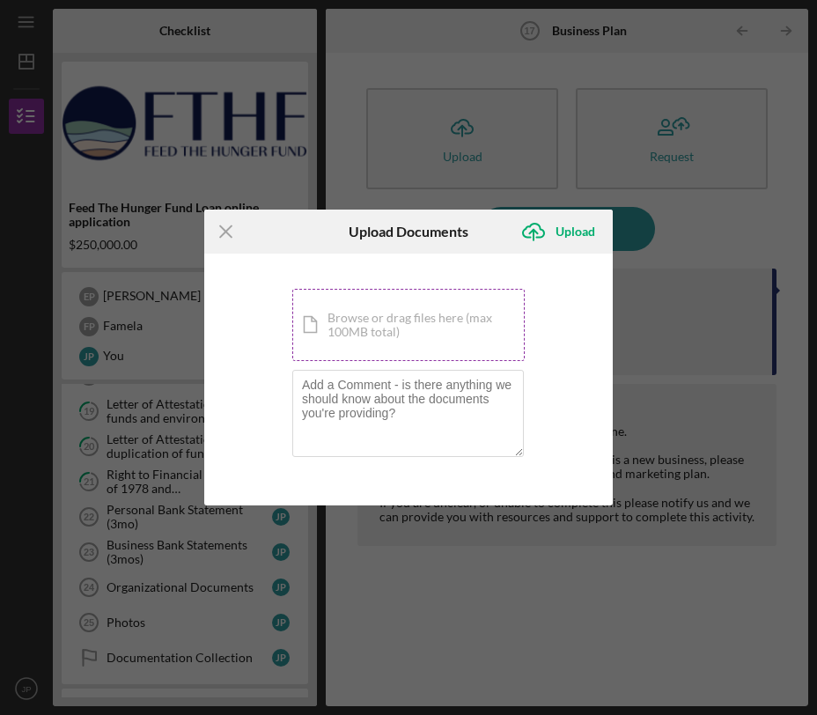
click at [436, 334] on div "Icon/Document Browse or drag files here (max 100MB total) Tap to choose files o…" at bounding box center [408, 325] width 232 height 72
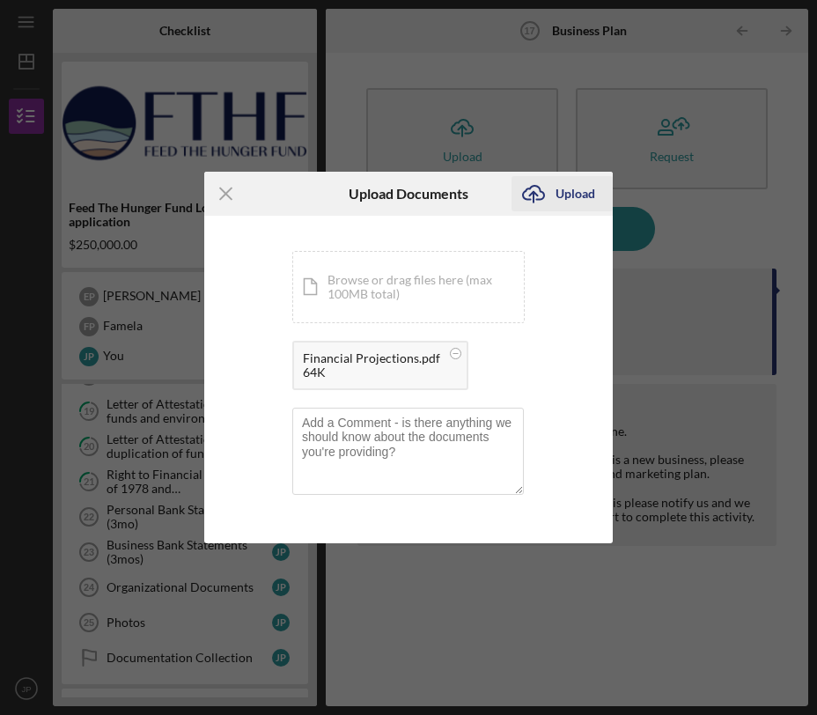
click at [570, 199] on div "Upload" at bounding box center [576, 193] width 40 height 35
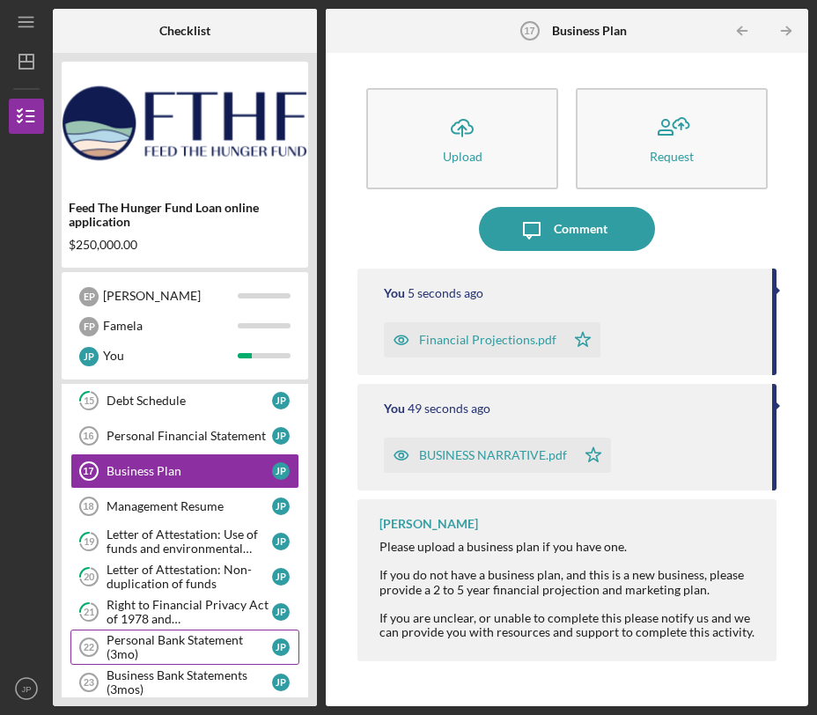
scroll to position [320, 0]
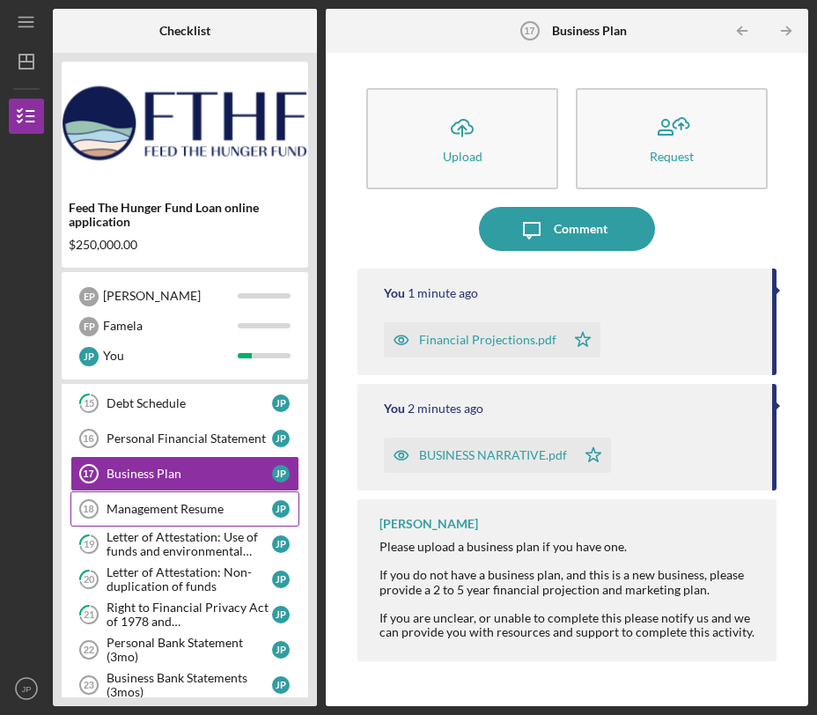
click at [218, 507] on div "Management Resume" at bounding box center [190, 509] width 166 height 14
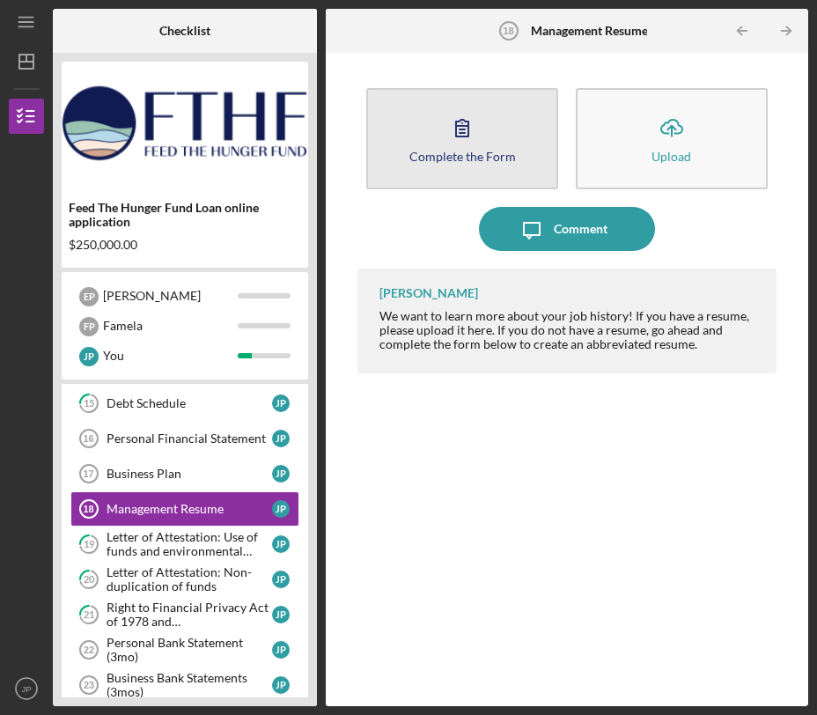
click at [528, 163] on button "Complete the Form Form" at bounding box center [462, 138] width 192 height 101
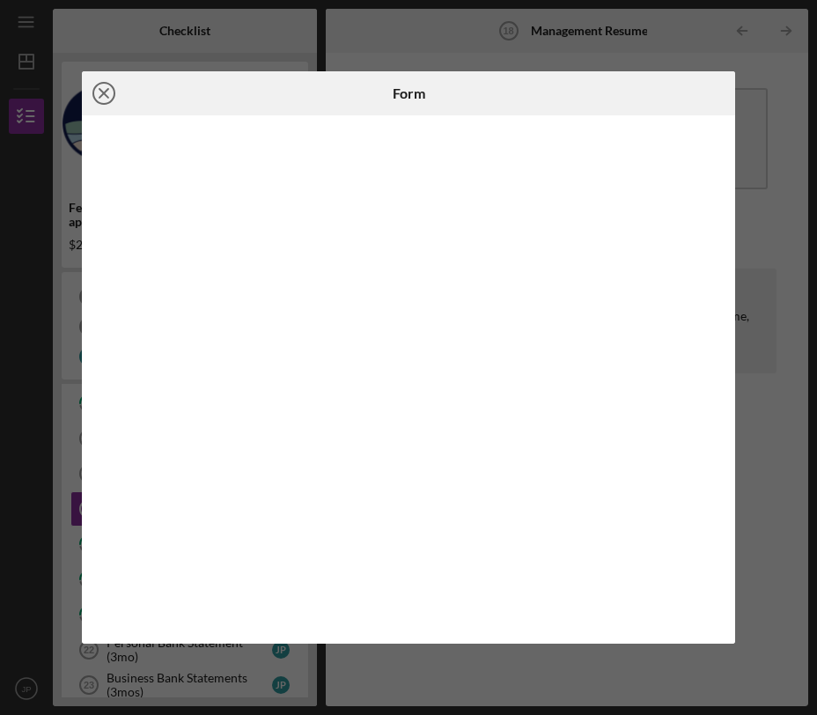
click at [103, 88] on icon "Icon/Close" at bounding box center [104, 93] width 44 height 44
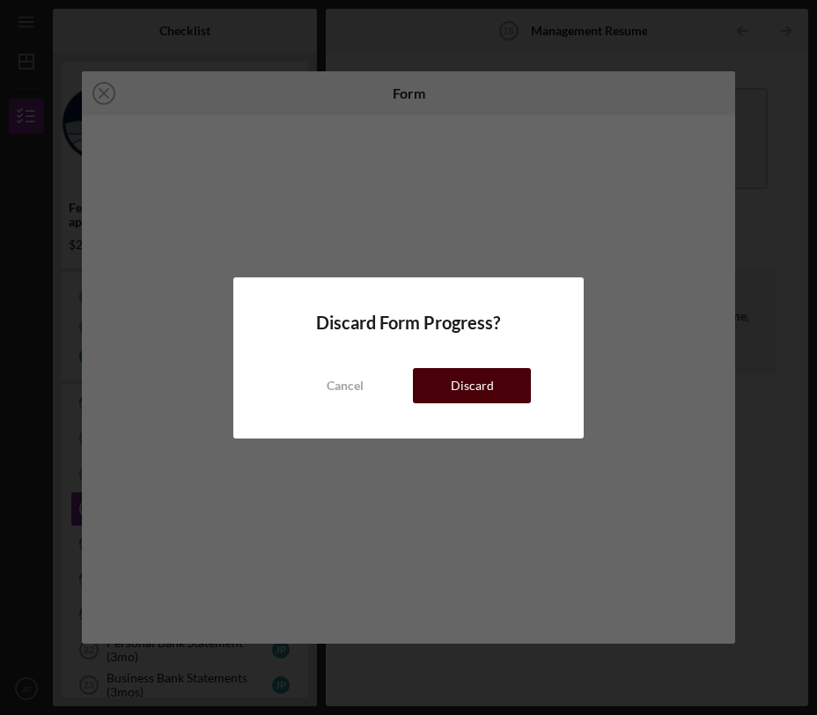
click at [481, 392] on div "Discard" at bounding box center [472, 385] width 43 height 35
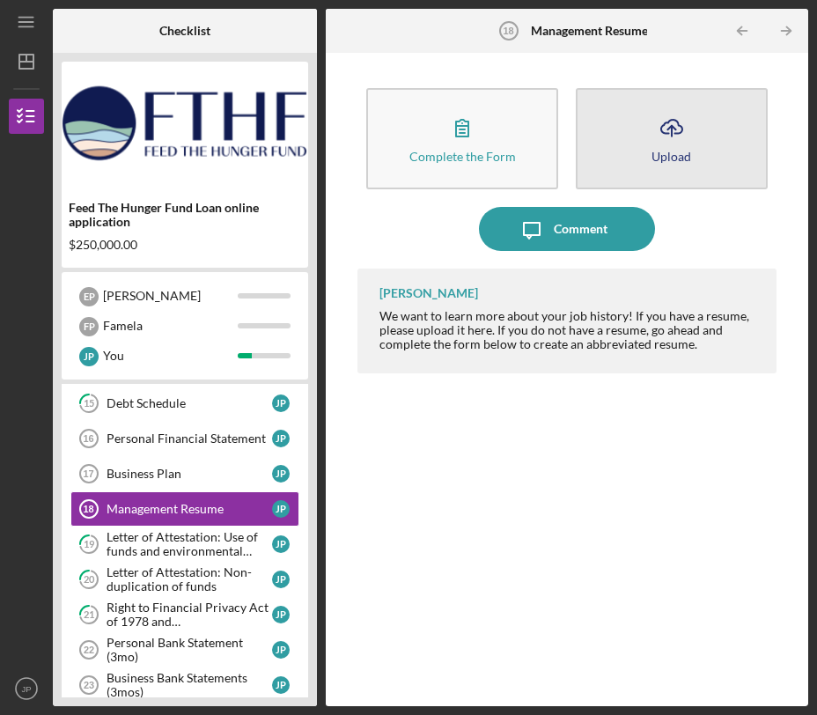
click at [674, 146] on icon "Icon/Upload" at bounding box center [672, 128] width 44 height 44
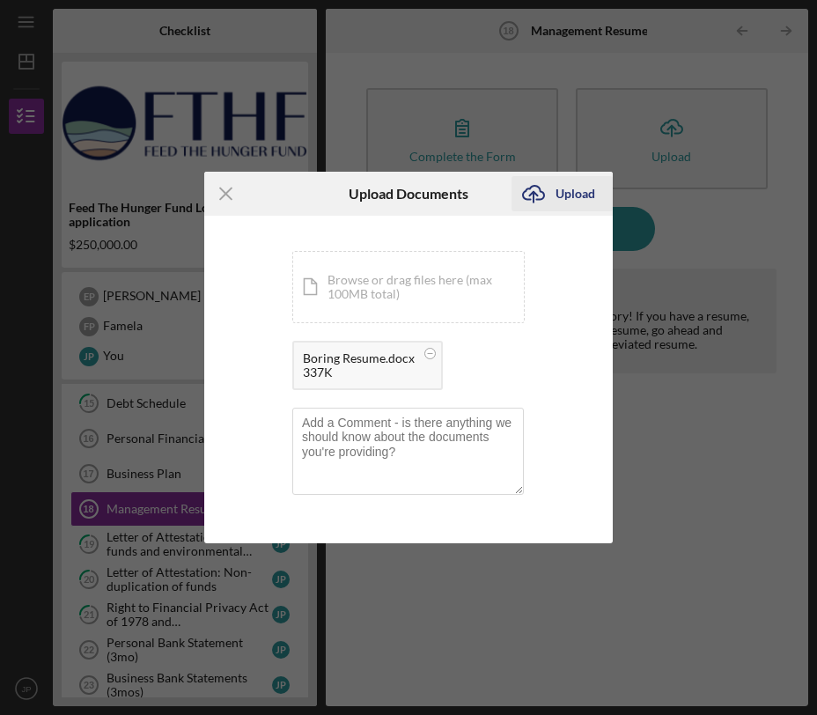
click at [556, 202] on div "Upload" at bounding box center [576, 193] width 40 height 35
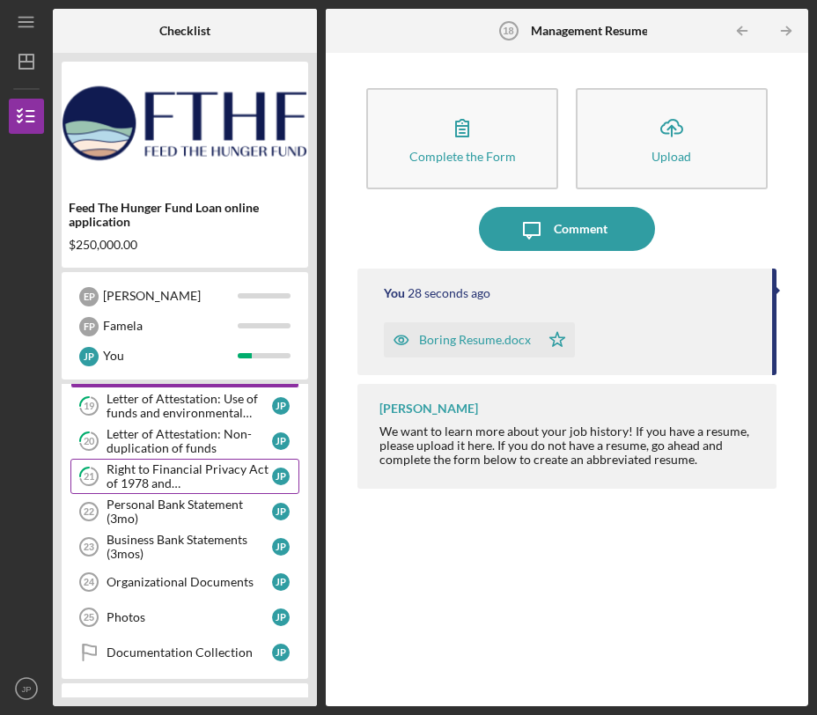
scroll to position [466, 0]
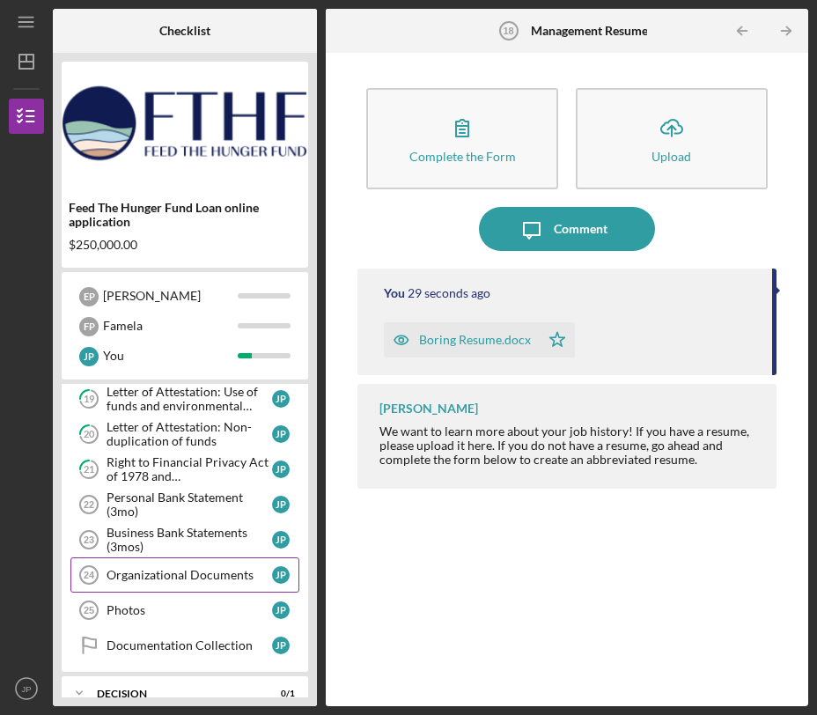
click at [142, 572] on div "Organizational Documents" at bounding box center [190, 575] width 166 height 14
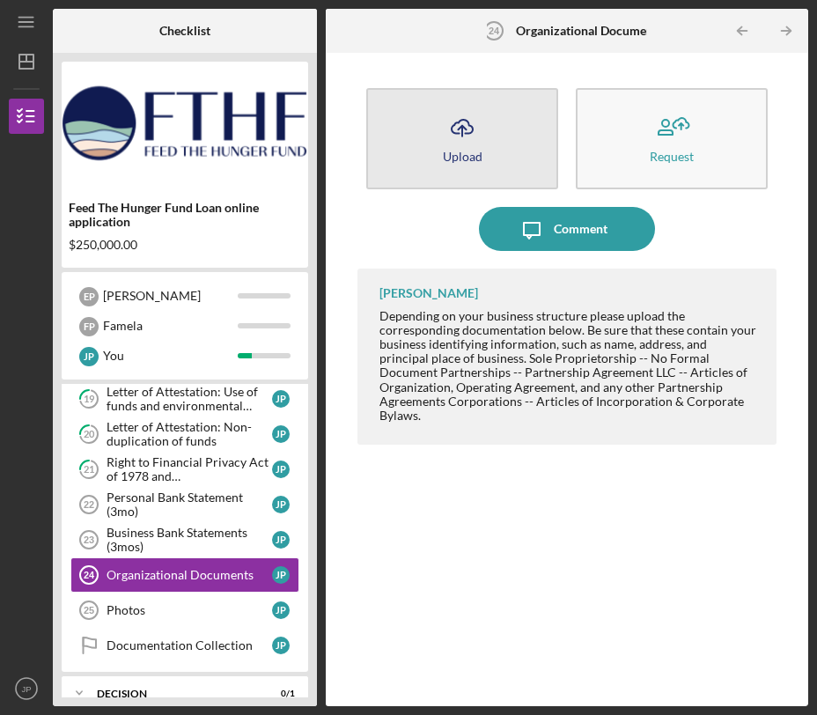
click at [491, 153] on button "Icon/Upload Upload" at bounding box center [462, 138] width 192 height 101
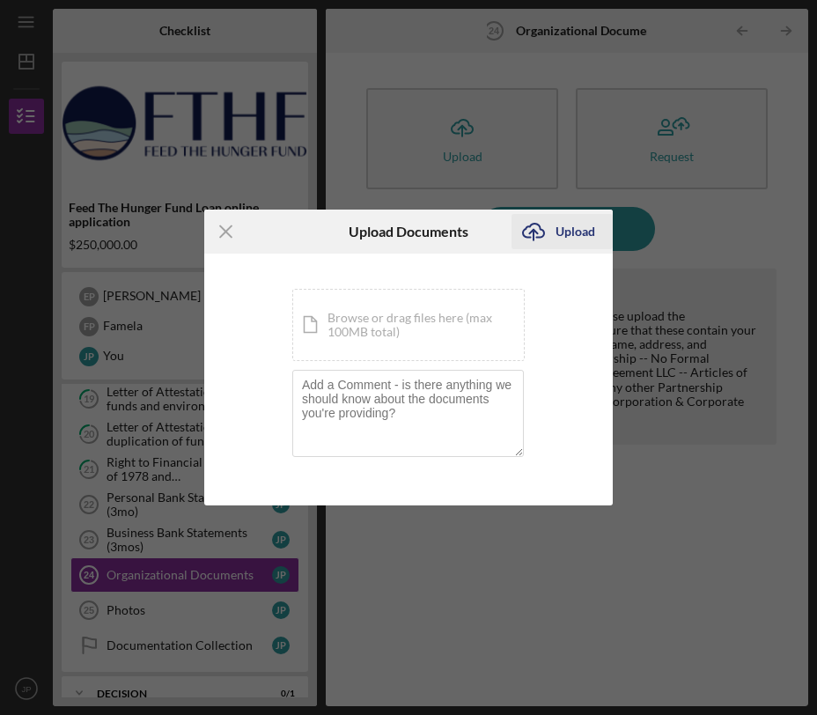
click at [553, 232] on icon "Icon/Upload" at bounding box center [534, 232] width 44 height 44
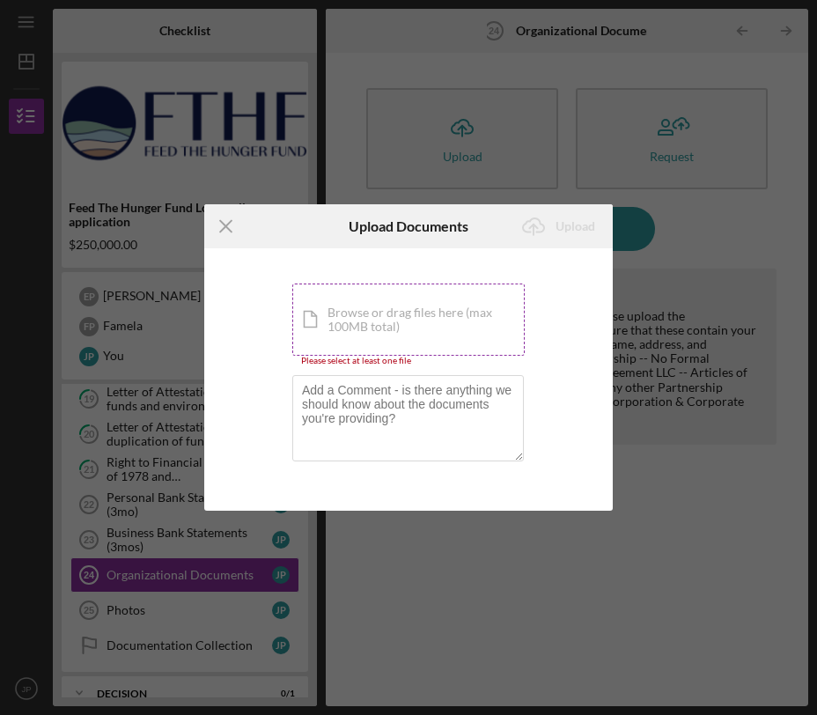
click at [416, 312] on div "Icon/Document Browse or drag files here (max 100MB total) Tap to choose files o…" at bounding box center [408, 320] width 232 height 72
click at [382, 328] on div "Icon/Document Browse or drag files here (max 100MB total) Tap to choose files o…" at bounding box center [408, 320] width 232 height 72
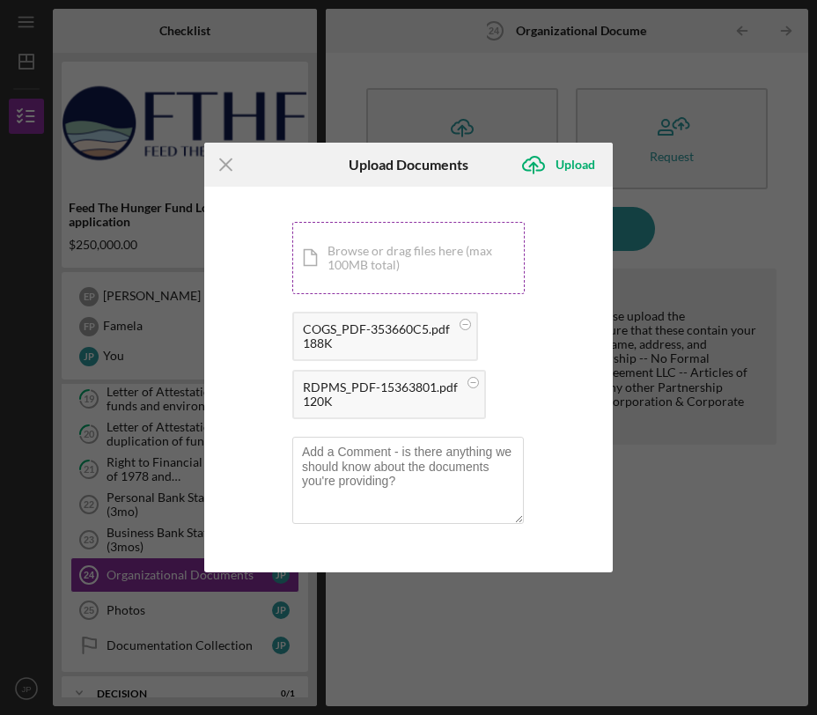
click at [398, 242] on div "Icon/Document Browse or drag files here (max 100MB total) Tap to choose files o…" at bounding box center [408, 258] width 232 height 72
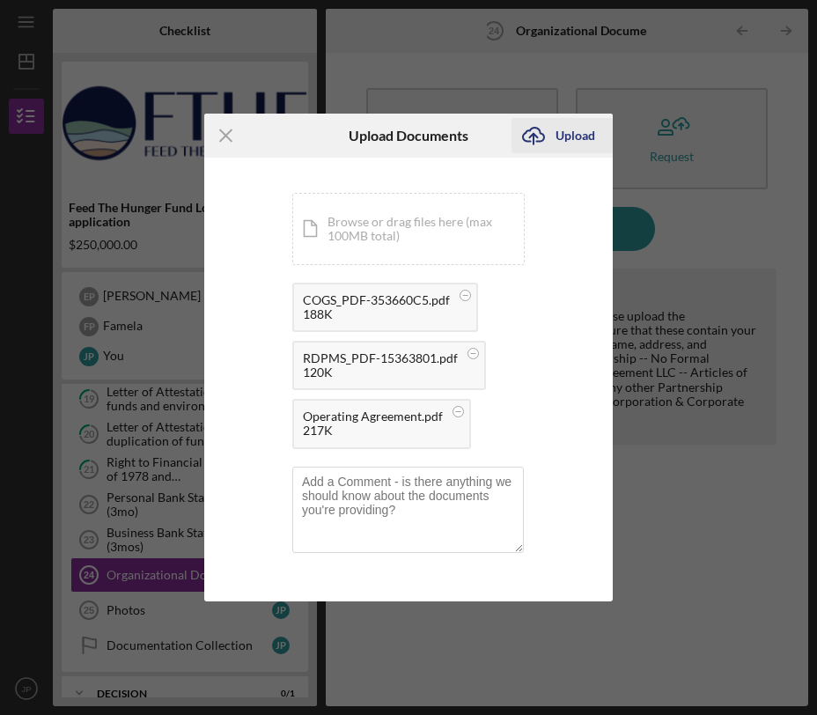
click at [556, 132] on div "Upload" at bounding box center [576, 135] width 40 height 35
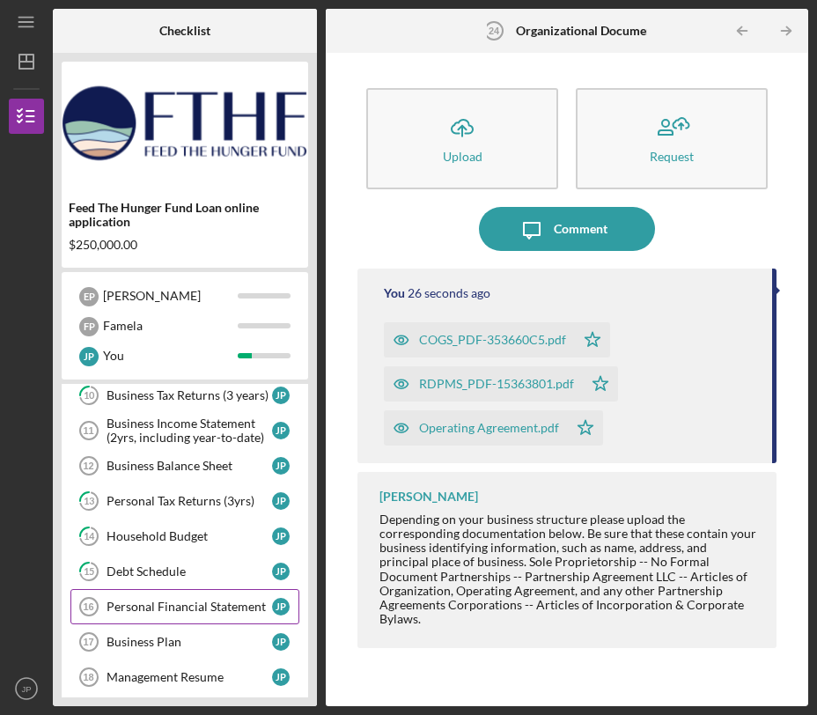
scroll to position [153, 0]
click at [186, 641] on div "Business Plan" at bounding box center [190, 641] width 166 height 14
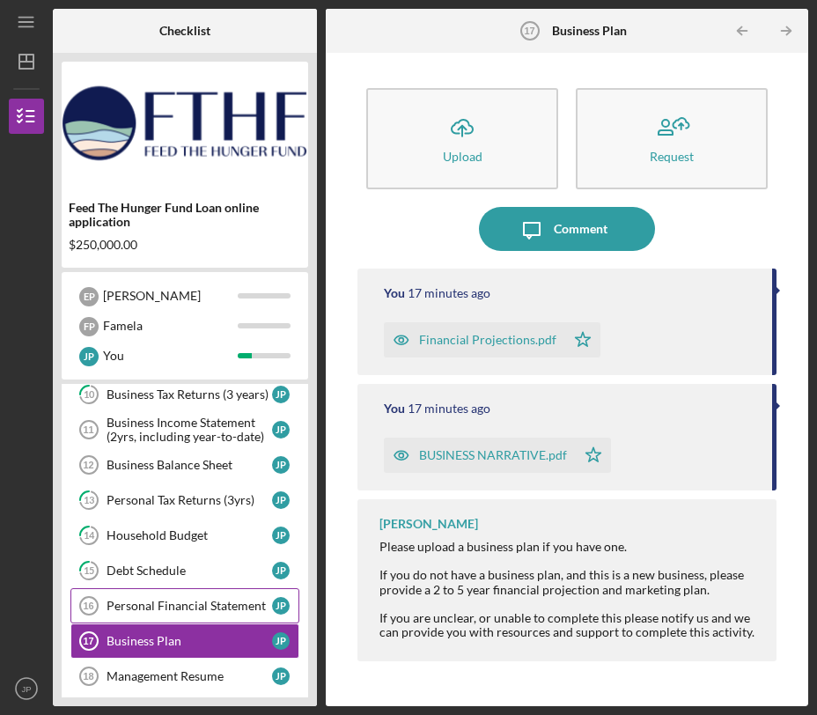
click at [201, 599] on div "Personal Financial Statement" at bounding box center [190, 606] width 166 height 14
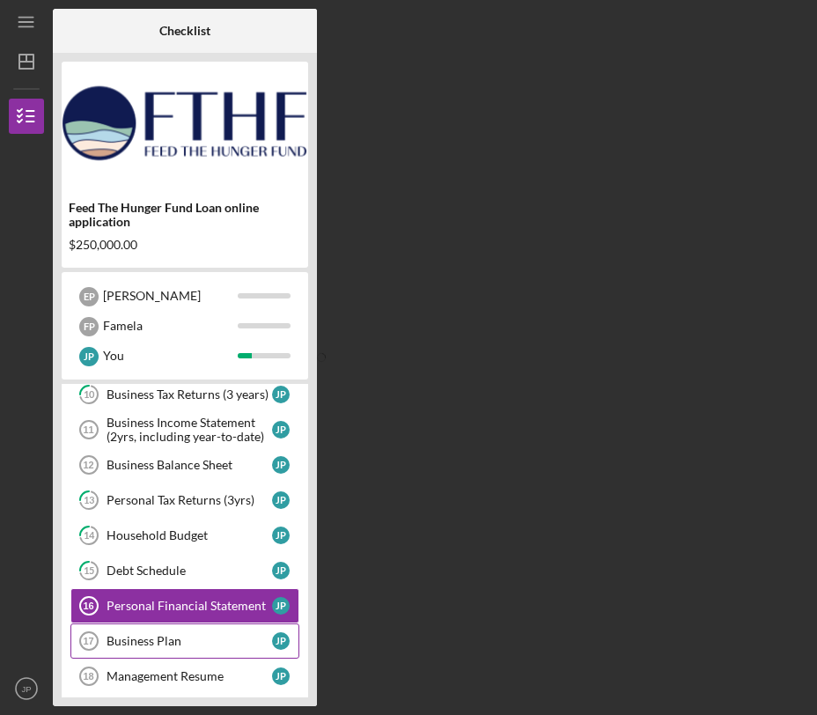
click at [203, 627] on link "Business Plan 17 Business Plan J P" at bounding box center [184, 640] width 229 height 35
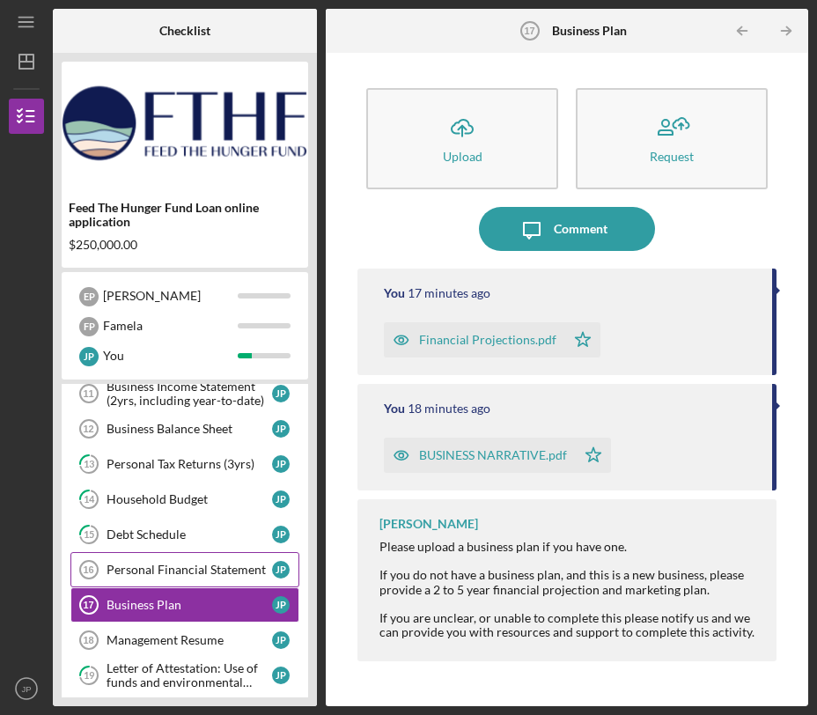
scroll to position [202, 0]
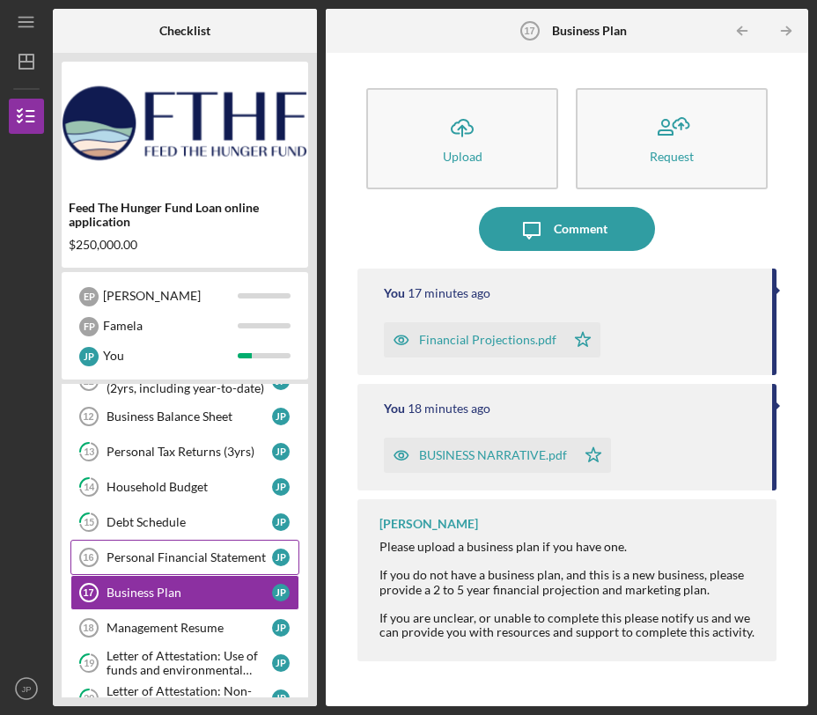
click at [206, 551] on div "Personal Financial Statement" at bounding box center [190, 557] width 166 height 14
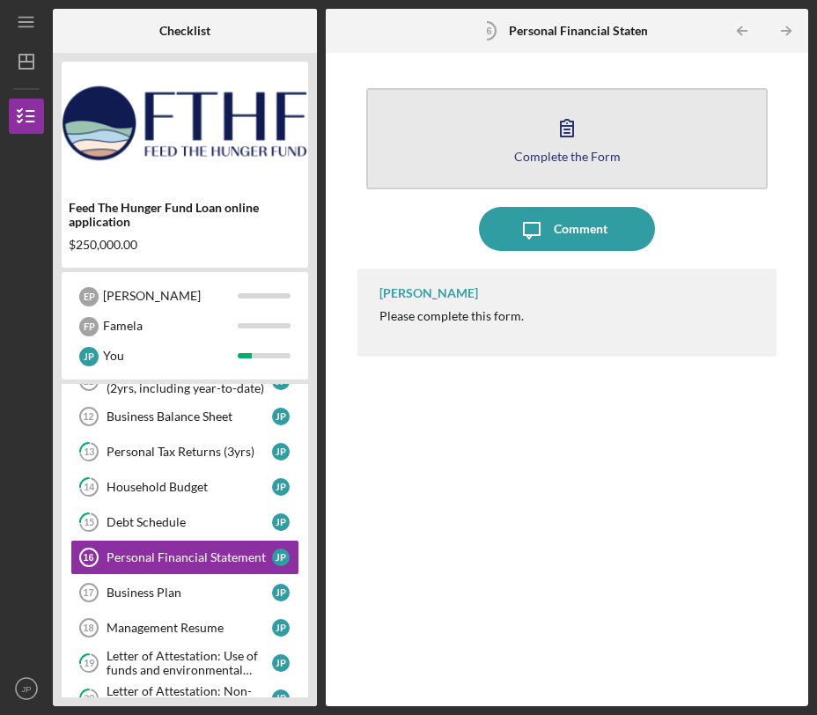
click at [554, 159] on div "Complete the Form" at bounding box center [567, 156] width 107 height 13
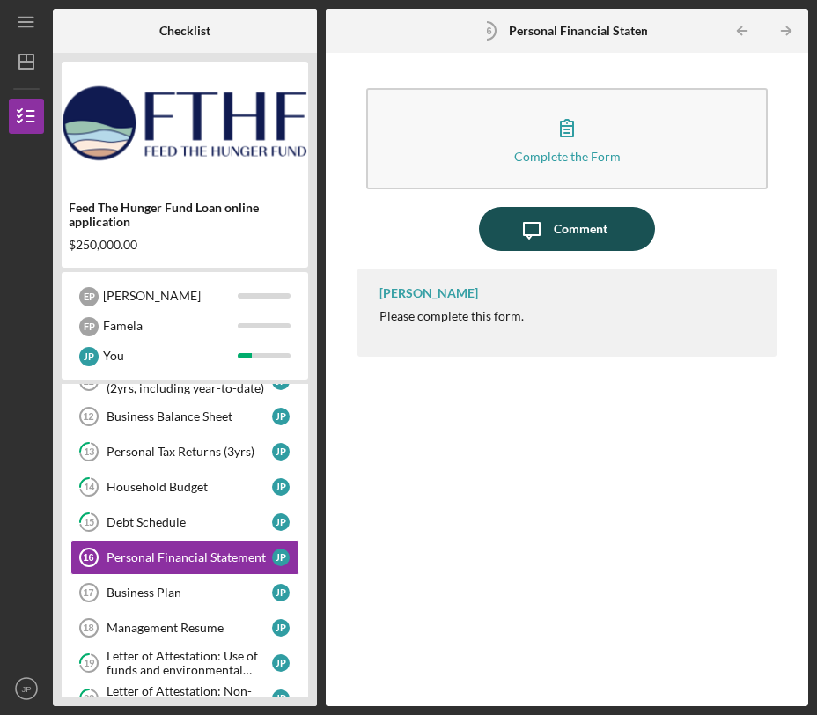
click at [544, 229] on icon "Icon/Message" at bounding box center [532, 229] width 44 height 44
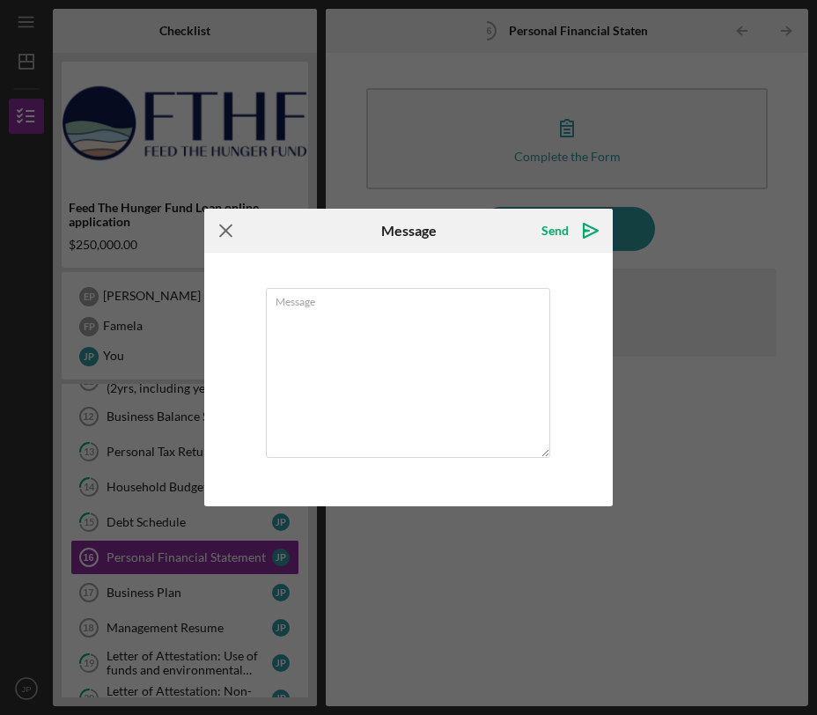
click at [235, 227] on icon "Icon/Menu Close" at bounding box center [226, 231] width 44 height 44
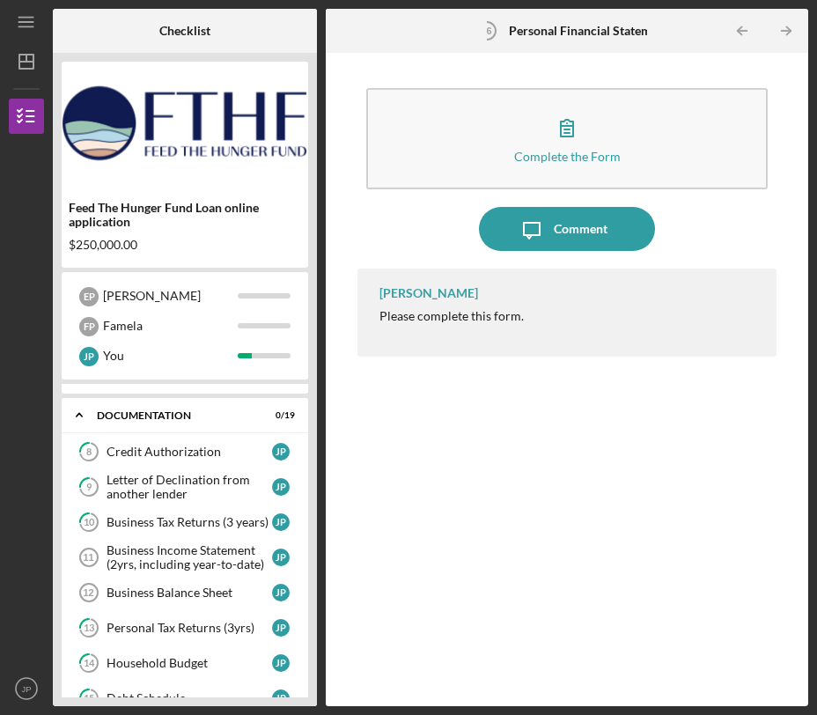
scroll to position [26, 0]
click at [210, 552] on div "Business Income Statement (2yrs, including year-to-date)" at bounding box center [190, 556] width 166 height 28
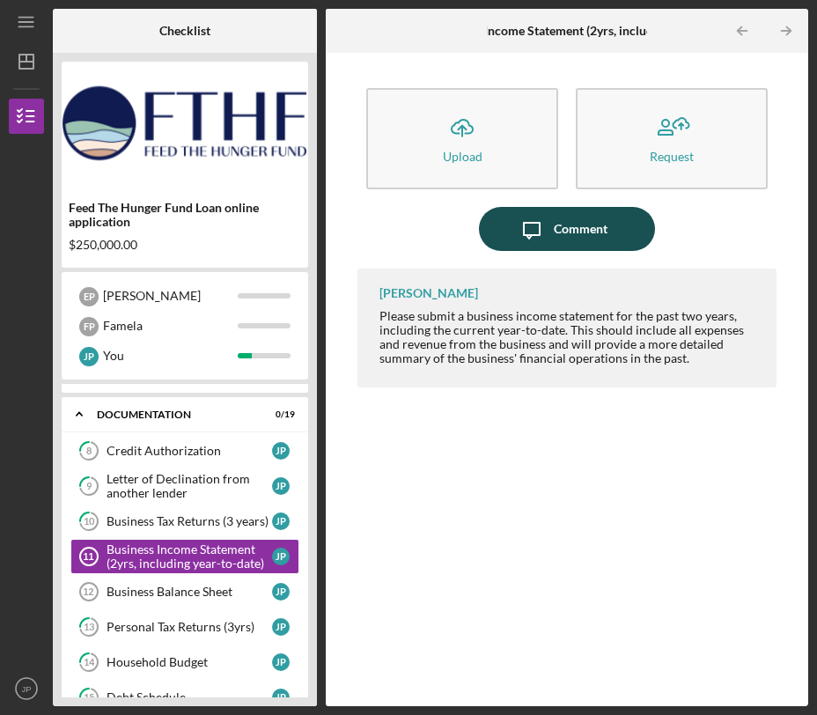
click at [551, 229] on icon "Icon/Message" at bounding box center [532, 229] width 44 height 44
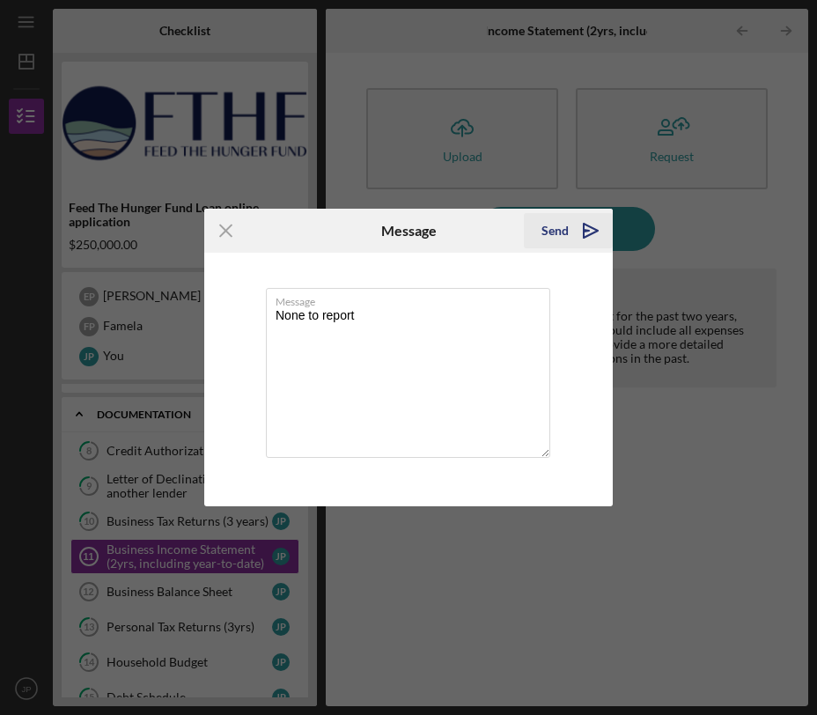
type textarea "None to report"
click at [588, 231] on polygon "submit" at bounding box center [586, 231] width 5 height 2
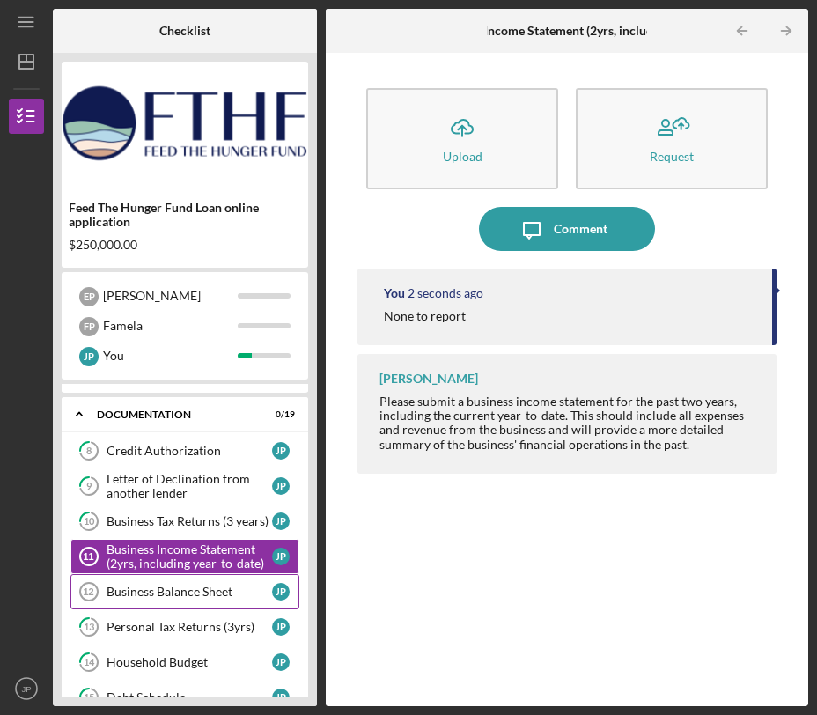
click at [217, 585] on div "Business Balance Sheet" at bounding box center [190, 592] width 166 height 14
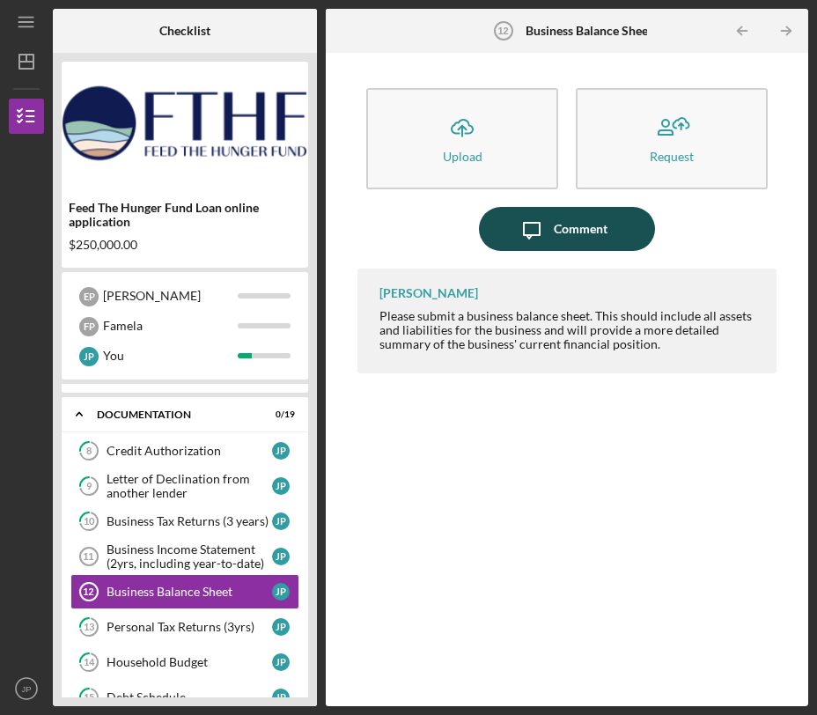
click at [527, 232] on icon "Icon/Message" at bounding box center [532, 229] width 44 height 44
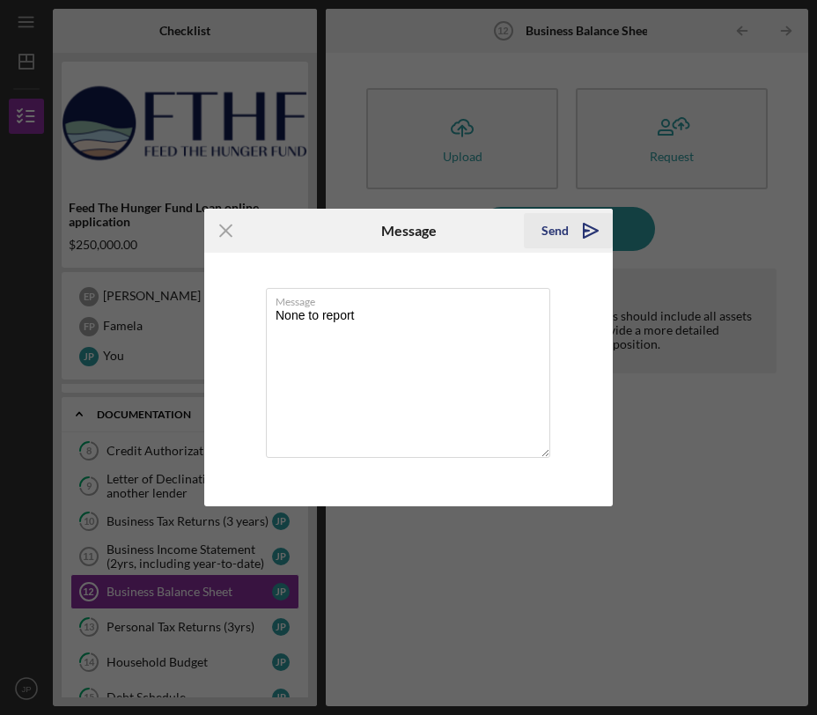
type textarea "None to report"
click at [577, 225] on icon "Icon/icon-invite-send" at bounding box center [591, 231] width 44 height 44
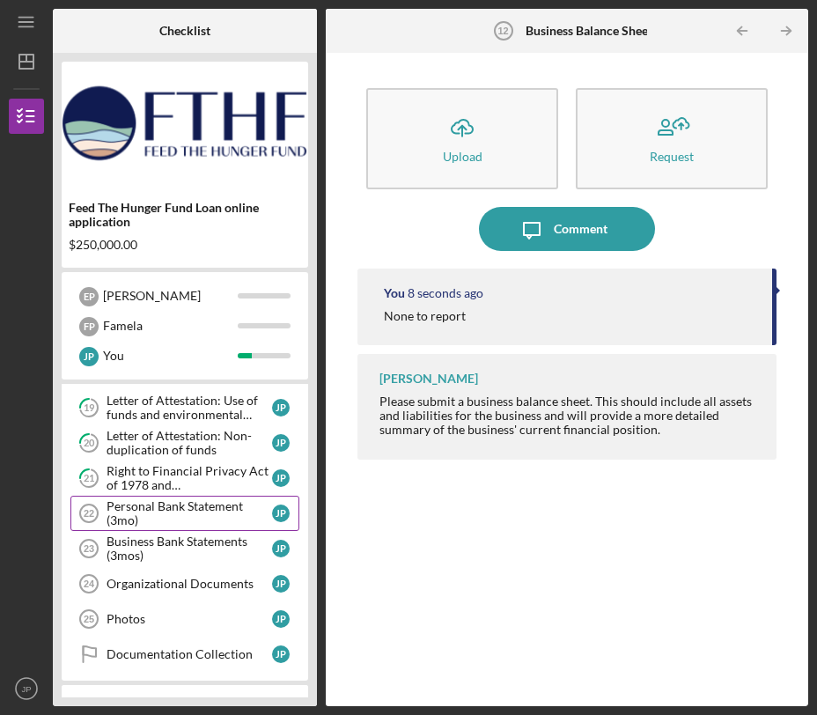
scroll to position [449, 0]
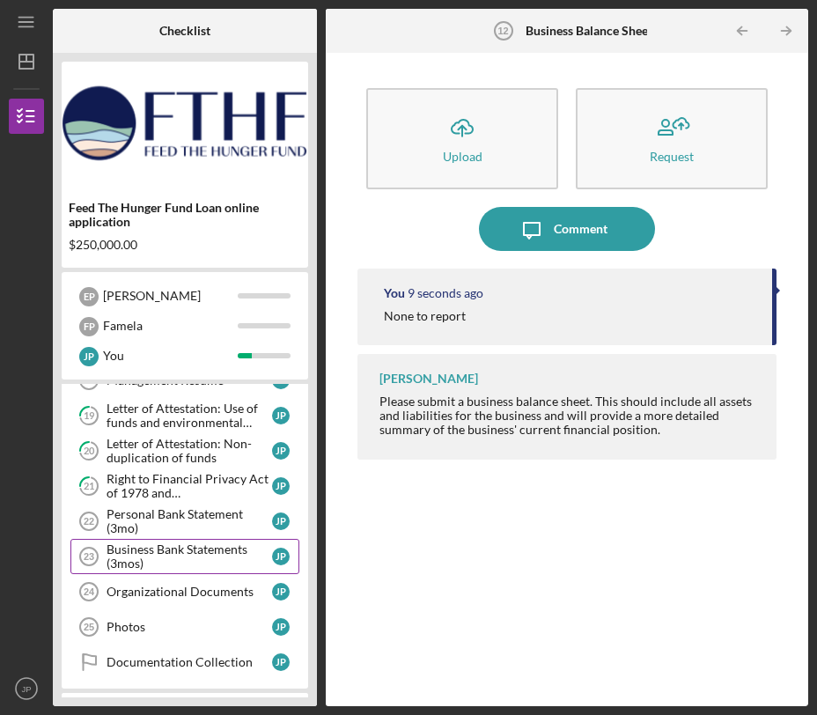
click at [176, 554] on div "Business Bank Statements (3mos)" at bounding box center [190, 556] width 166 height 28
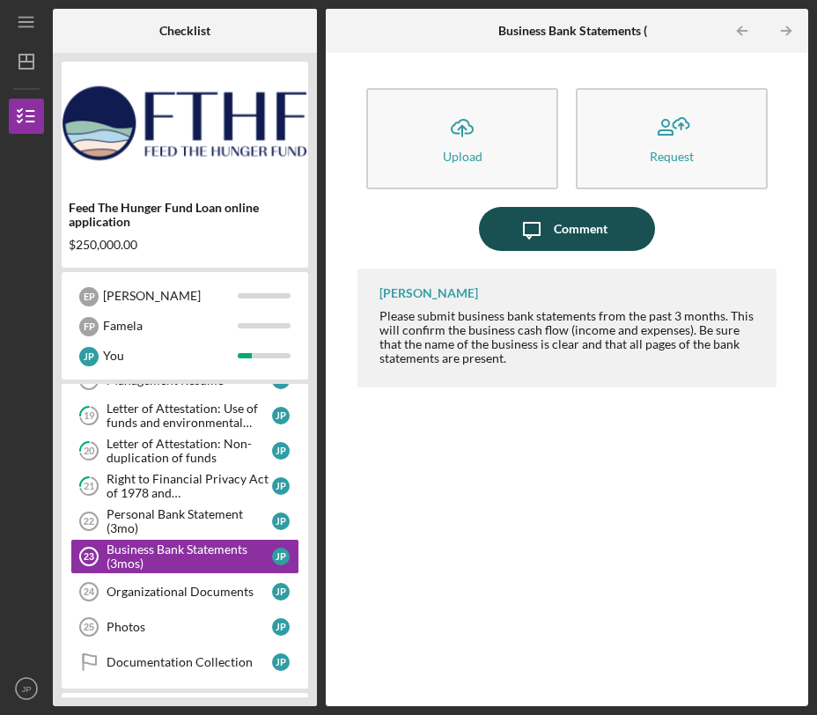
click at [550, 224] on icon "Icon/Message" at bounding box center [532, 229] width 44 height 44
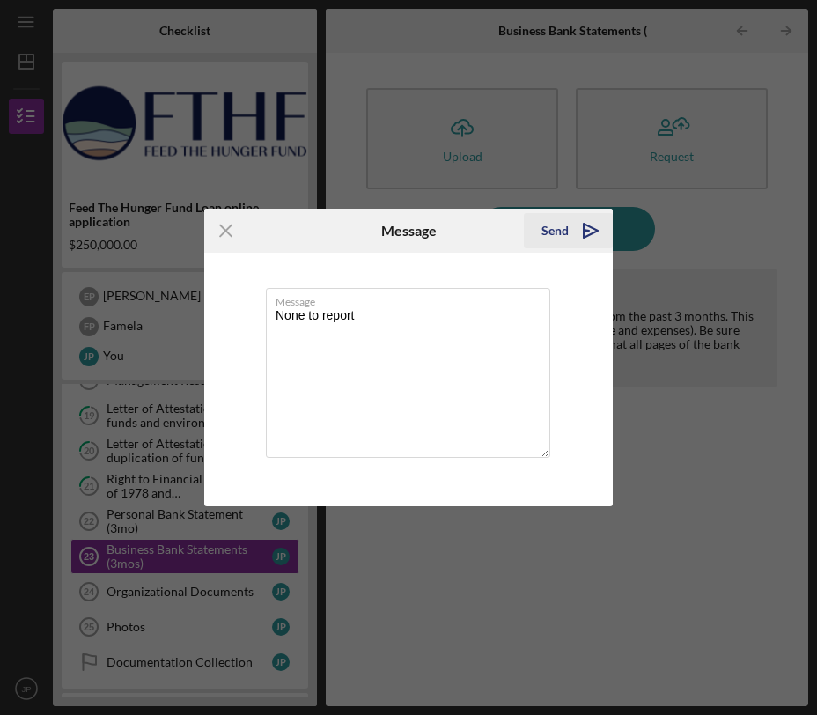
type textarea "None to report"
click at [590, 225] on icon "Icon/icon-invite-send" at bounding box center [591, 231] width 44 height 44
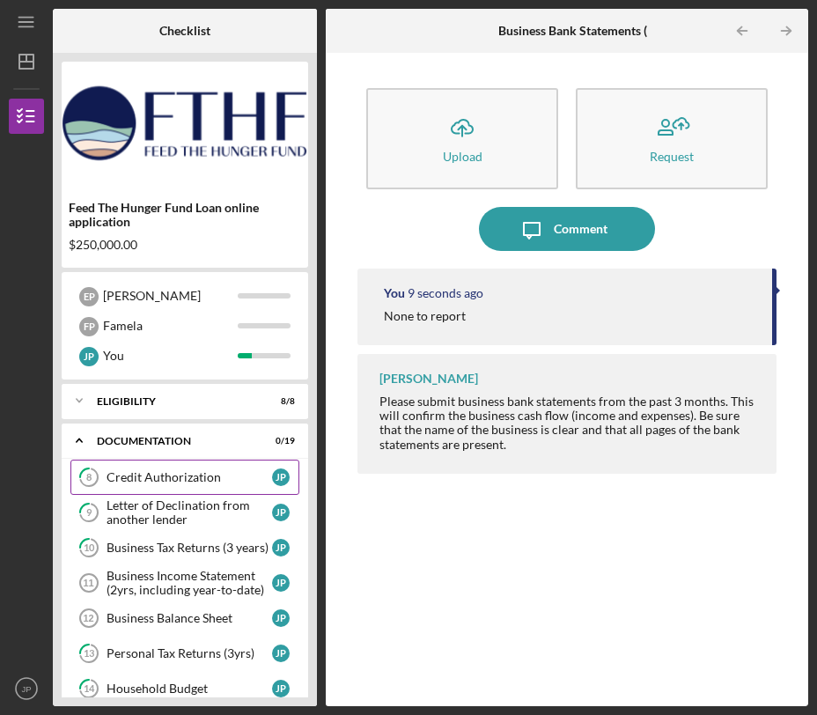
click at [218, 485] on link "8 Credit Authorization J P" at bounding box center [184, 477] width 229 height 35
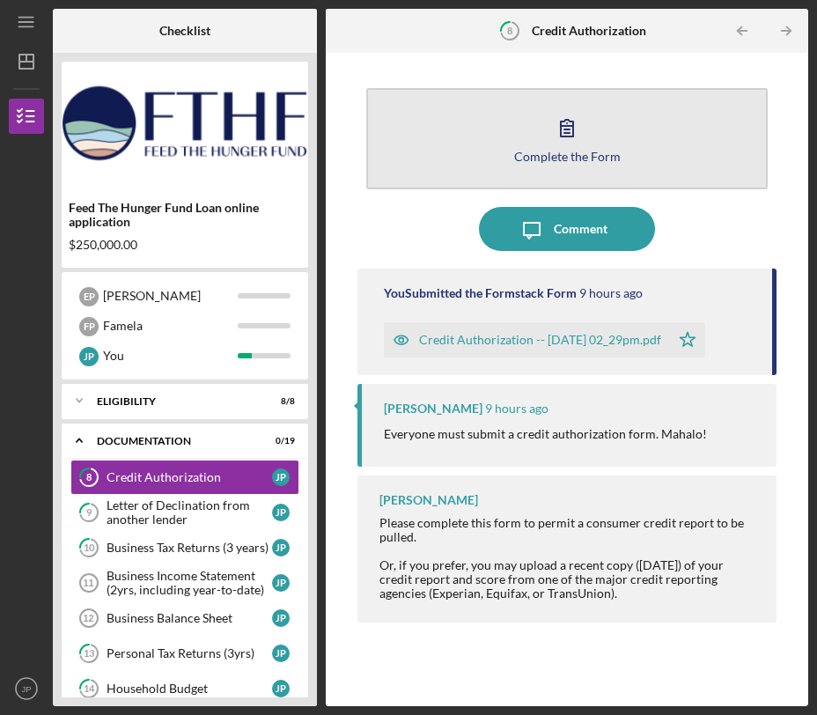
click at [600, 159] on div "Complete the Form" at bounding box center [567, 156] width 107 height 13
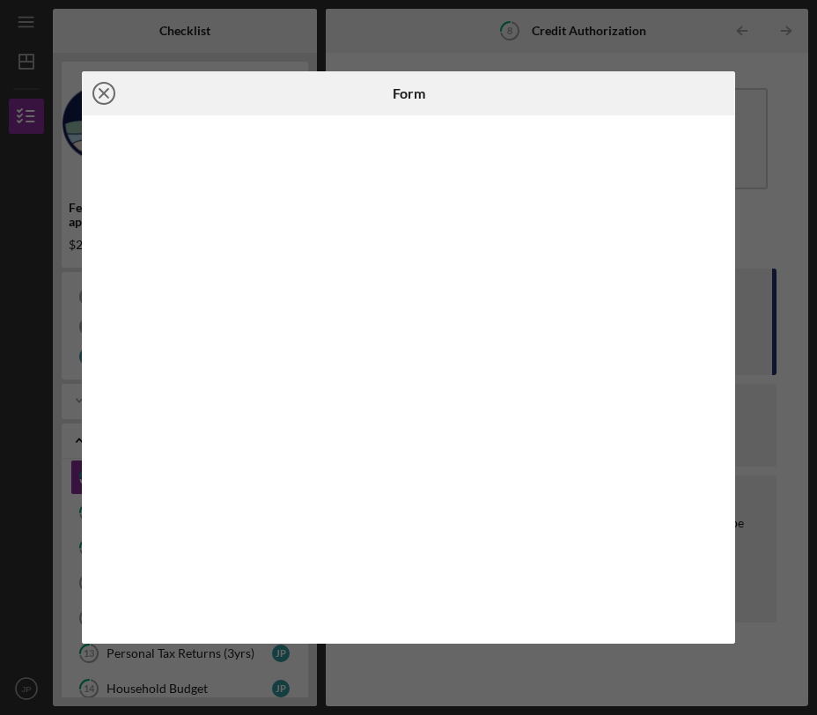
click at [97, 85] on circle at bounding box center [103, 93] width 21 height 21
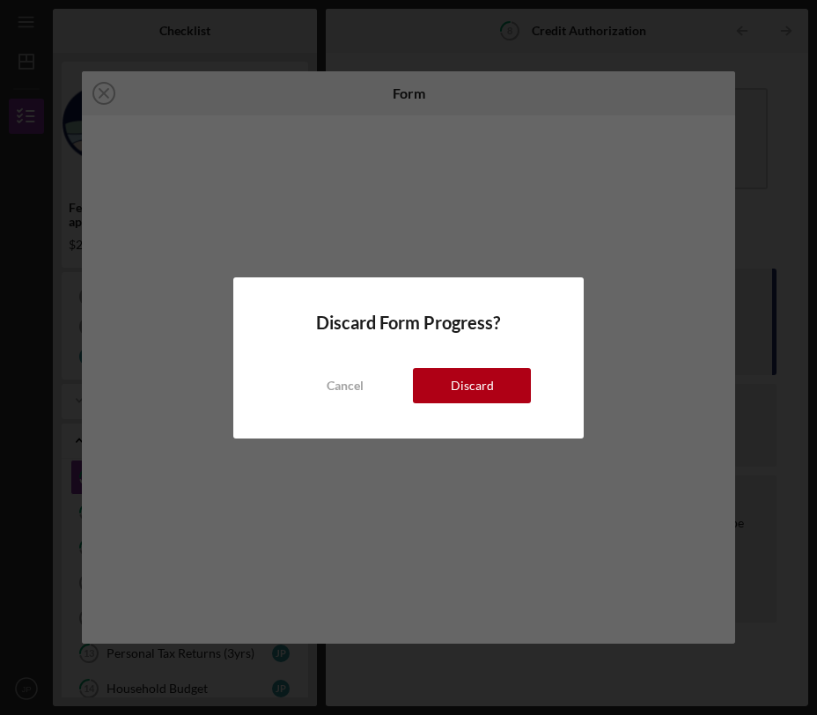
click at [450, 389] on button "Discard" at bounding box center [472, 385] width 118 height 35
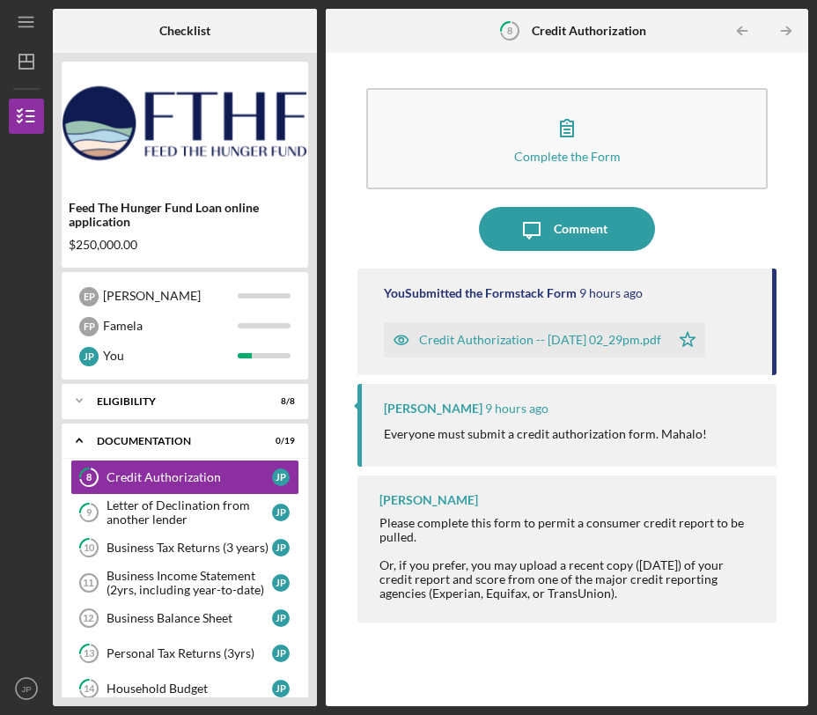
click at [622, 333] on div "Credit Authorization -- [DATE] 02_29pm.pdf" at bounding box center [540, 340] width 242 height 14
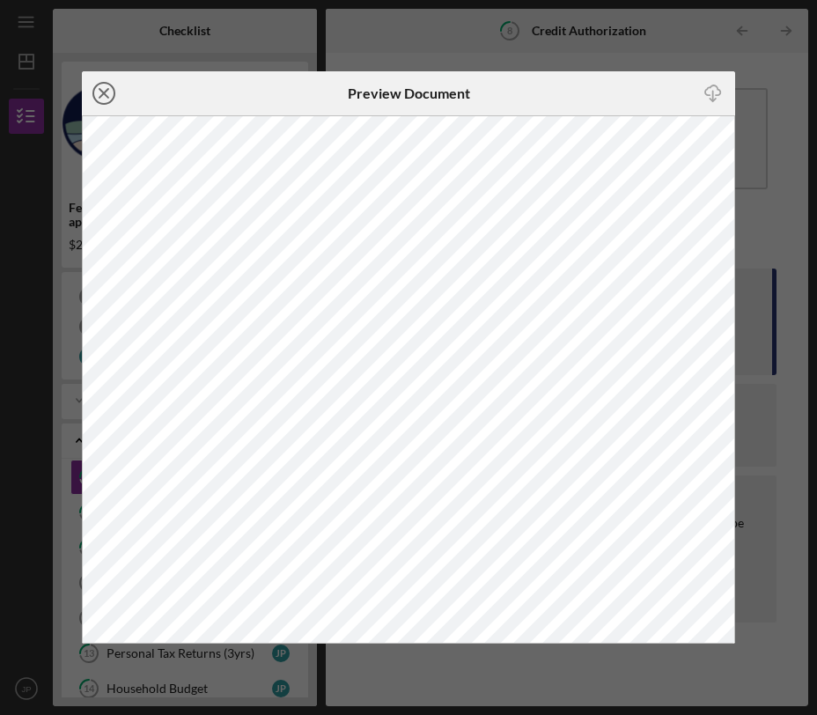
click at [100, 83] on circle at bounding box center [103, 93] width 21 height 21
